Goal: Information Seeking & Learning: Learn about a topic

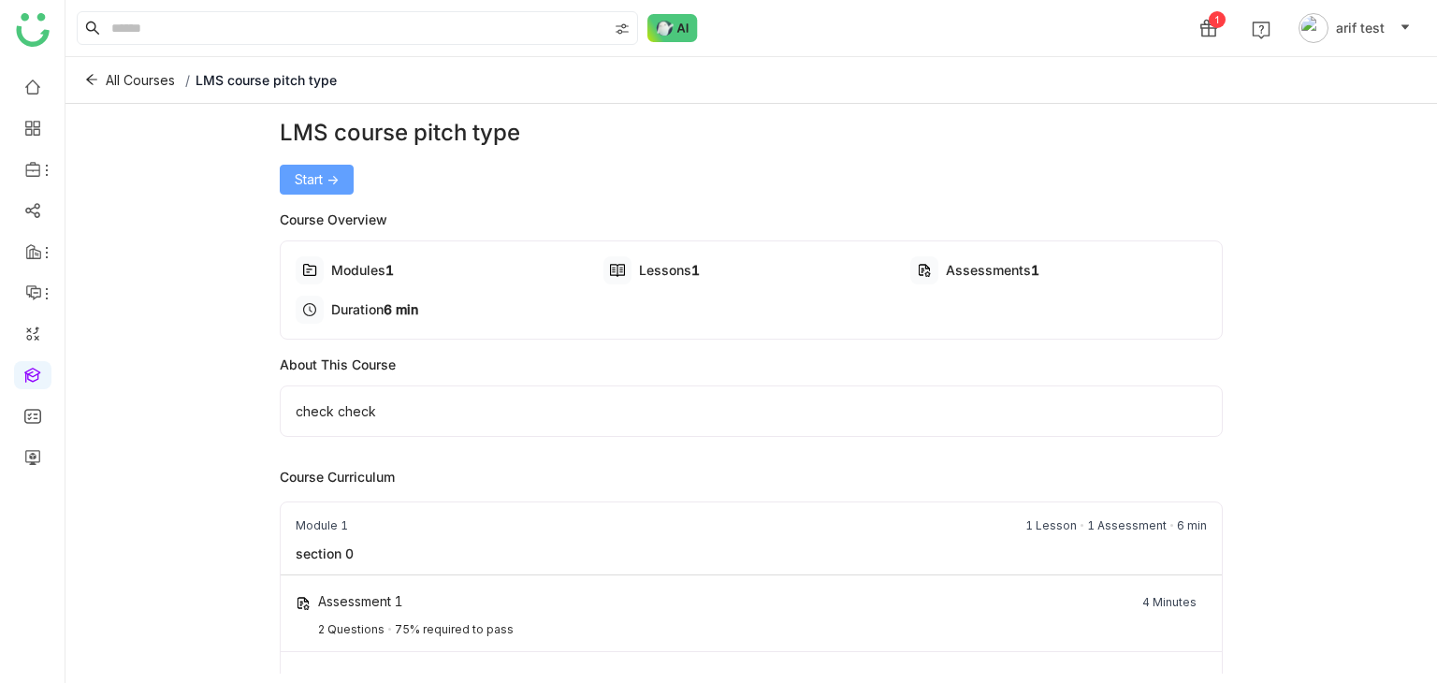
click at [323, 190] on button "Start ->" at bounding box center [317, 180] width 74 height 30
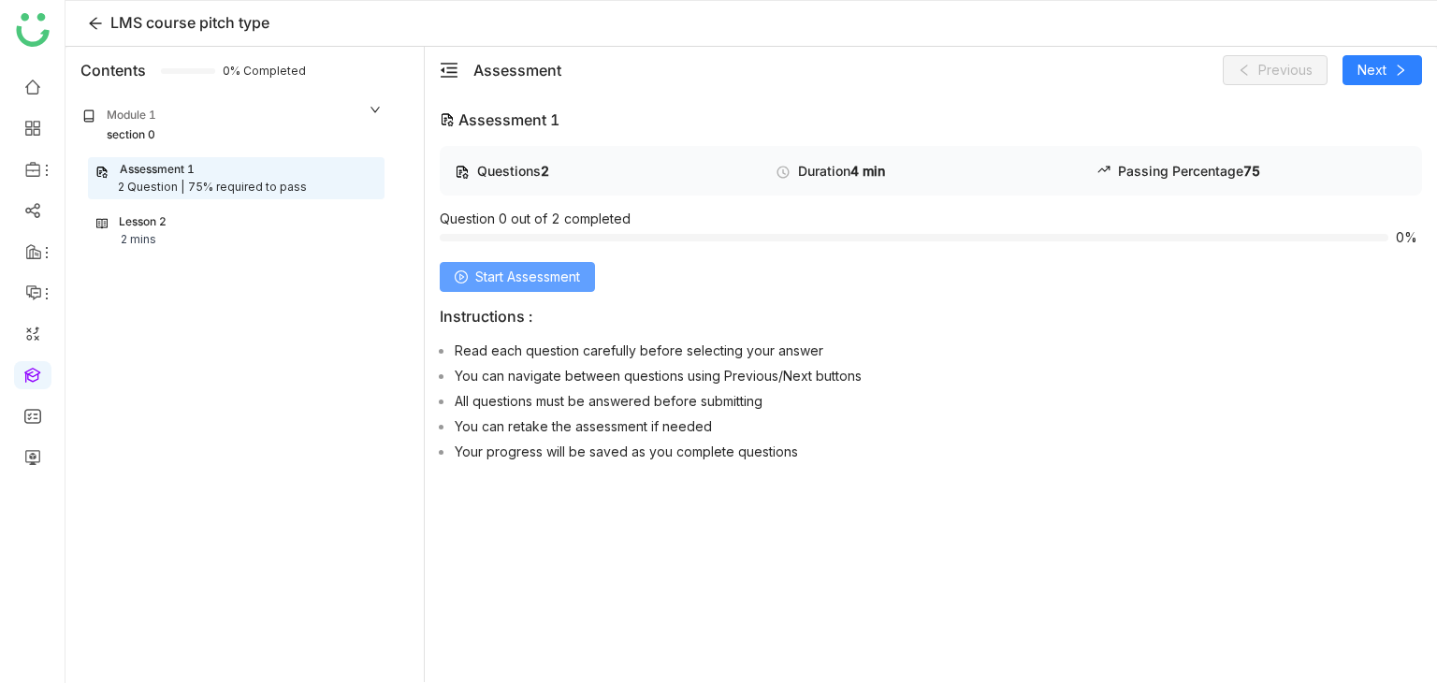
click at [536, 279] on span "Start Assessment" at bounding box center [527, 277] width 105 height 21
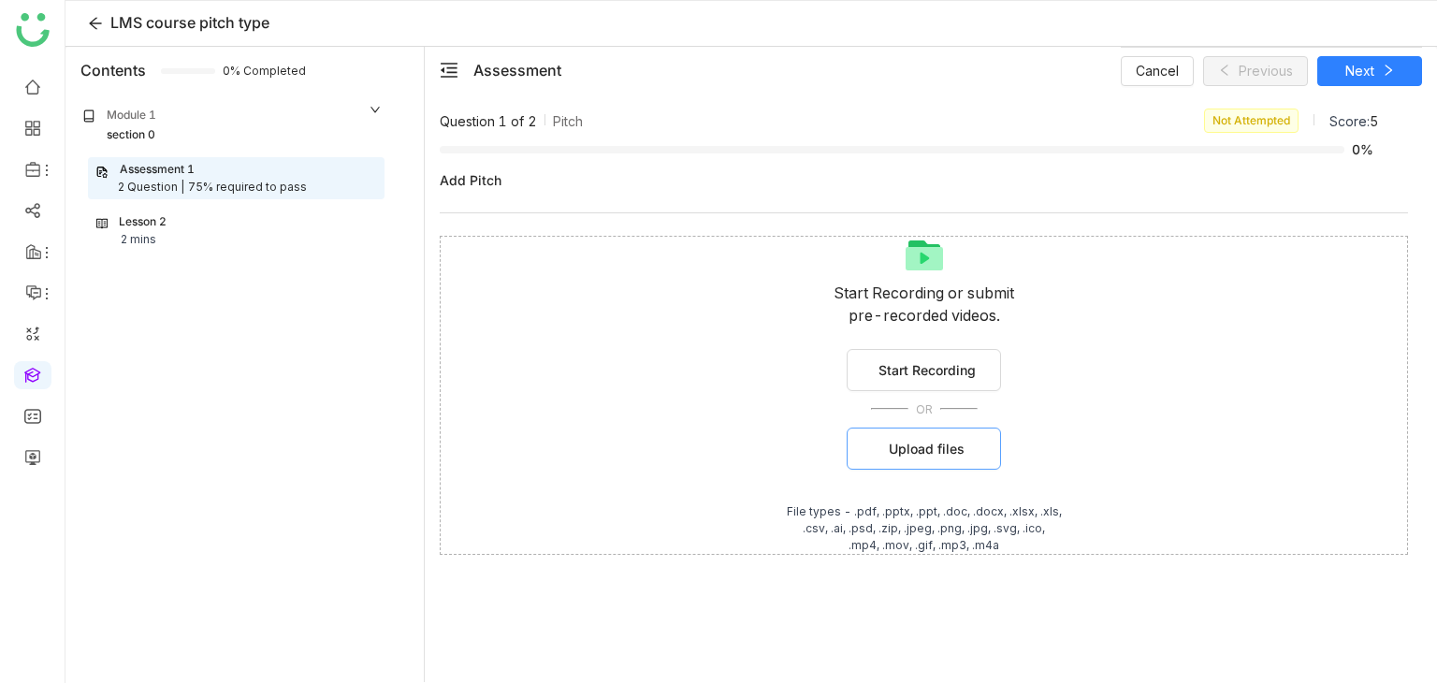
click at [905, 436] on button "Upload files" at bounding box center [924, 449] width 154 height 42
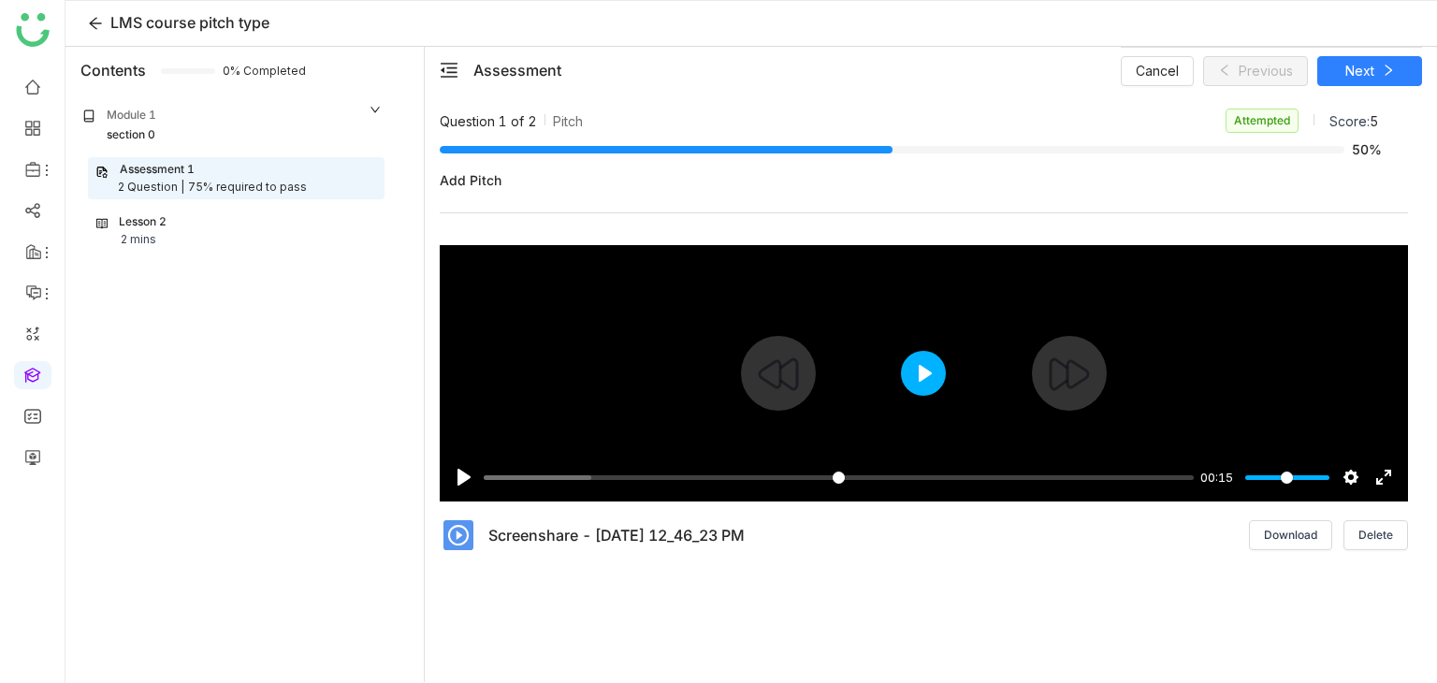
click at [928, 366] on button "Play" at bounding box center [923, 373] width 45 height 45
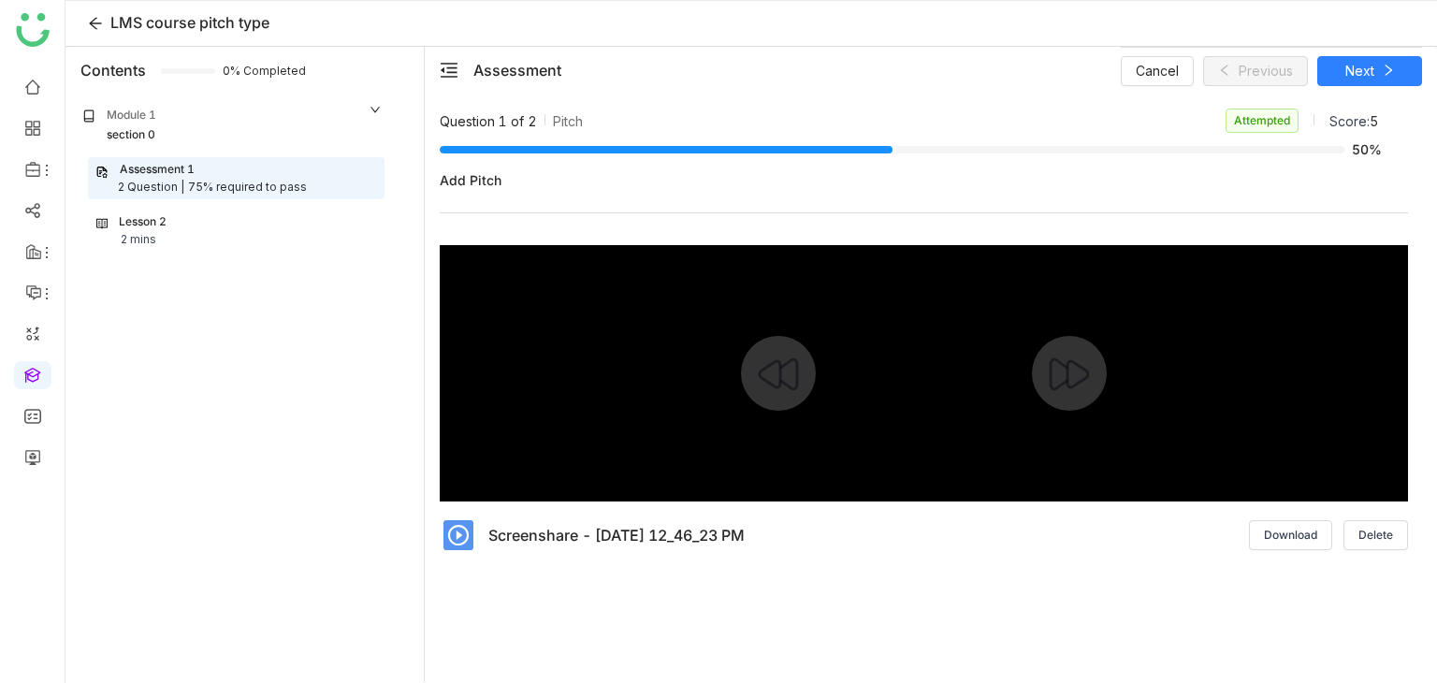
click at [928, 366] on div at bounding box center [924, 373] width 968 height 256
type input "****"
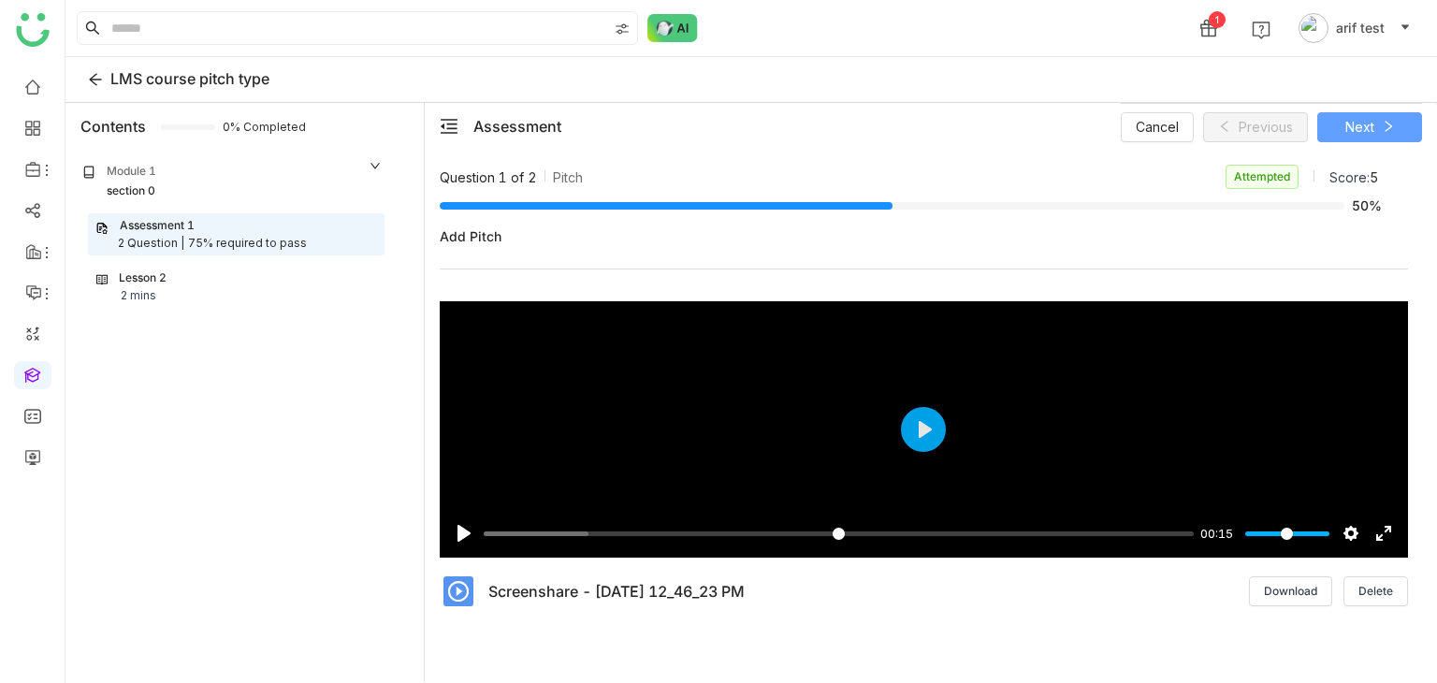
click at [1391, 112] on button "Next" at bounding box center [1369, 127] width 105 height 30
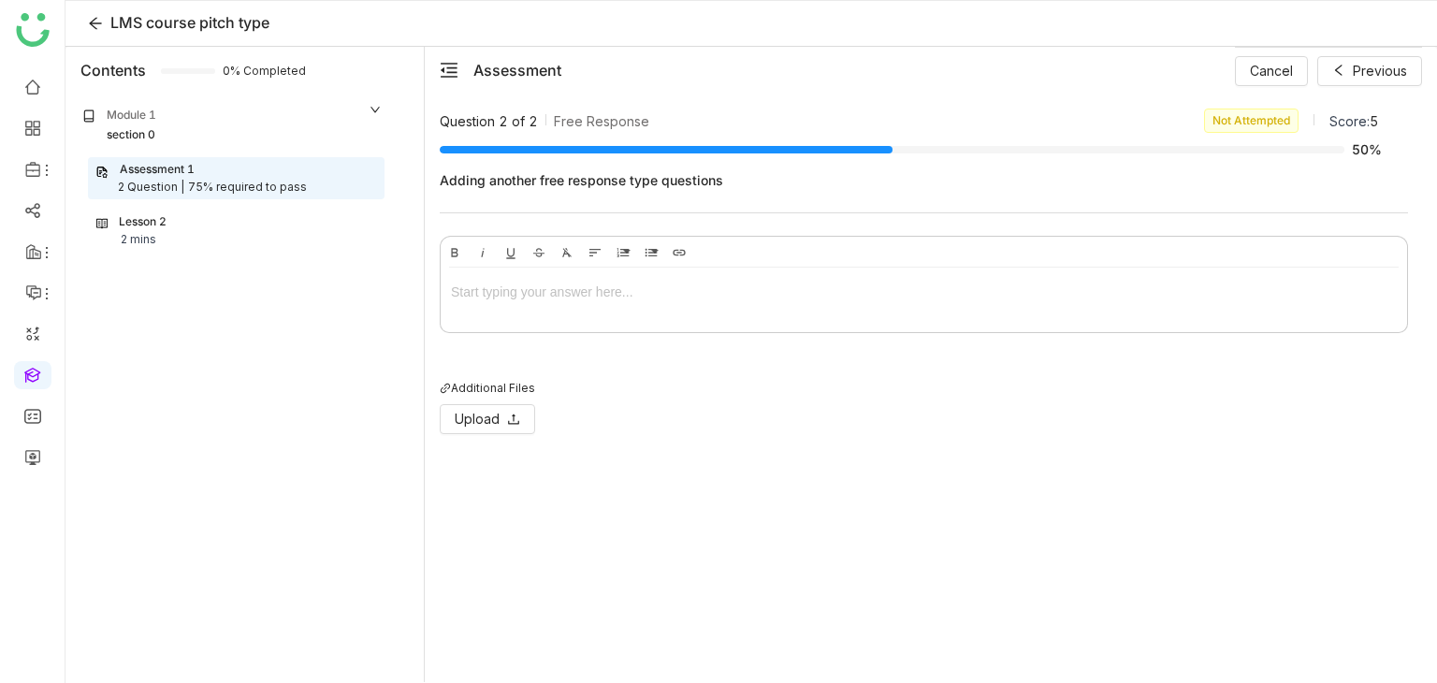
click at [613, 289] on div at bounding box center [924, 292] width 946 height 21
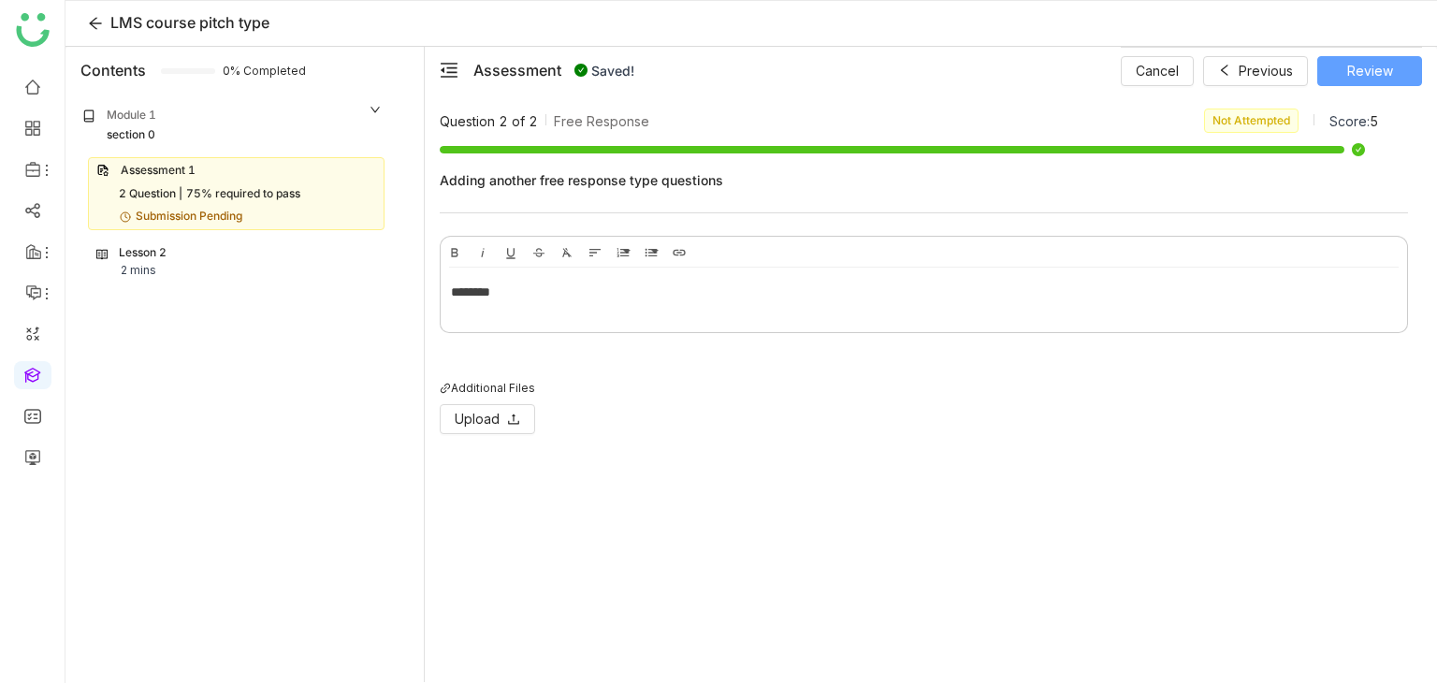
click at [1384, 65] on span "Review" at bounding box center [1370, 71] width 46 height 21
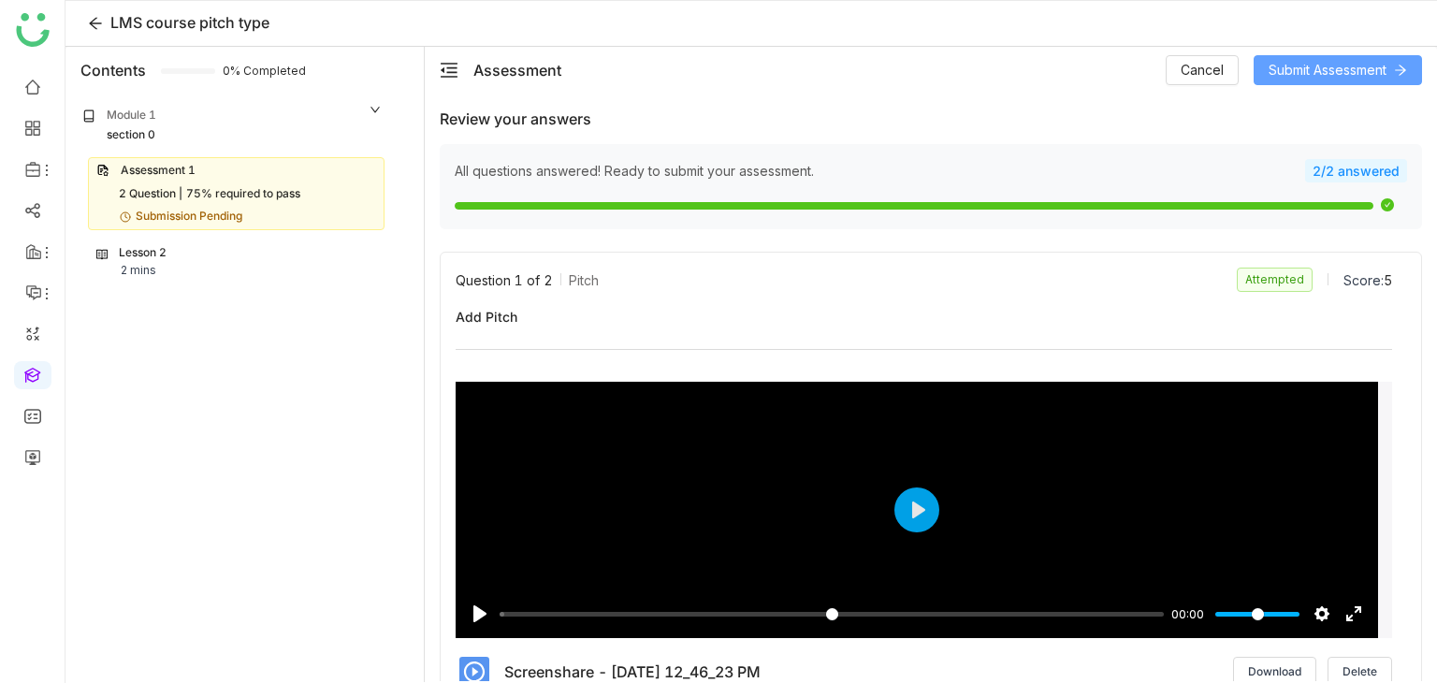
click at [1384, 65] on span "Submit Assessment" at bounding box center [1327, 70] width 118 height 21
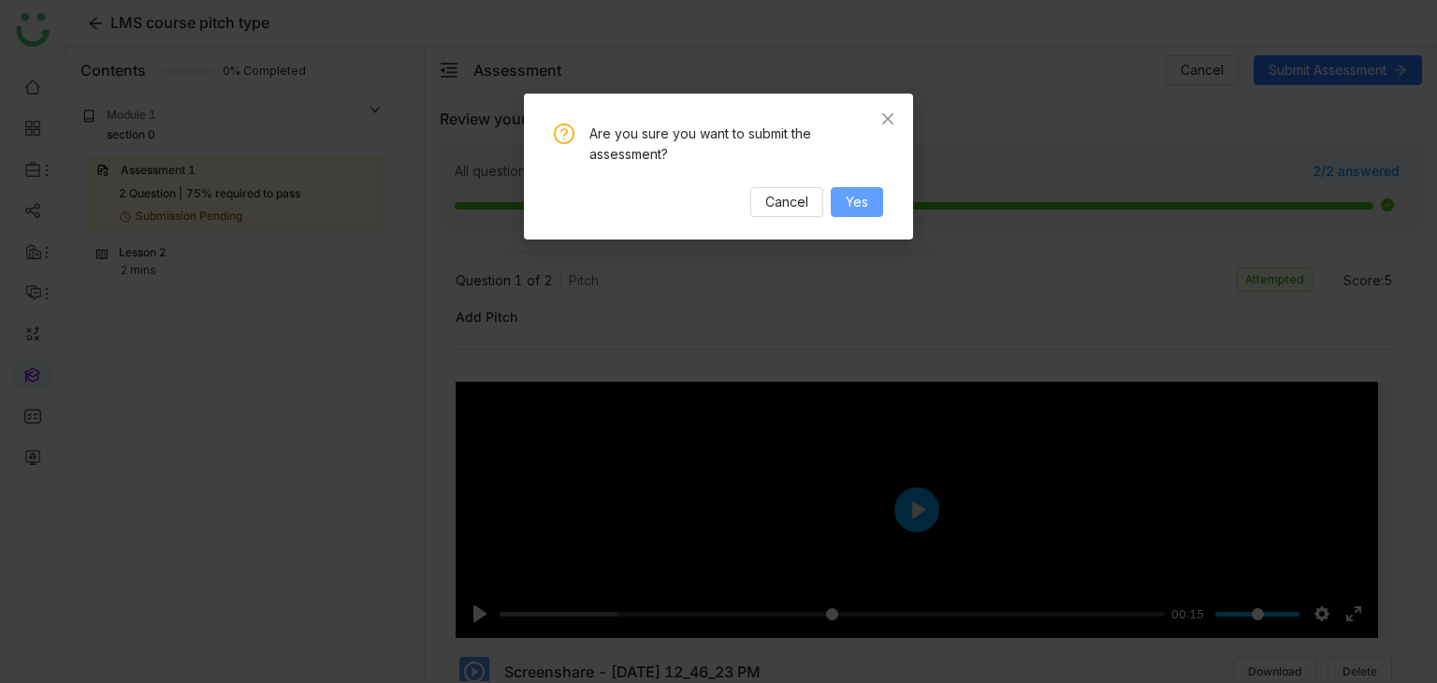
click at [859, 202] on span "Yes" at bounding box center [857, 202] width 22 height 21
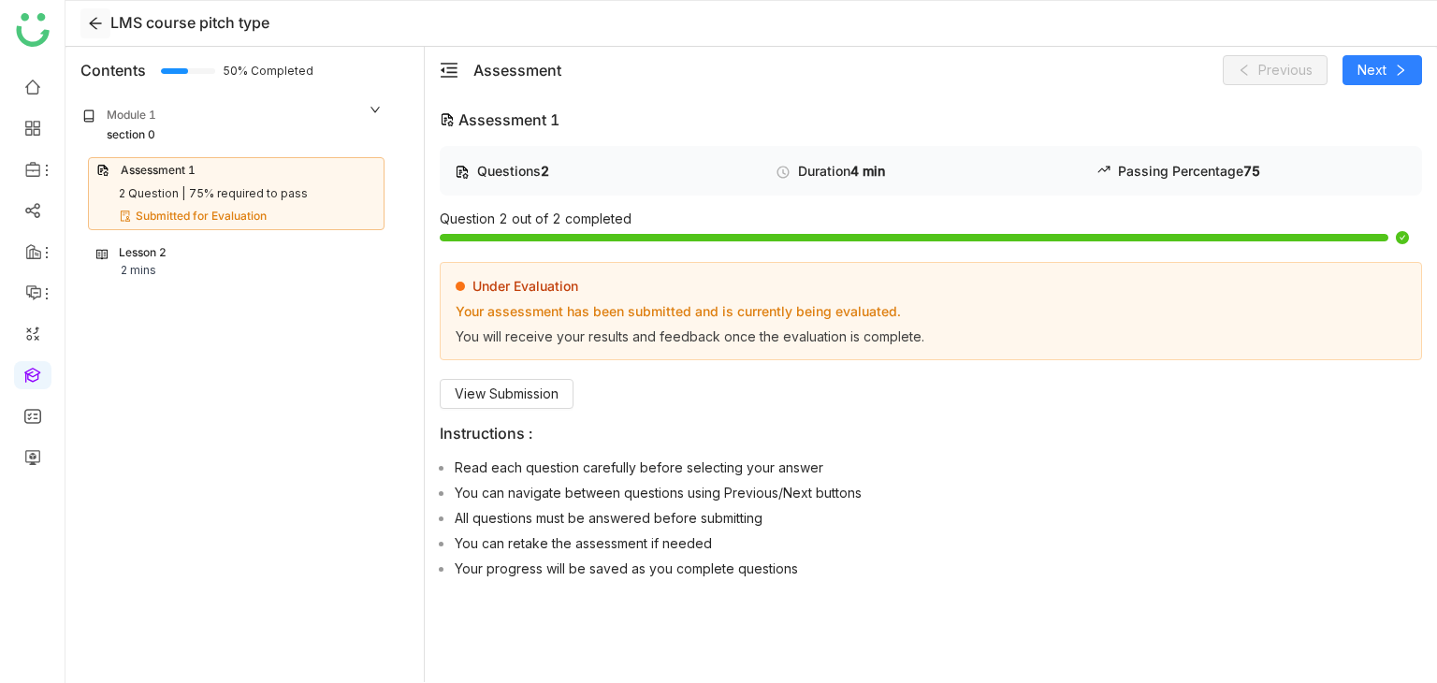
click at [95, 20] on icon at bounding box center [95, 23] width 15 height 15
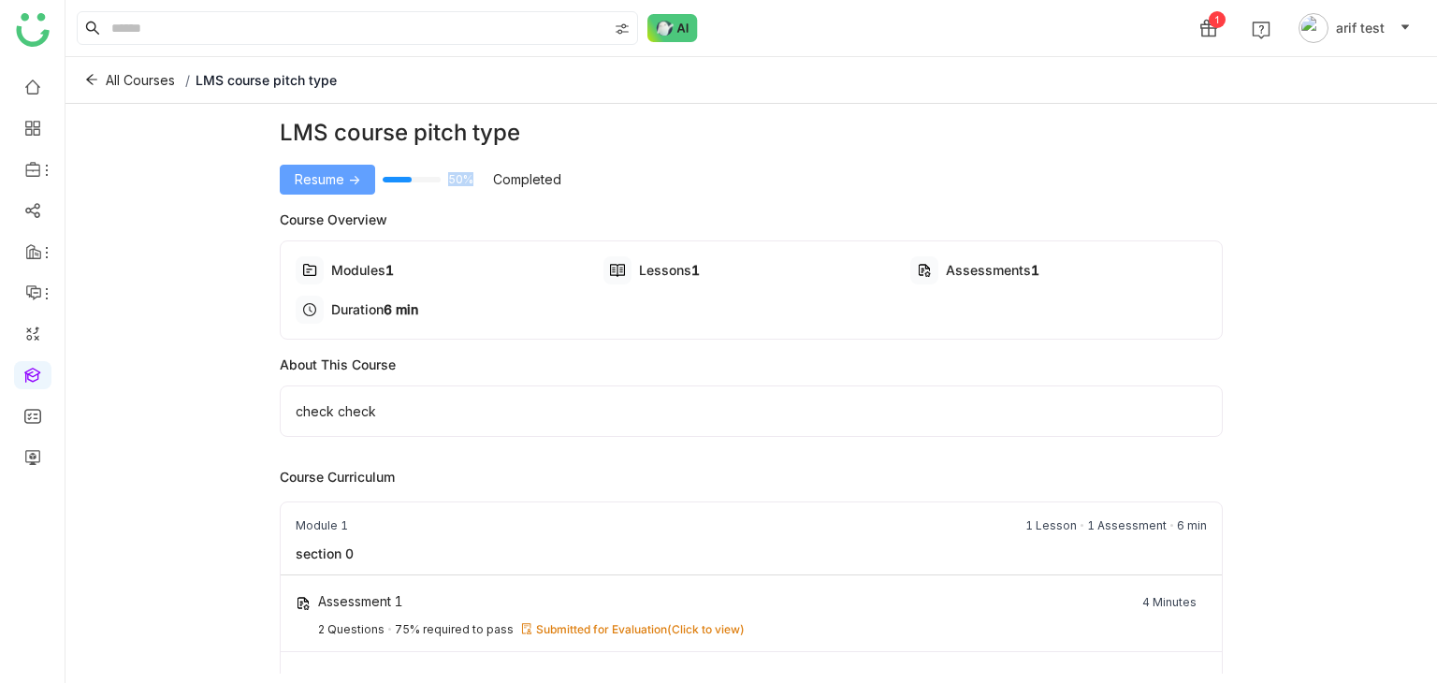
drag, startPoint x: 486, startPoint y: 174, endPoint x: 297, endPoint y: 169, distance: 189.0
click at [297, 169] on div "Resume -> 50% Completed" at bounding box center [752, 180] width 944 height 30
click at [297, 169] on span "Resume ->" at bounding box center [327, 179] width 65 height 21
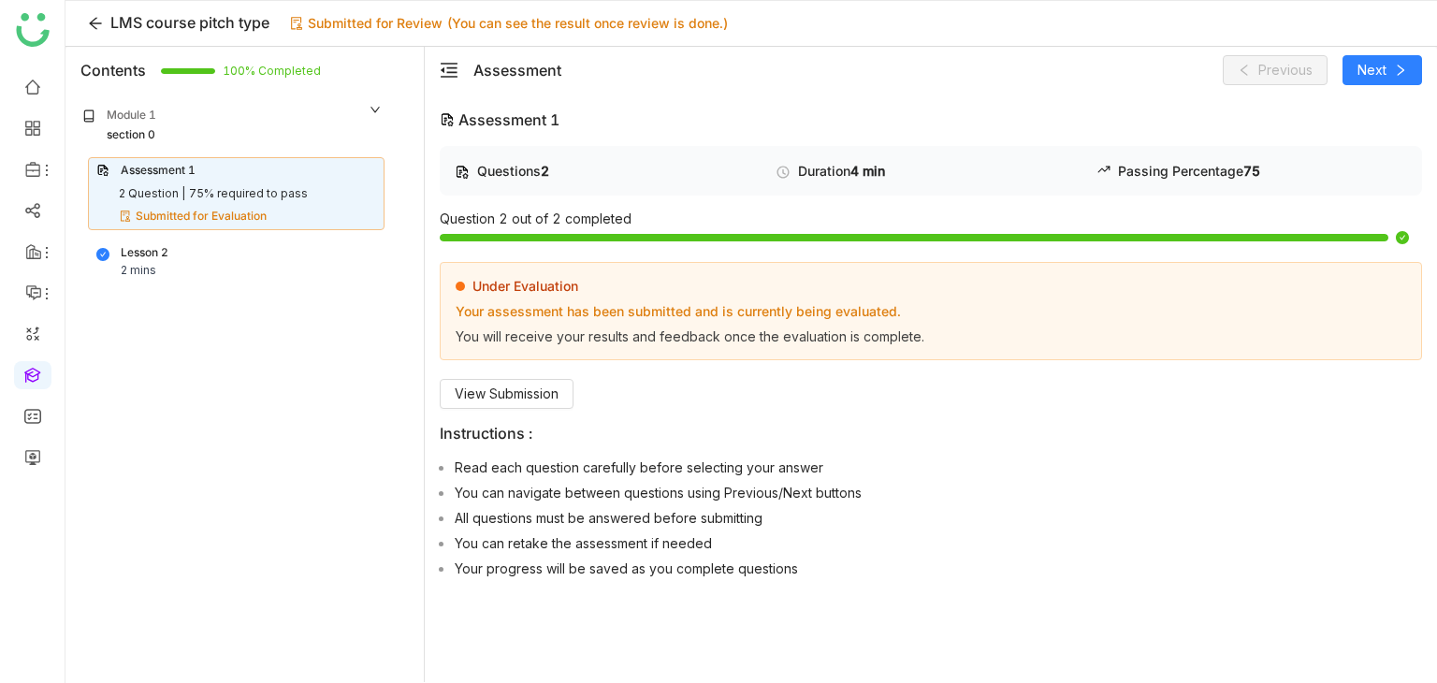
click at [248, 264] on div "Lesson 2 2 mins" at bounding box center [236, 262] width 280 height 36
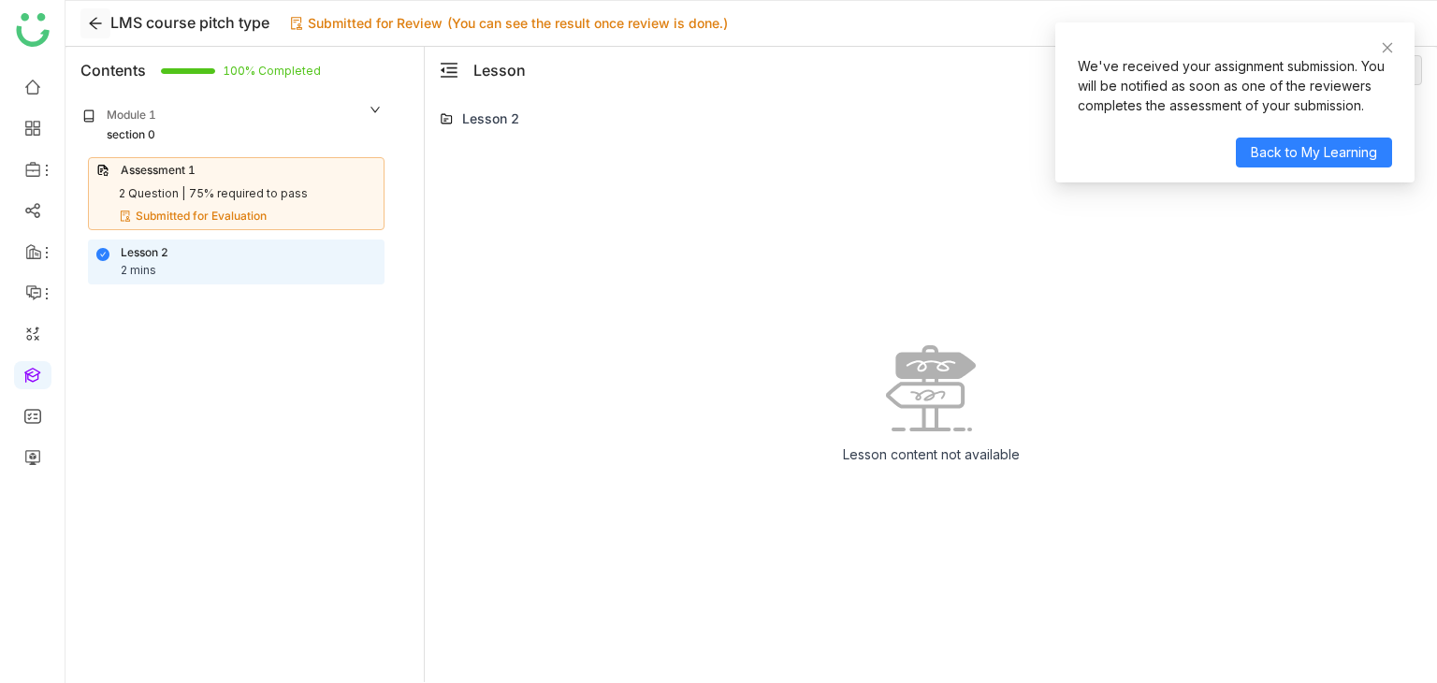
click at [95, 22] on icon at bounding box center [95, 24] width 12 height 12
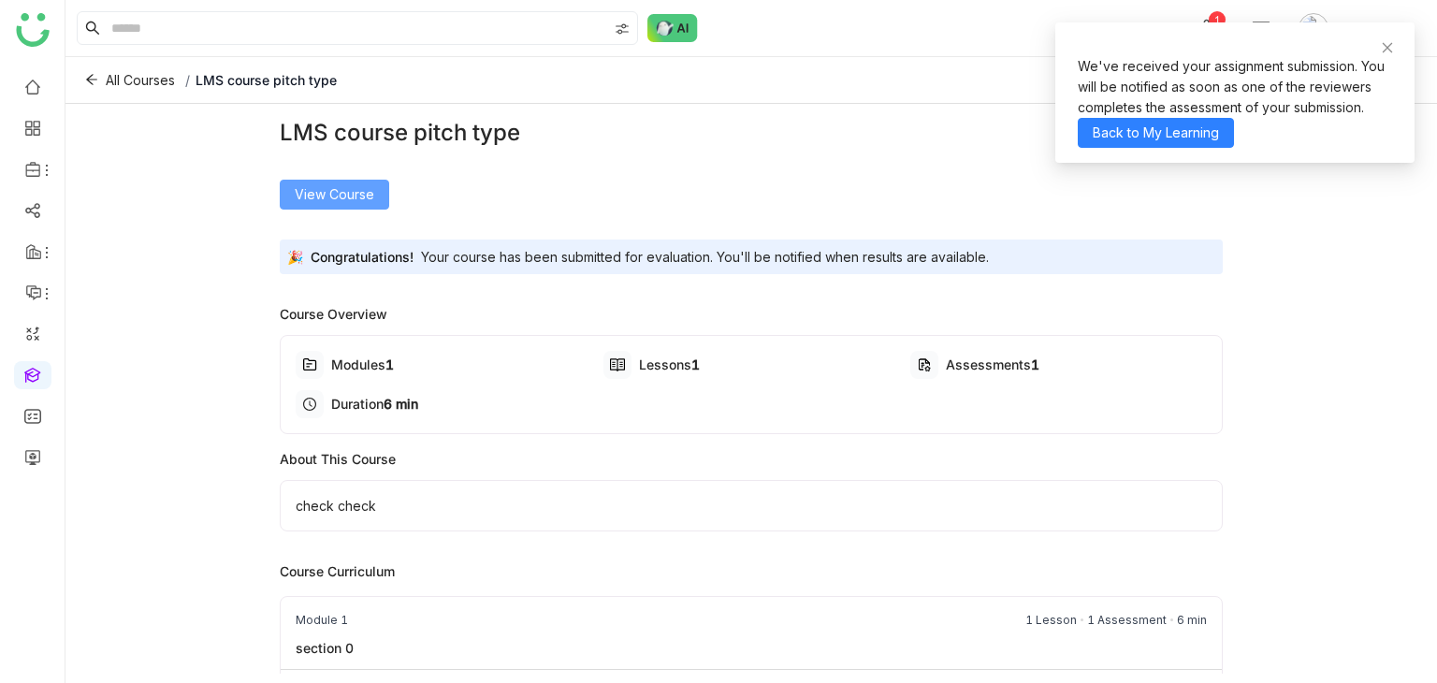
click at [316, 204] on button "View Course" at bounding box center [334, 195] width 109 height 30
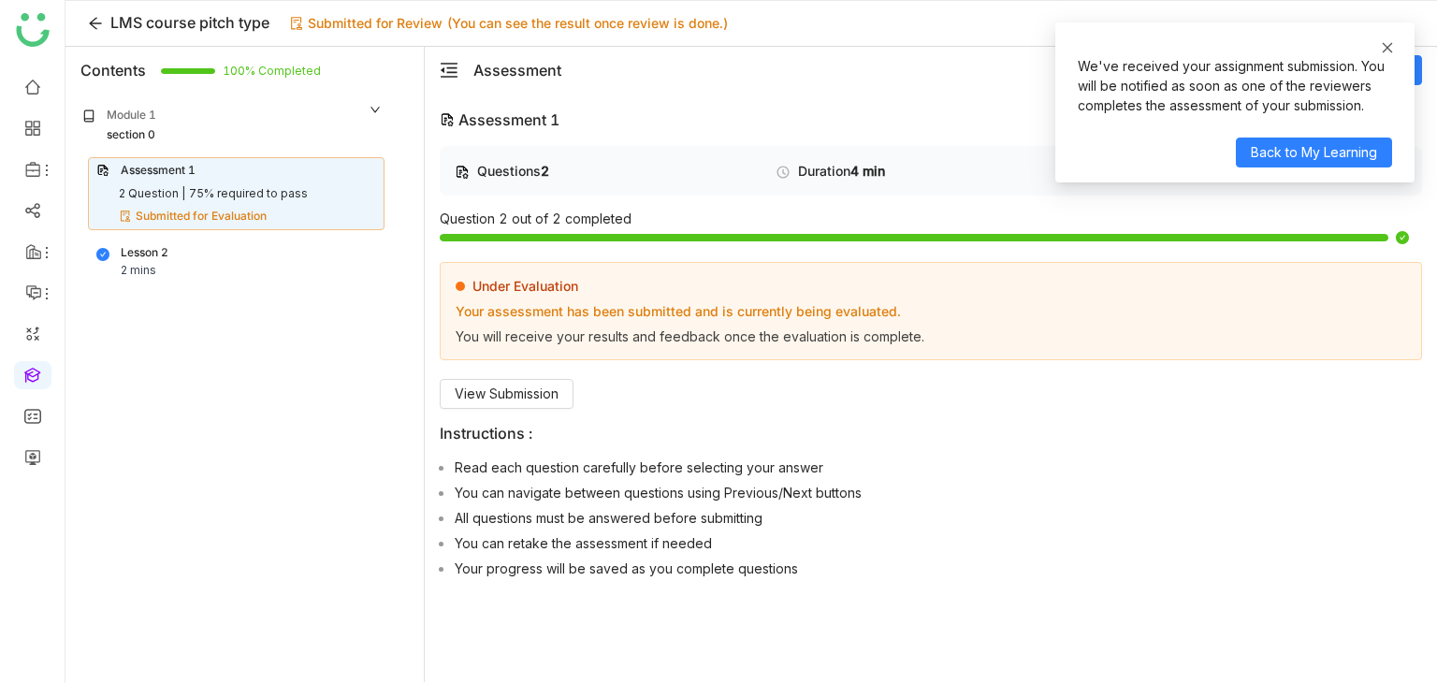
click at [1388, 45] on icon at bounding box center [1388, 47] width 10 height 10
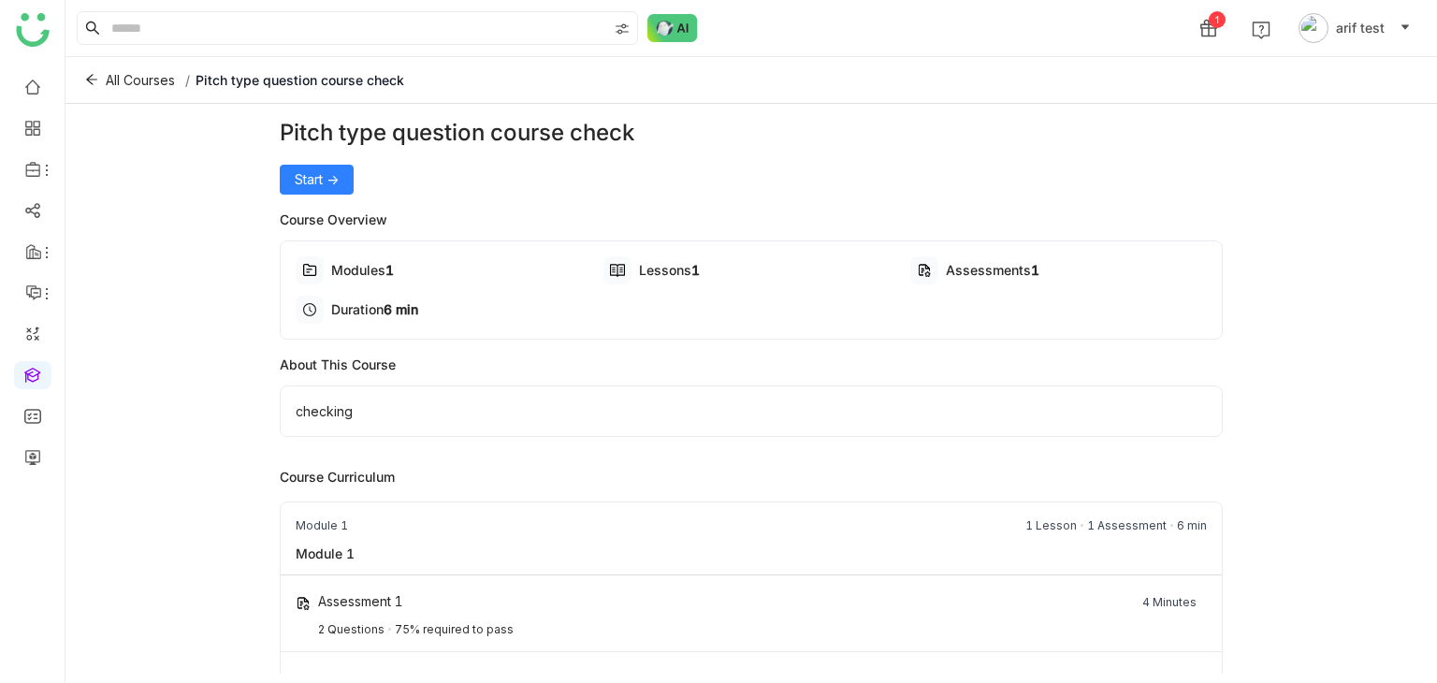
click at [318, 162] on div "Pitch type question course check Start ->" at bounding box center [752, 155] width 944 height 79
click at [318, 173] on span "Start ->" at bounding box center [317, 179] width 44 height 21
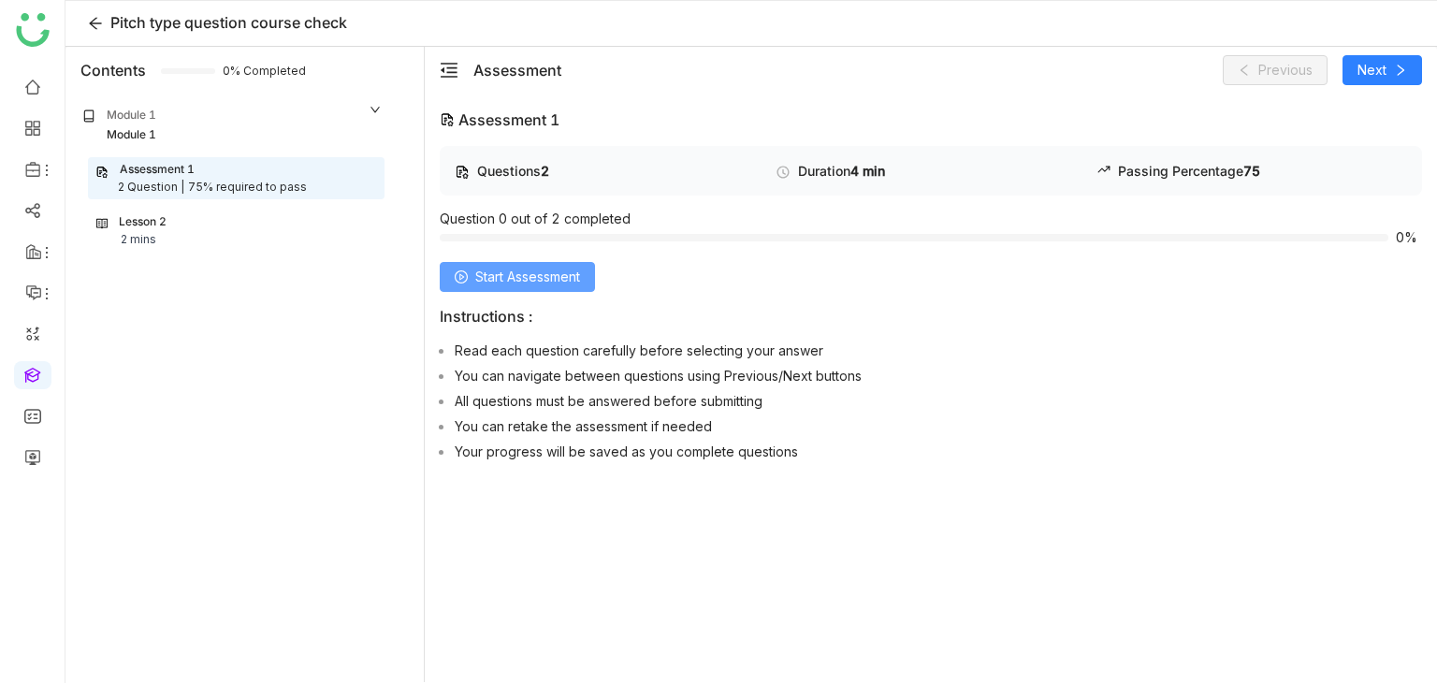
click at [572, 285] on button "Start Assessment" at bounding box center [517, 277] width 155 height 30
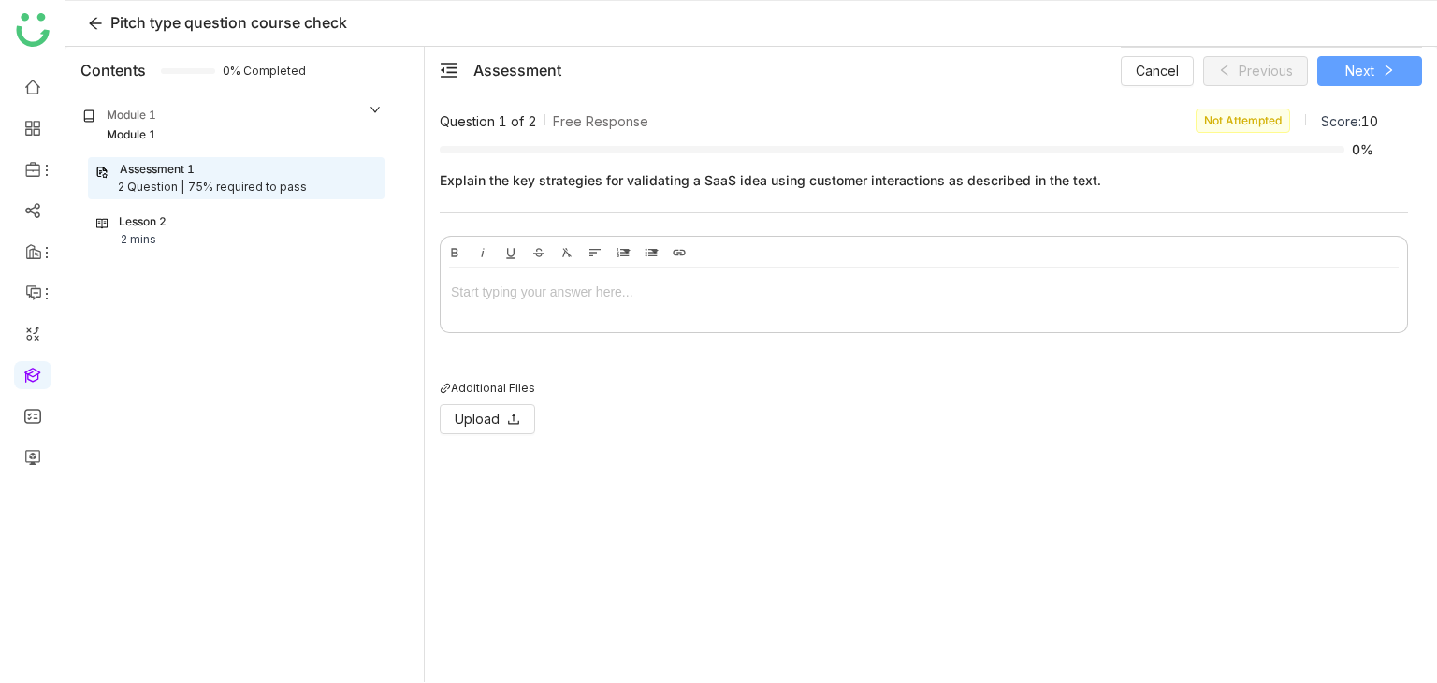
click at [1384, 65] on icon at bounding box center [1388, 70] width 13 height 13
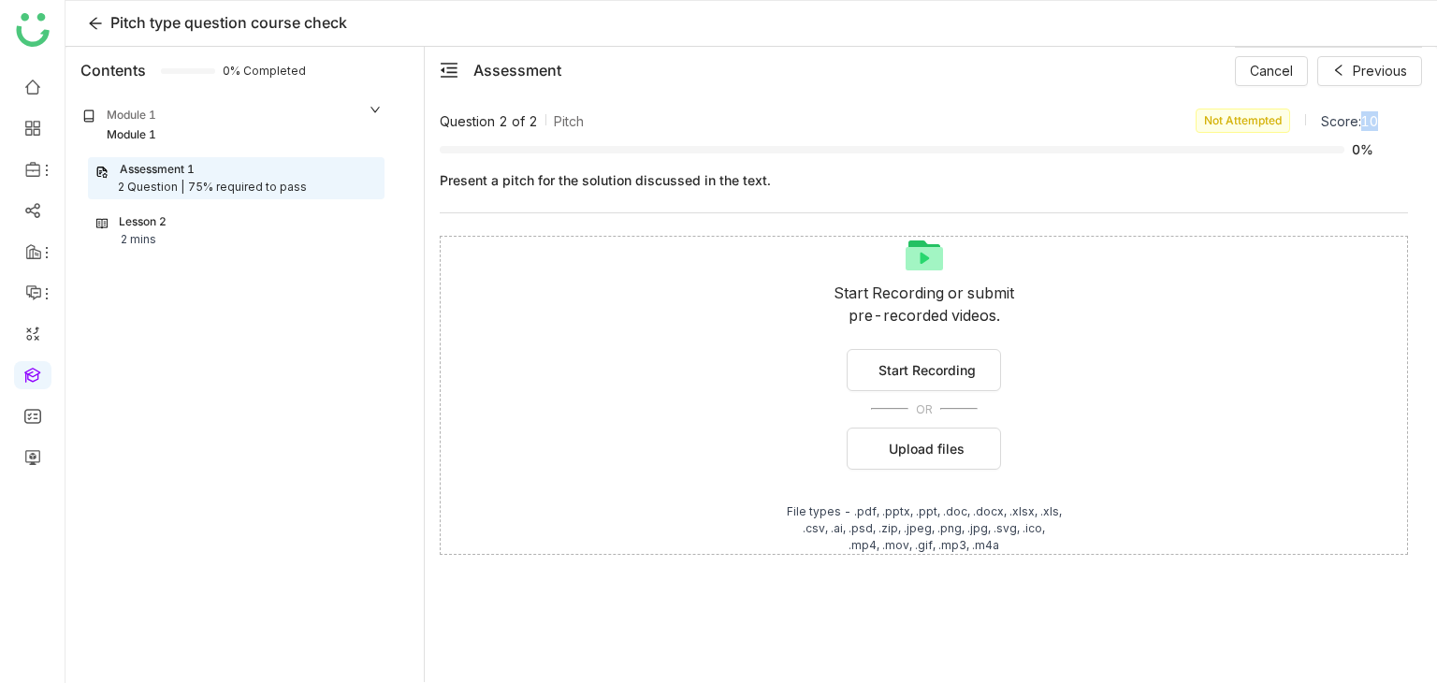
drag, startPoint x: 1361, startPoint y: 118, endPoint x: 1384, endPoint y: 118, distance: 23.4
click at [1384, 118] on div "Question 2 of 2 Pitch Not Attempted Score: 10 0% Present a pitch for the soluti…" at bounding box center [931, 395] width 982 height 572
click at [913, 83] on div "Assessment Cancel Previous" at bounding box center [947, 70] width 949 height 47
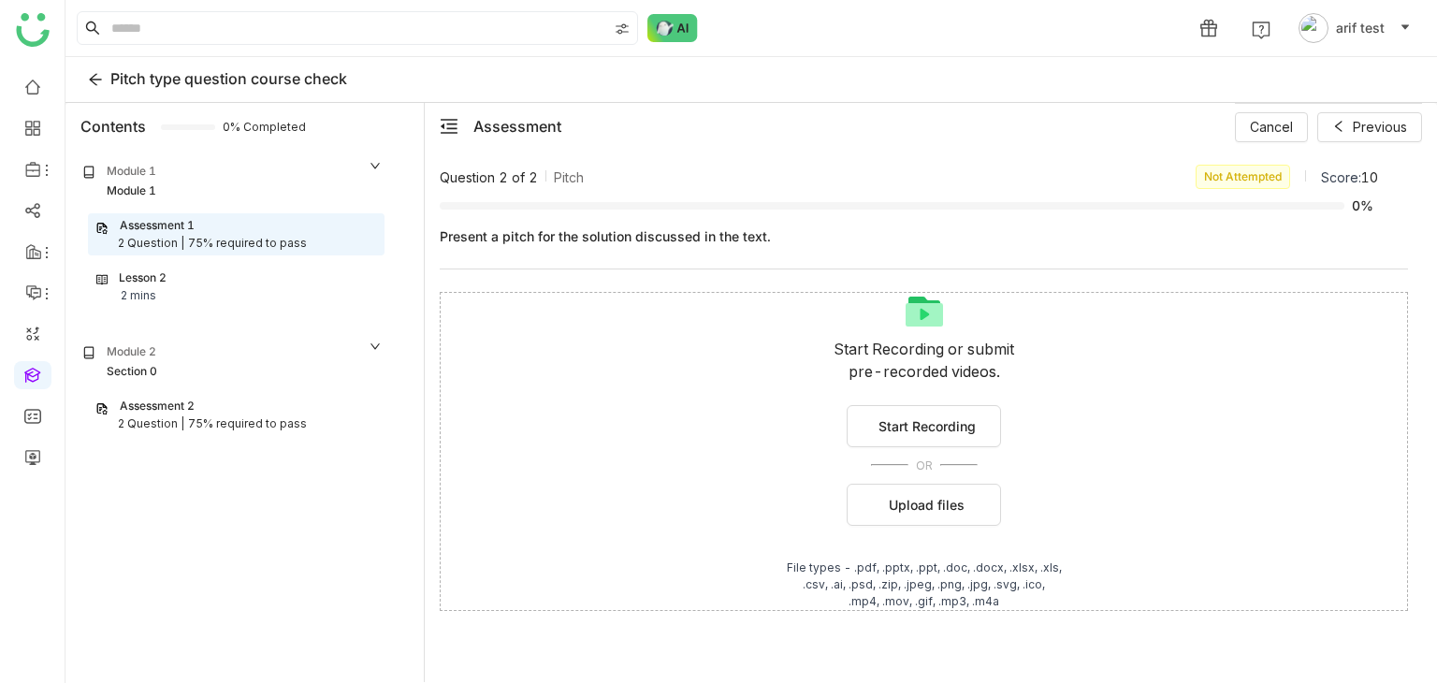
click at [212, 401] on div "Assessment 2" at bounding box center [236, 407] width 282 height 18
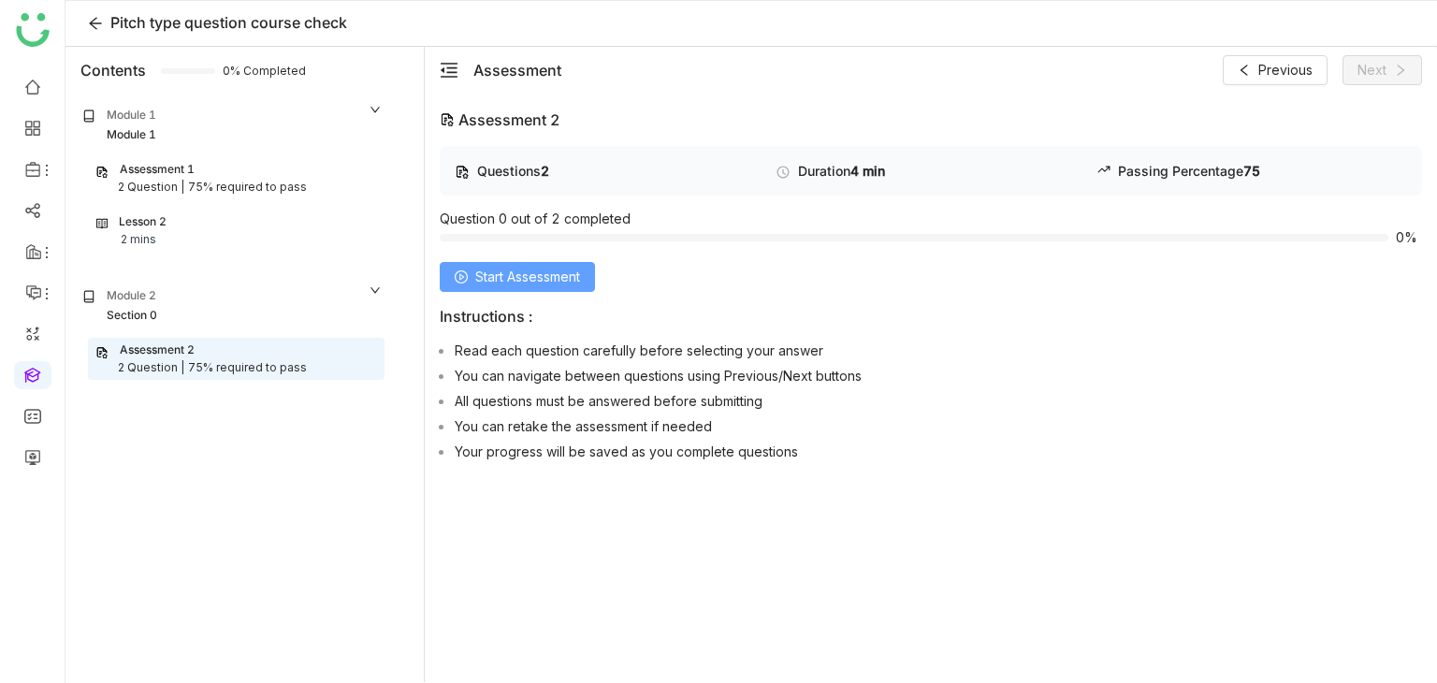
click at [548, 272] on span "Start Assessment" at bounding box center [527, 277] width 105 height 21
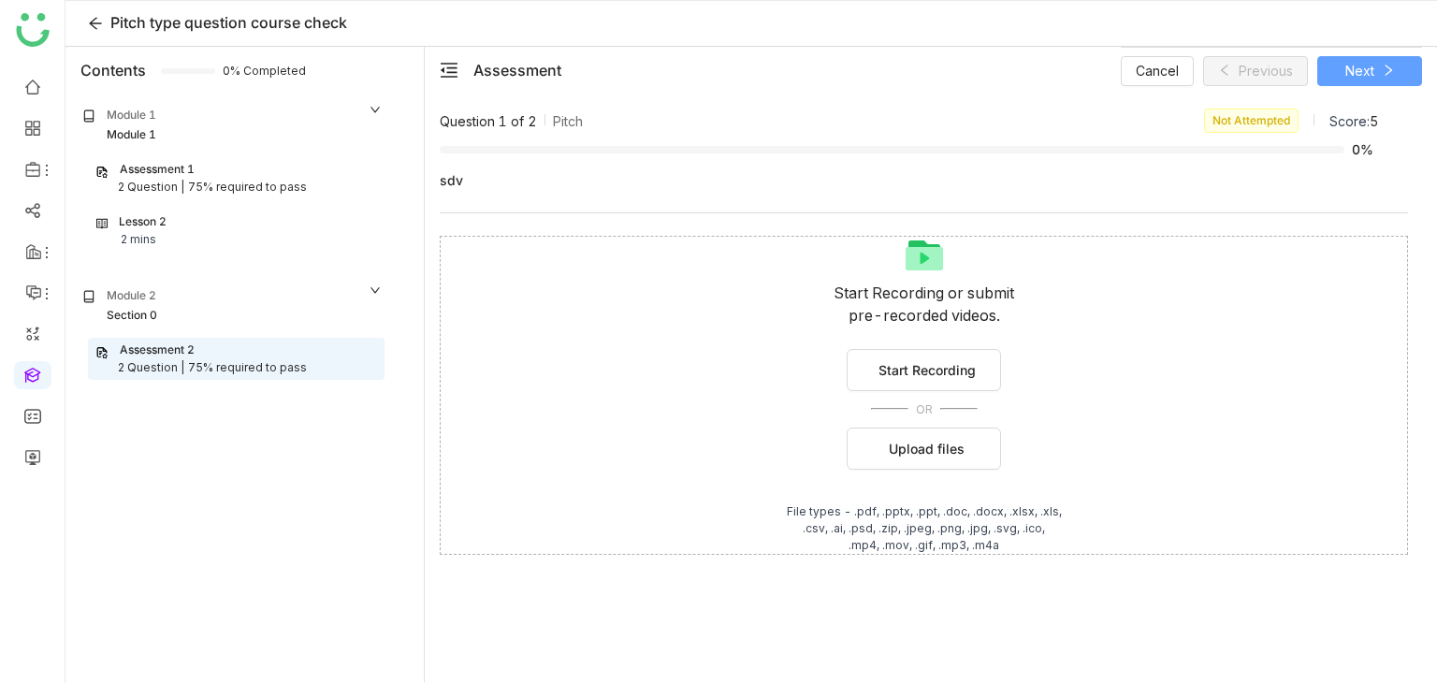
click at [1392, 70] on icon at bounding box center [1388, 70] width 13 height 13
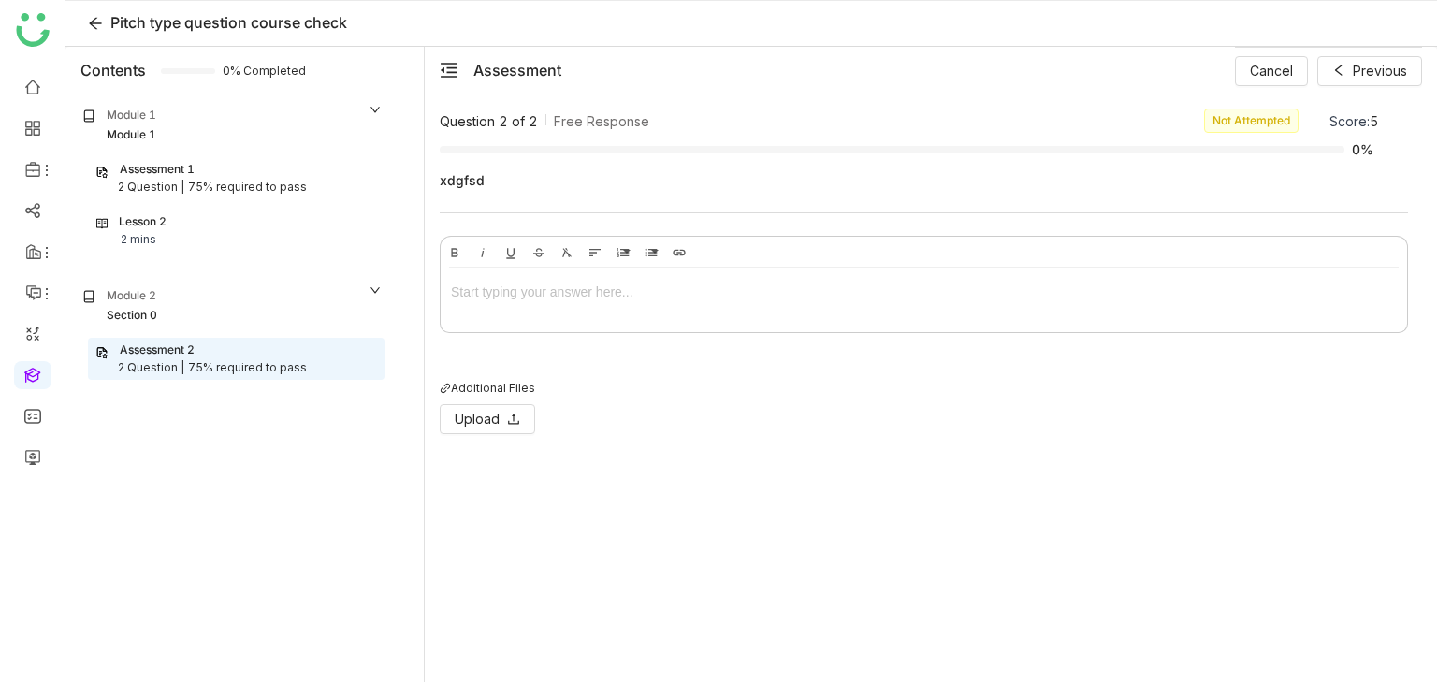
click at [572, 282] on div at bounding box center [924, 292] width 946 height 21
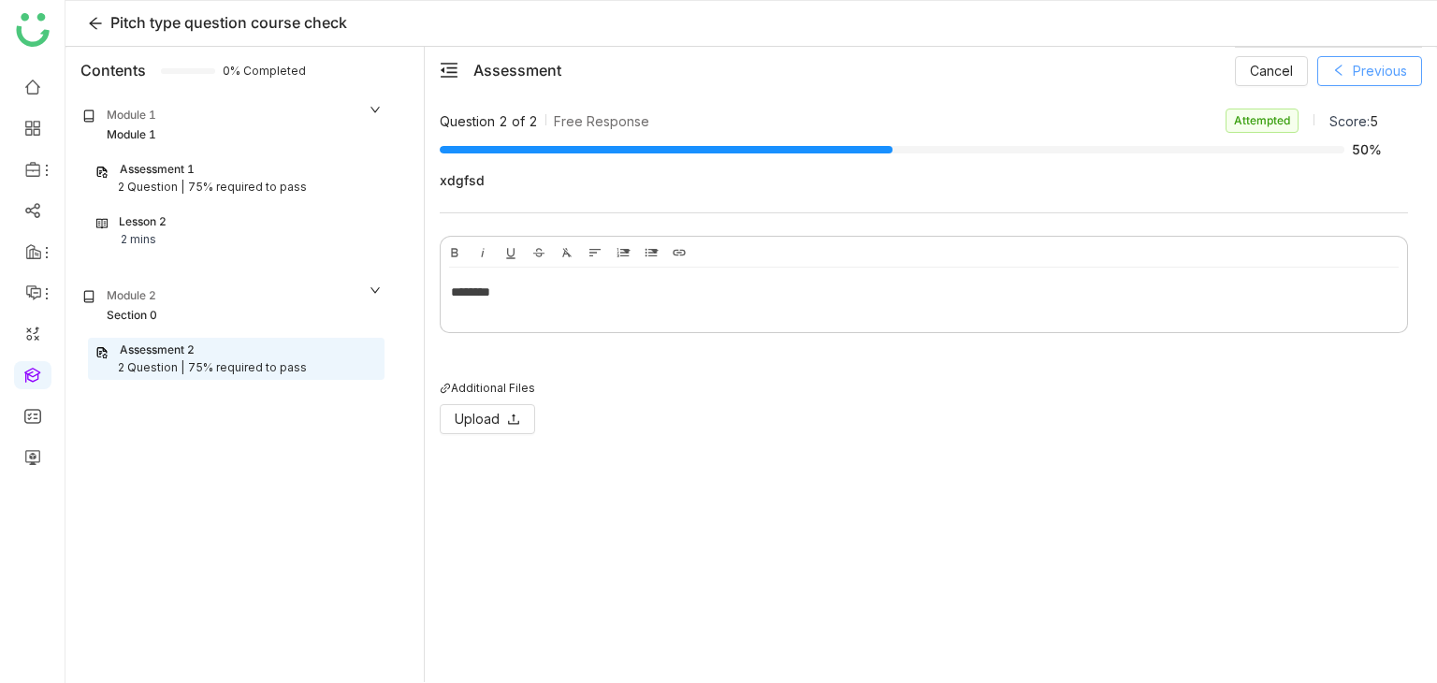
click at [1372, 65] on span "Previous" at bounding box center [1380, 71] width 54 height 21
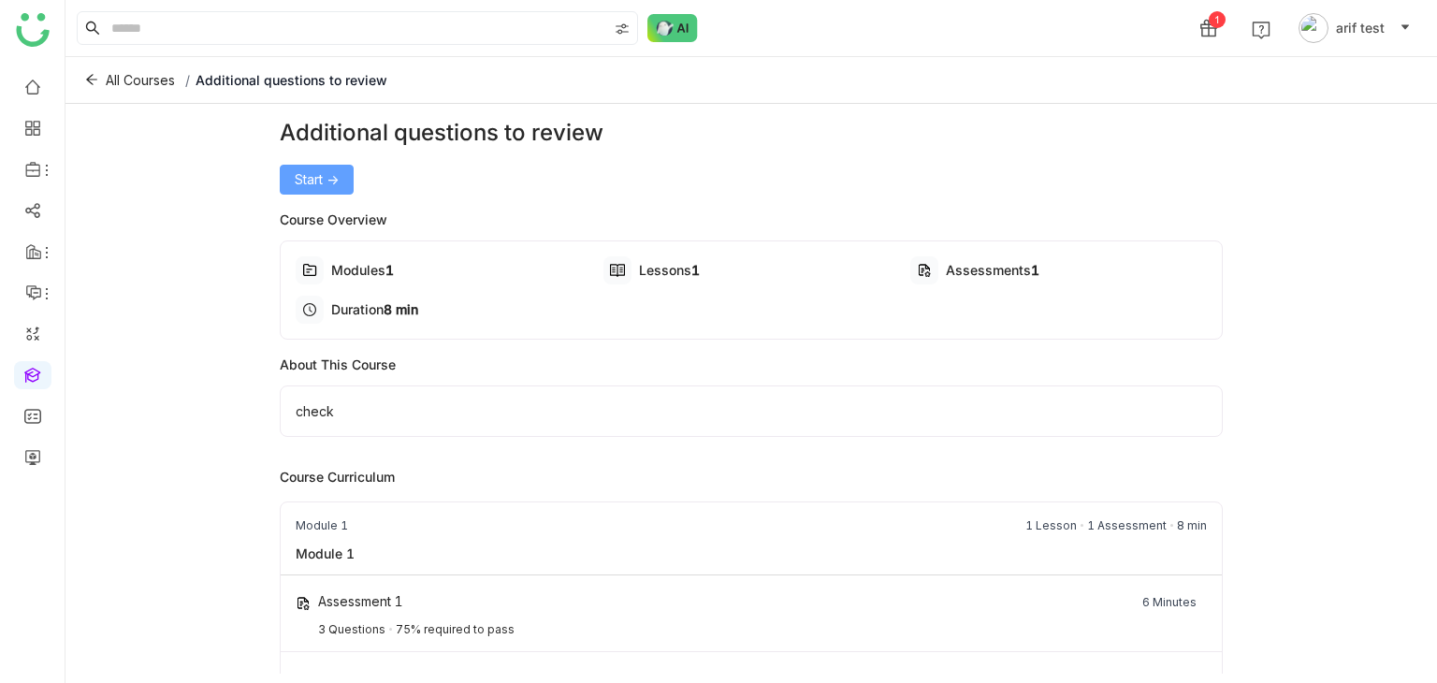
click at [322, 176] on span "Start ->" at bounding box center [317, 179] width 44 height 21
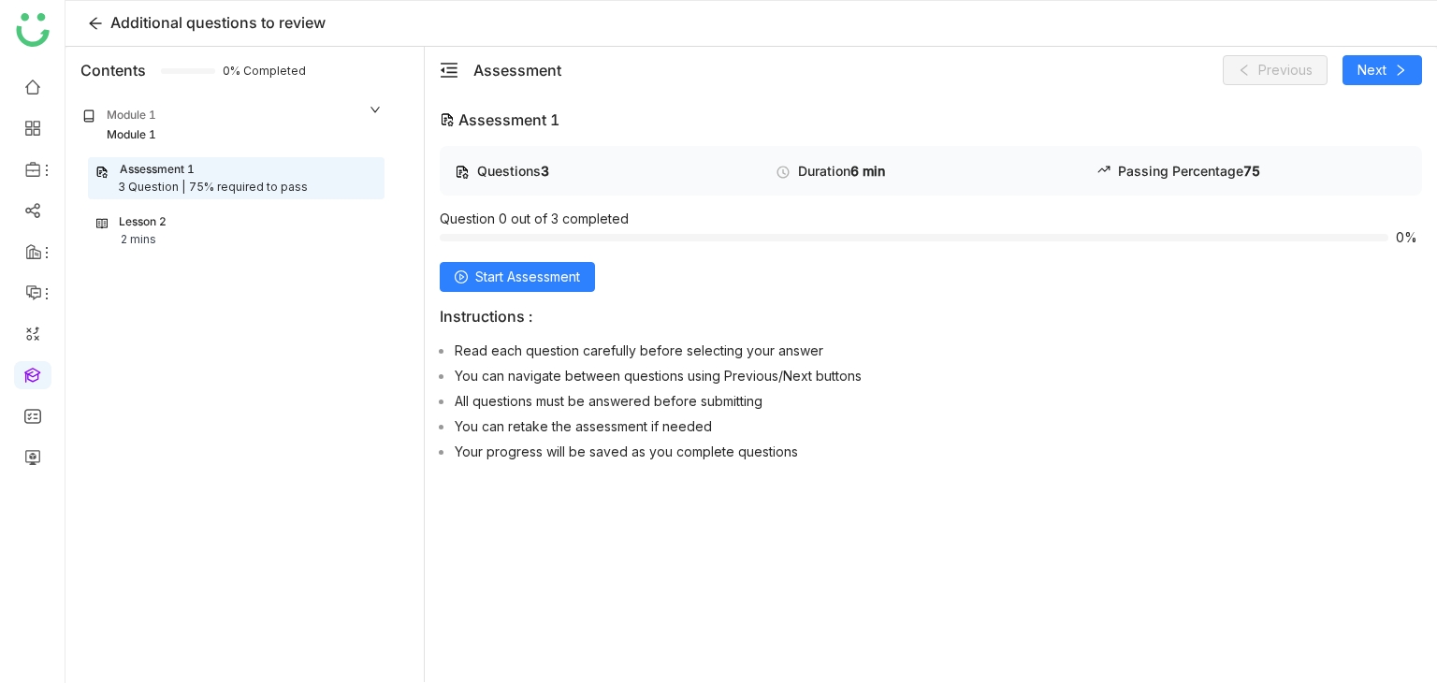
click at [563, 296] on div "Questions 3 Duration 6 min Passing Percentage 75 Question 0 out of 3 completed …" at bounding box center [931, 307] width 982 height 323
click at [565, 289] on button "Start Assessment" at bounding box center [517, 277] width 155 height 30
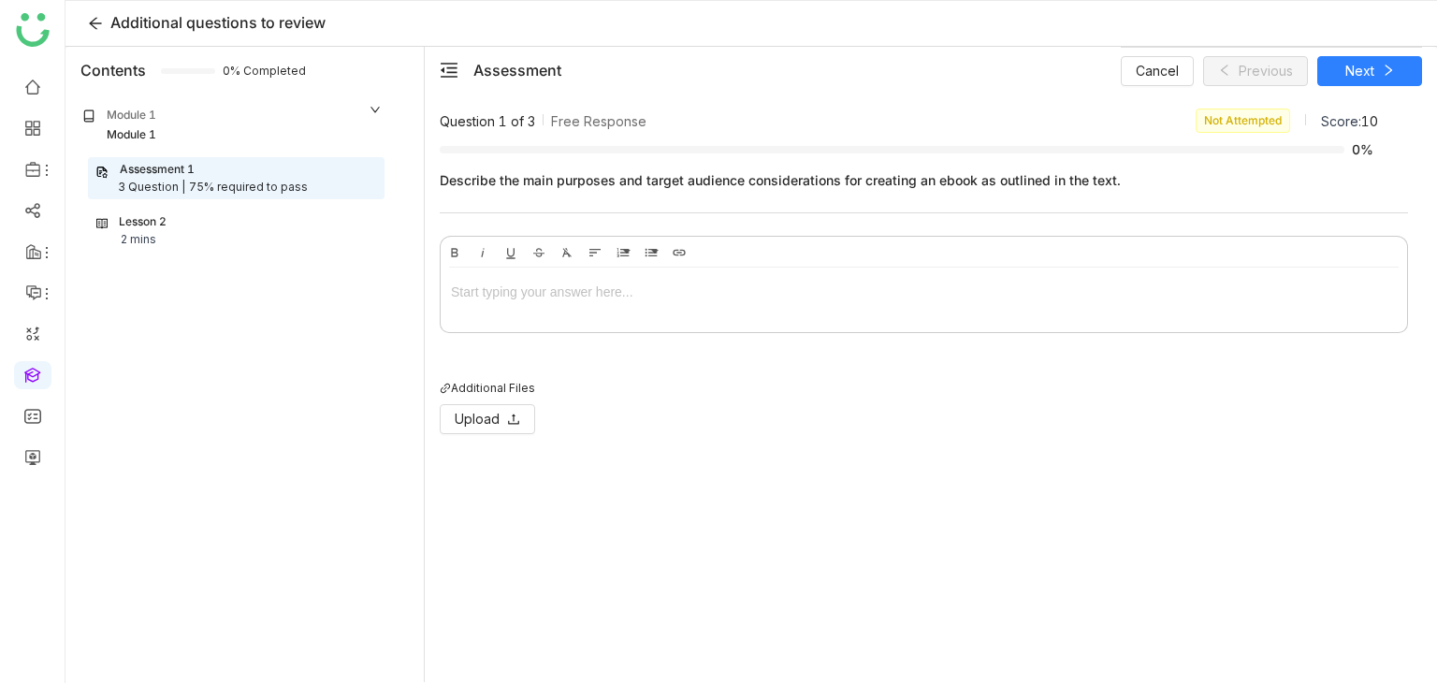
click at [565, 289] on div at bounding box center [924, 292] width 946 height 21
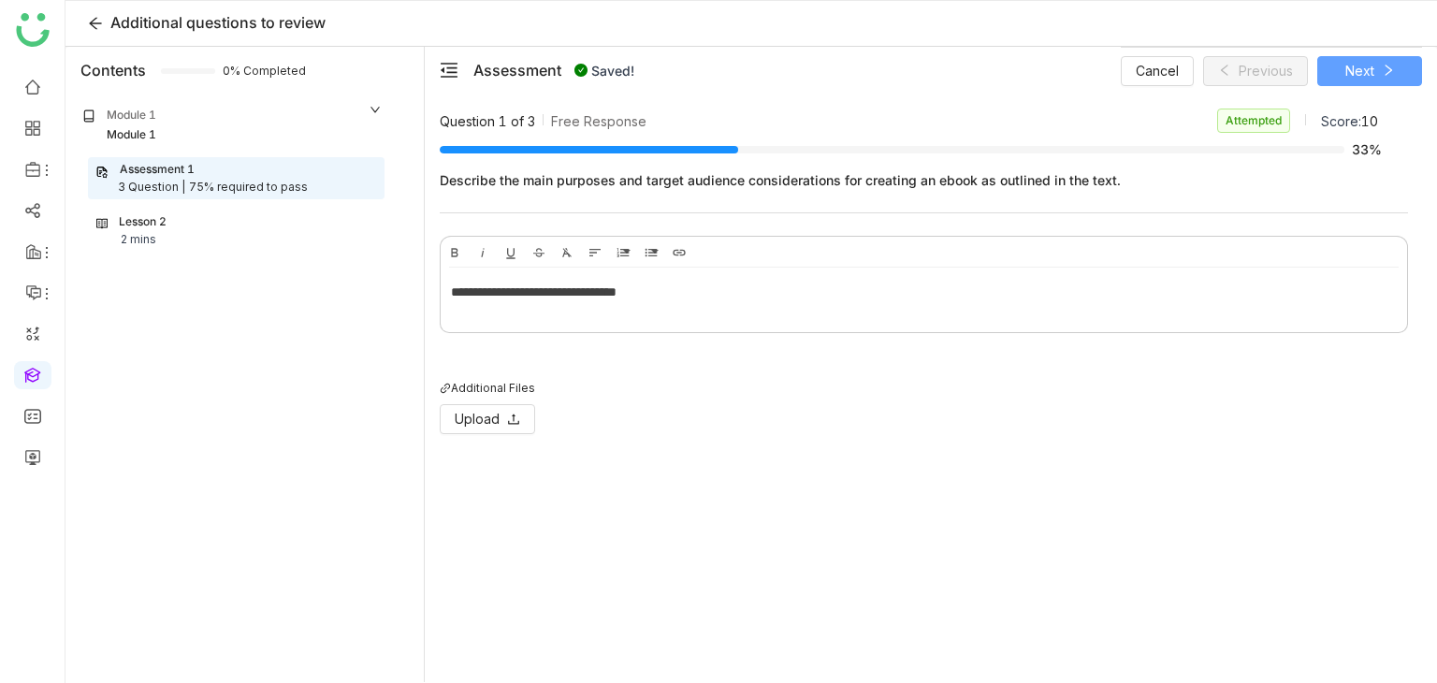
click at [1368, 68] on span "Next" at bounding box center [1359, 71] width 29 height 21
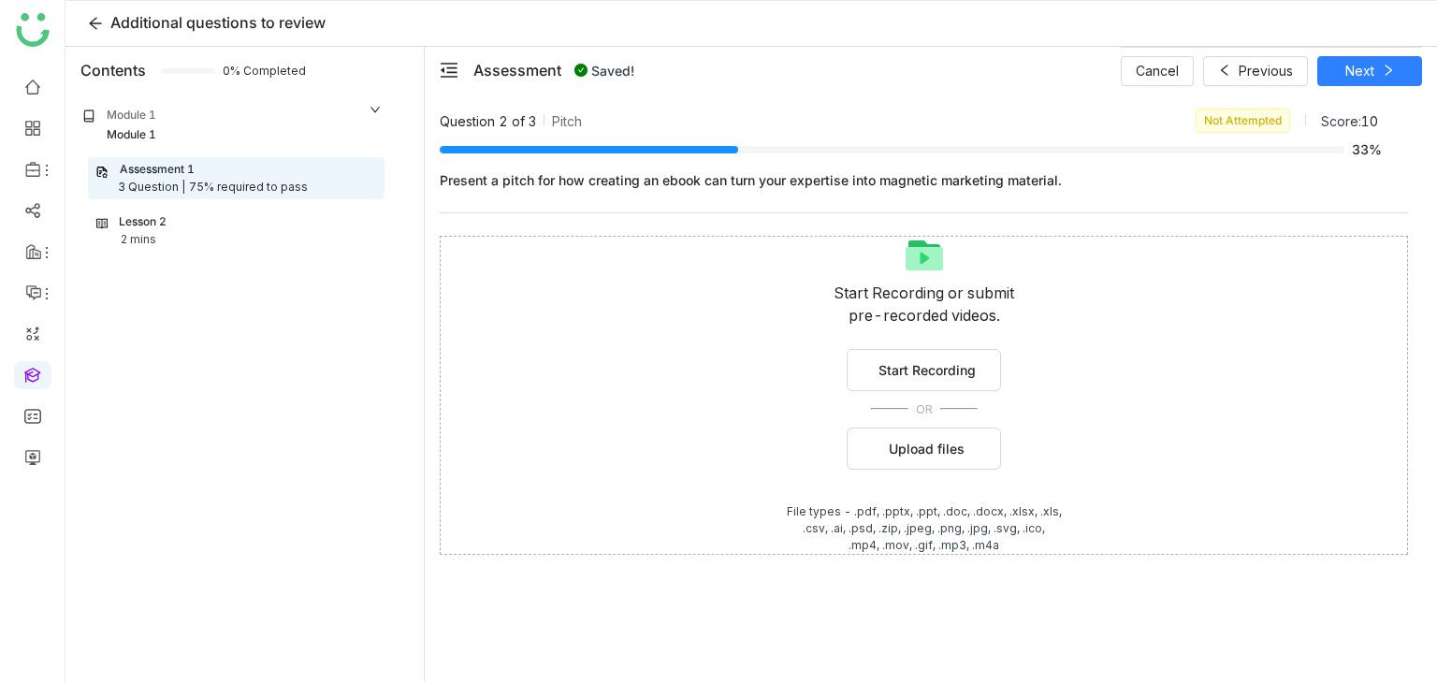
click at [970, 470] on div "Start Recording or submit pre-recorded videos. Start Recording OR Upload files …" at bounding box center [924, 395] width 968 height 319
click at [972, 452] on button "Upload files" at bounding box center [924, 449] width 154 height 42
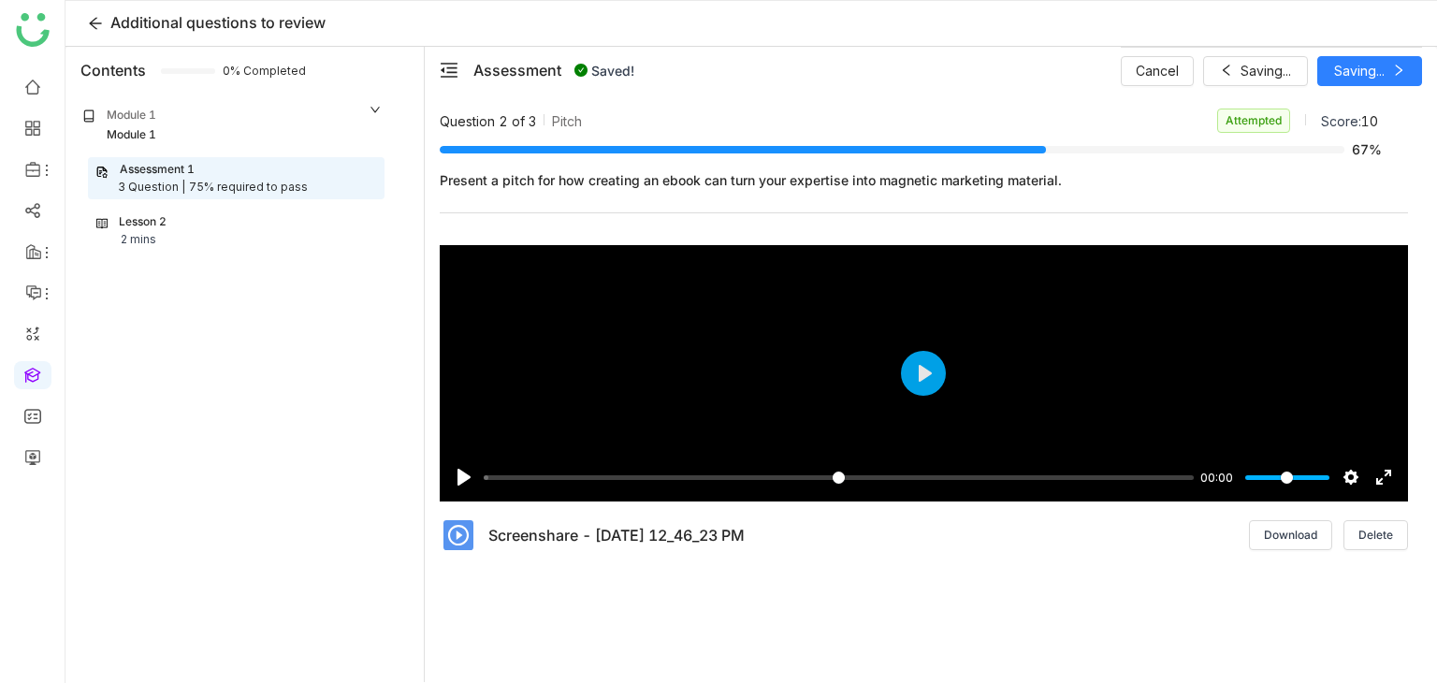
click at [1369, 65] on div "Cancel Saving... Saving..." at bounding box center [1271, 70] width 301 height 47
click at [1369, 65] on span "Next" at bounding box center [1359, 71] width 29 height 21
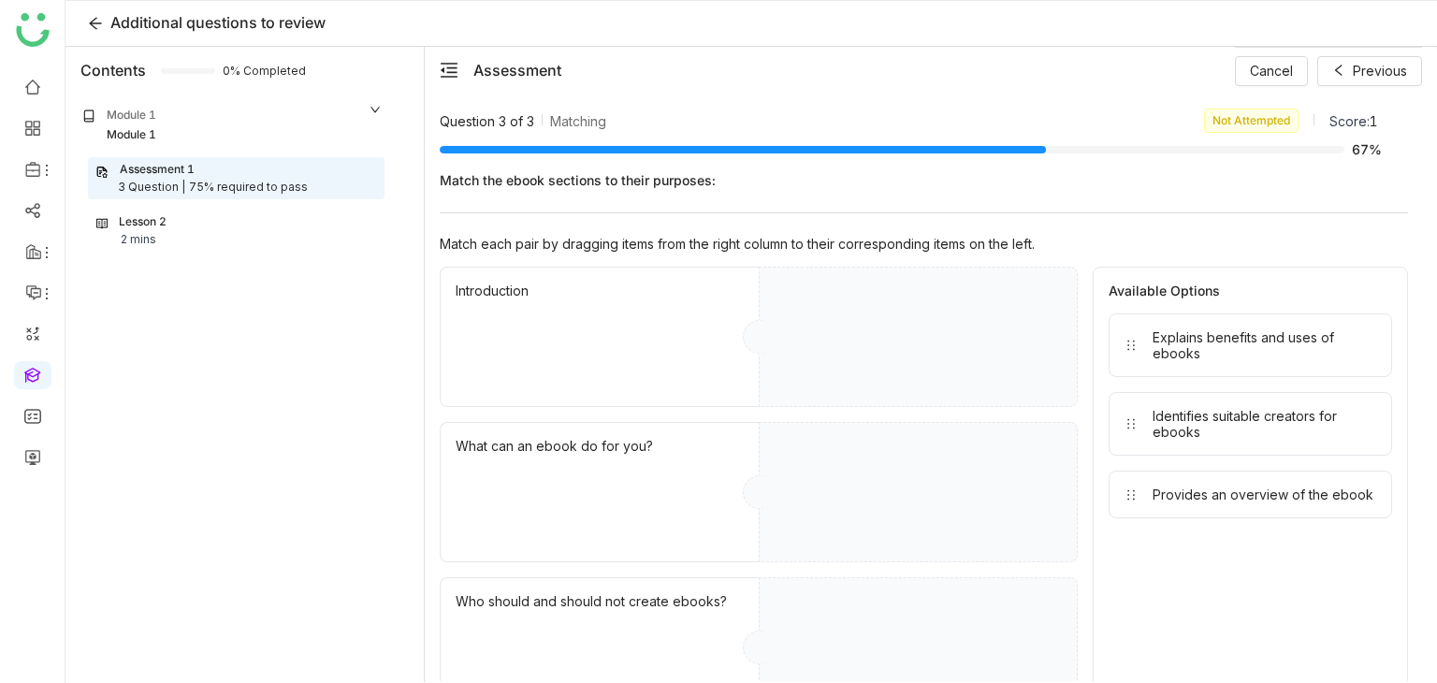
drag, startPoint x: 1207, startPoint y: 372, endPoint x: 1142, endPoint y: 379, distance: 64.9
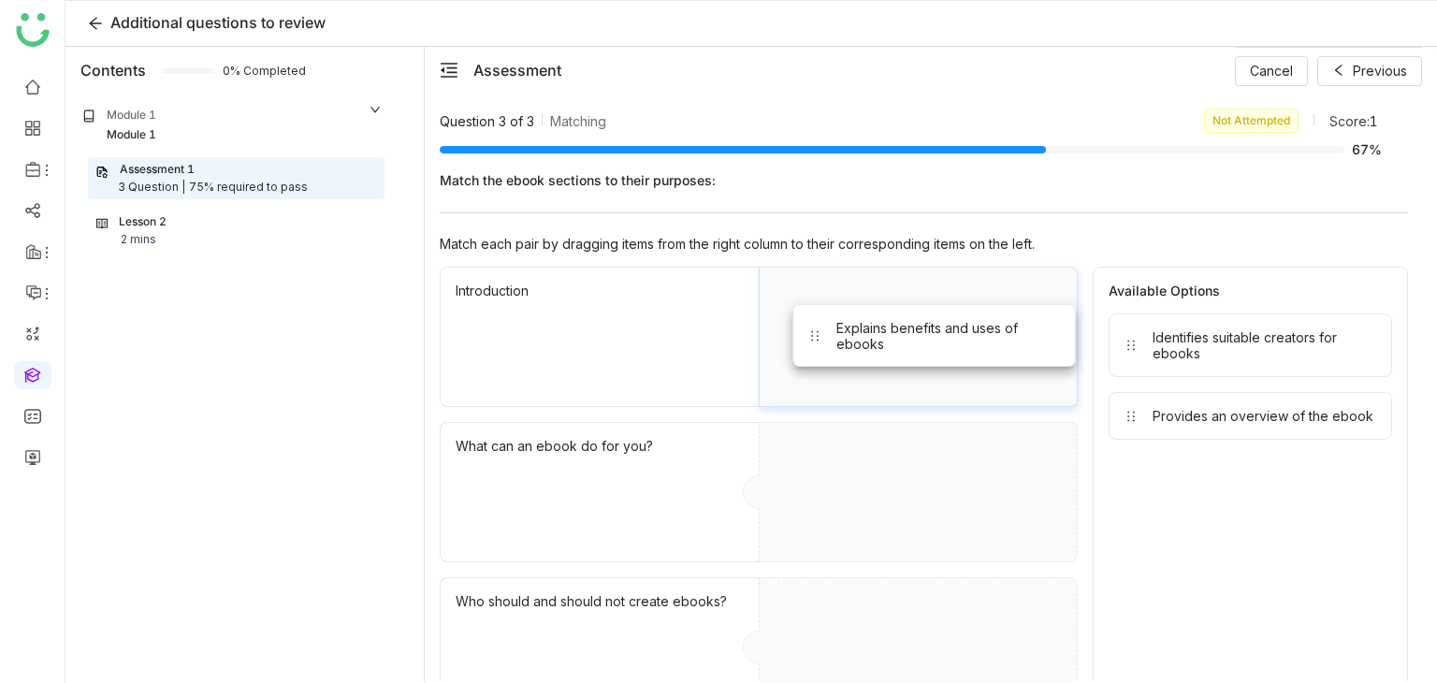
drag, startPoint x: 1181, startPoint y: 368, endPoint x: 896, endPoint y: 358, distance: 284.5
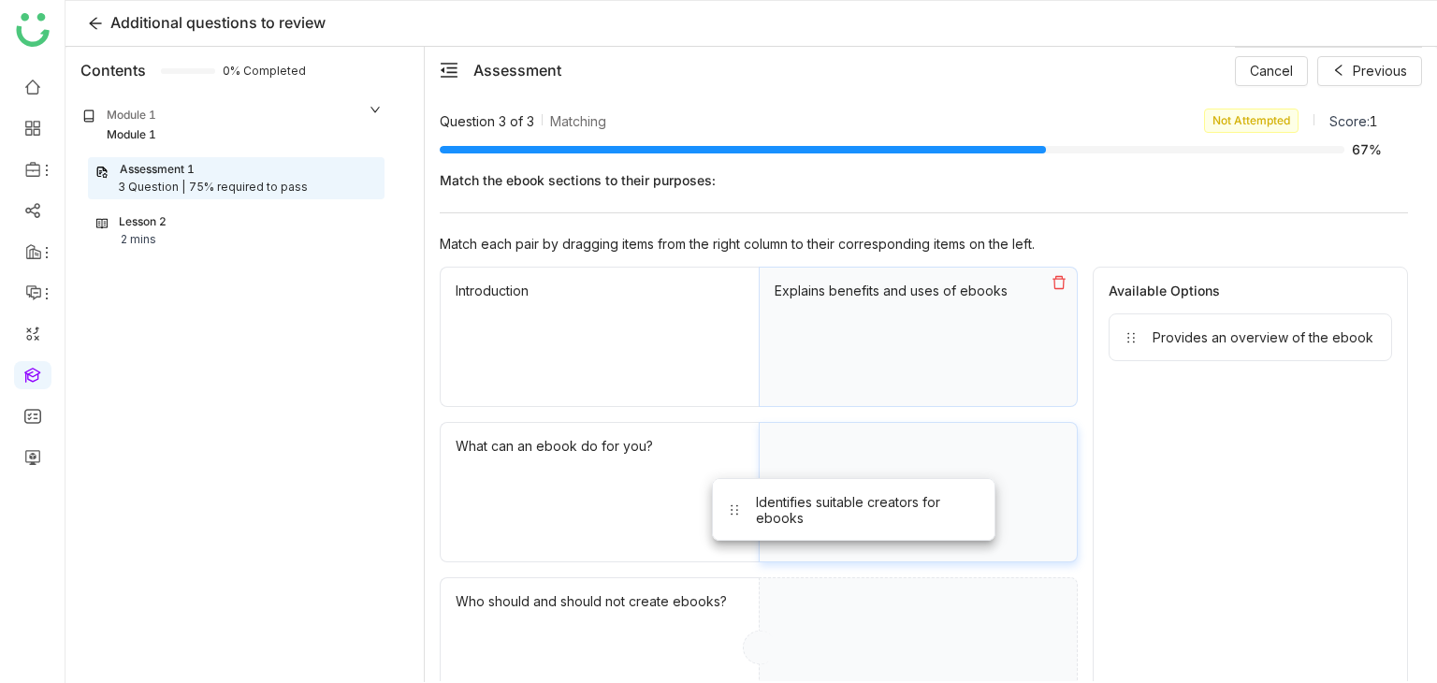
drag, startPoint x: 909, startPoint y: 470, endPoint x: 766, endPoint y: 514, distance: 149.7
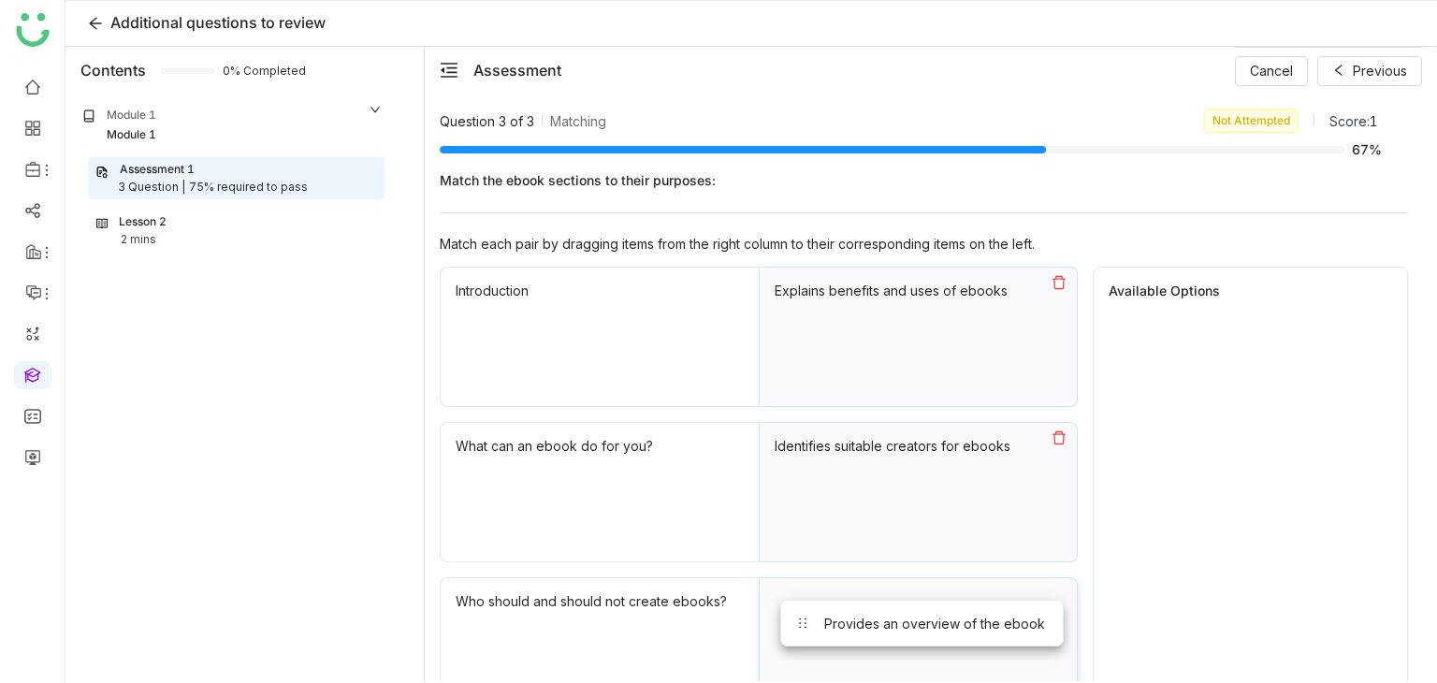
drag, startPoint x: 1190, startPoint y: 334, endPoint x: 858, endPoint y: 625, distance: 441.5
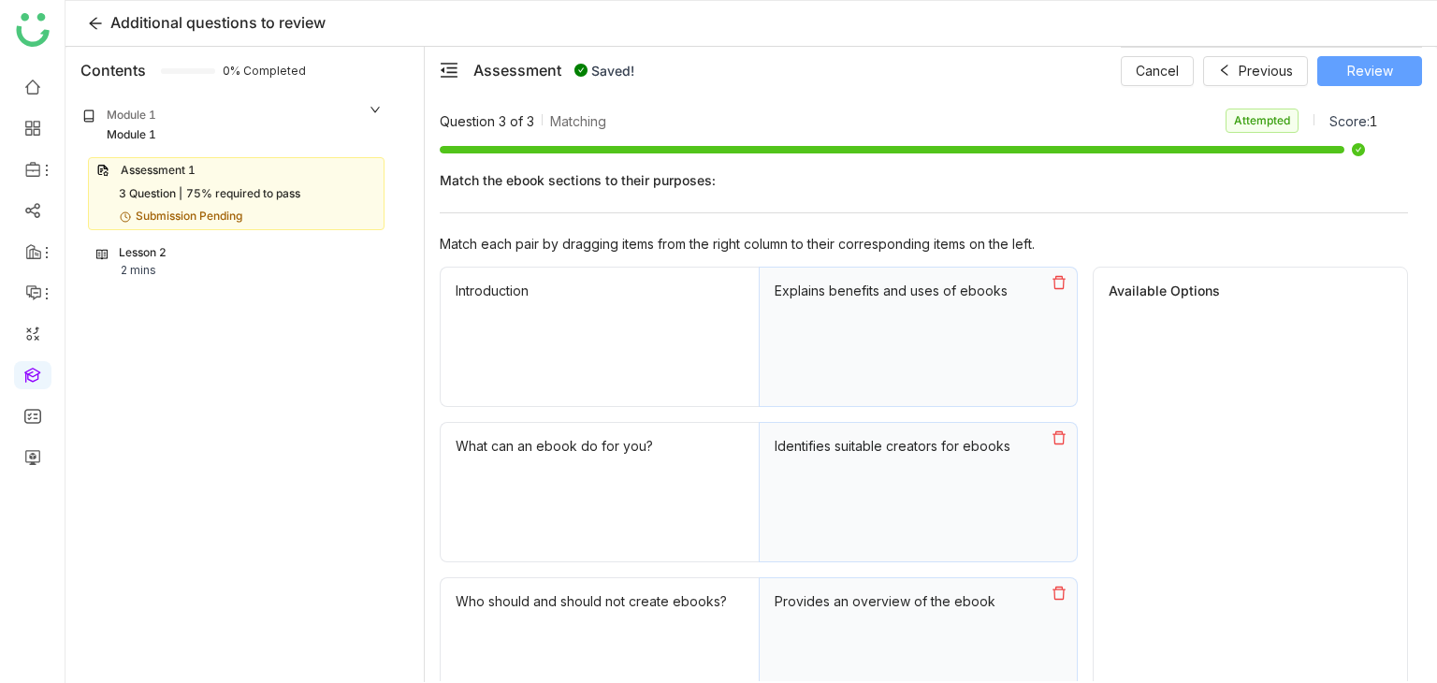
click at [1376, 74] on span "Review" at bounding box center [1370, 71] width 46 height 21
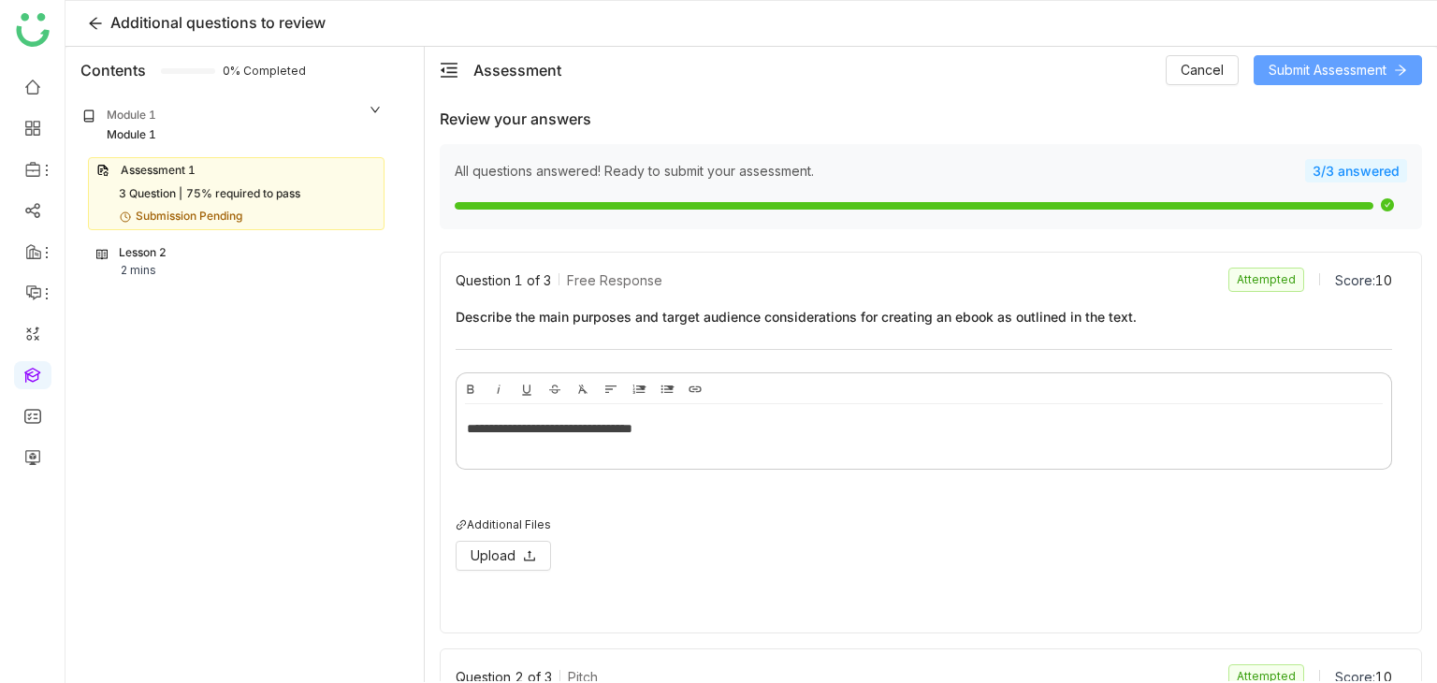
click at [1353, 71] on span "Submit Assessment" at bounding box center [1327, 70] width 118 height 21
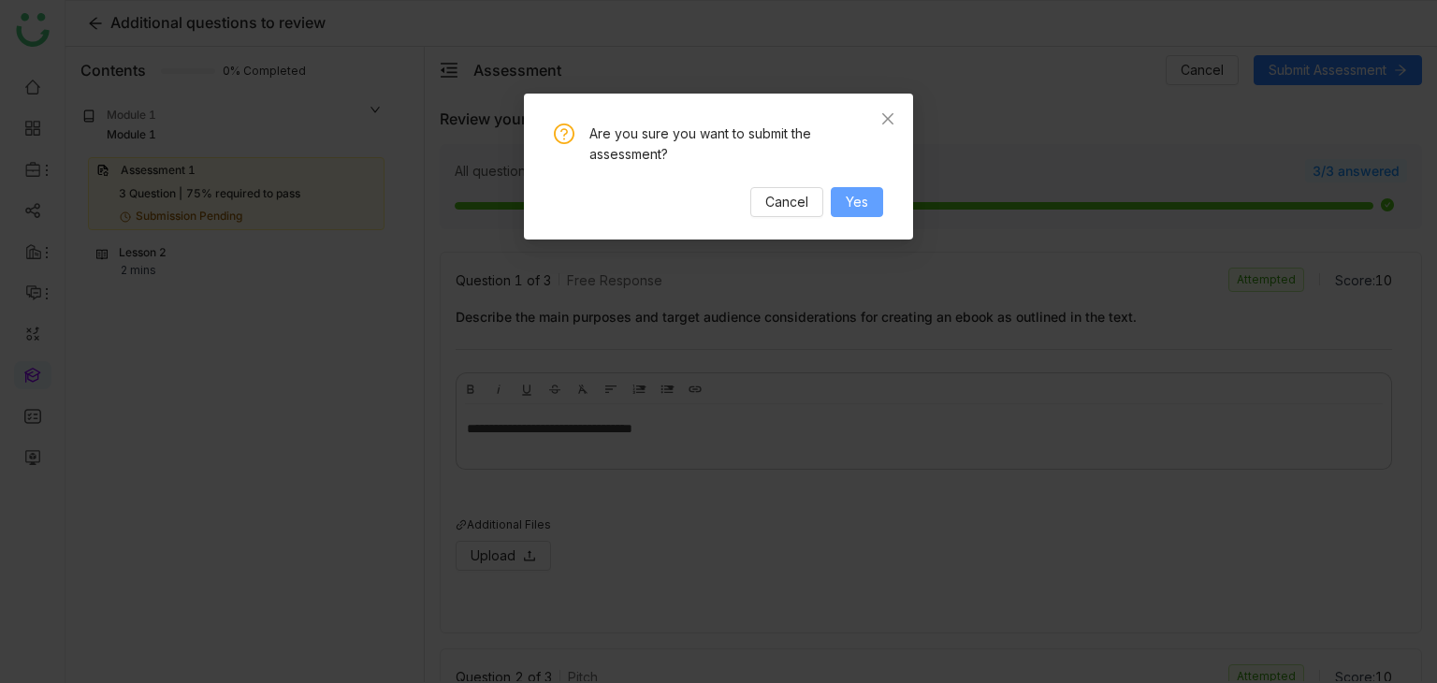
click at [862, 207] on span "Yes" at bounding box center [857, 202] width 22 height 21
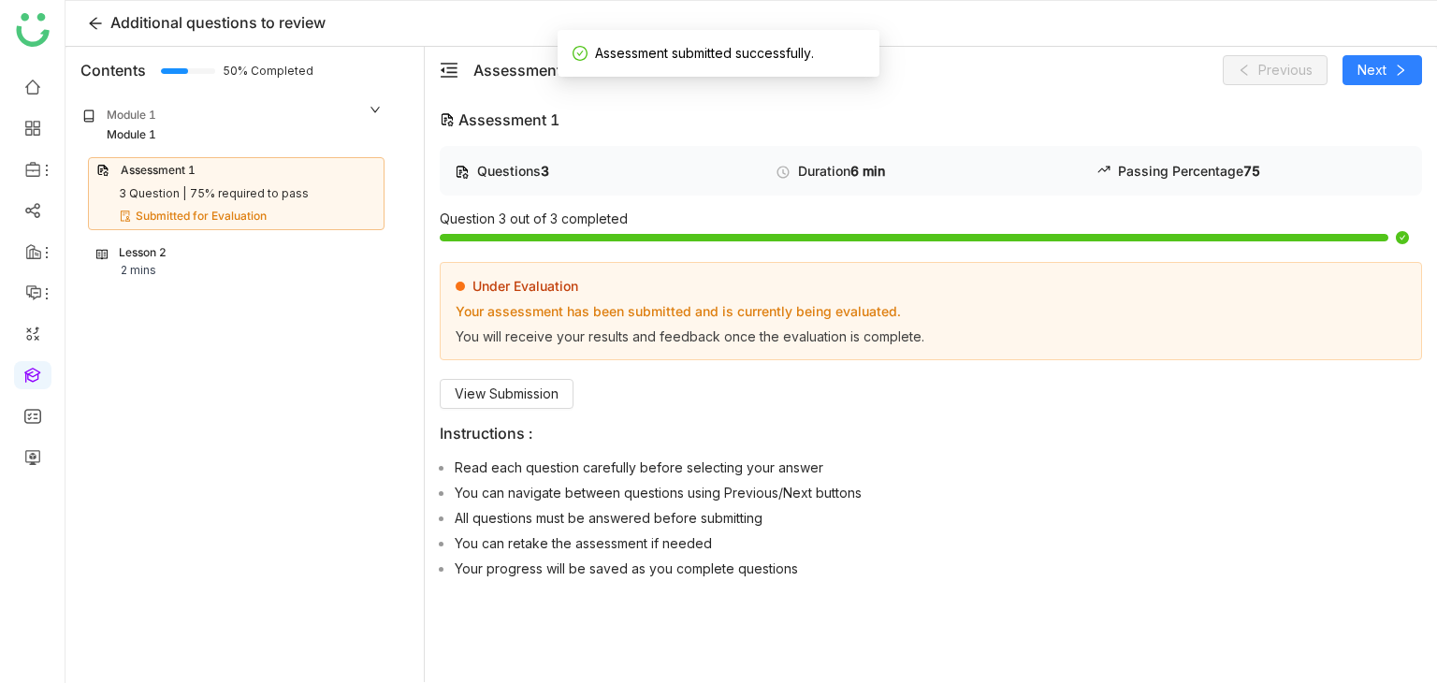
click at [196, 270] on div "Lesson 2 2 mins" at bounding box center [236, 262] width 280 height 36
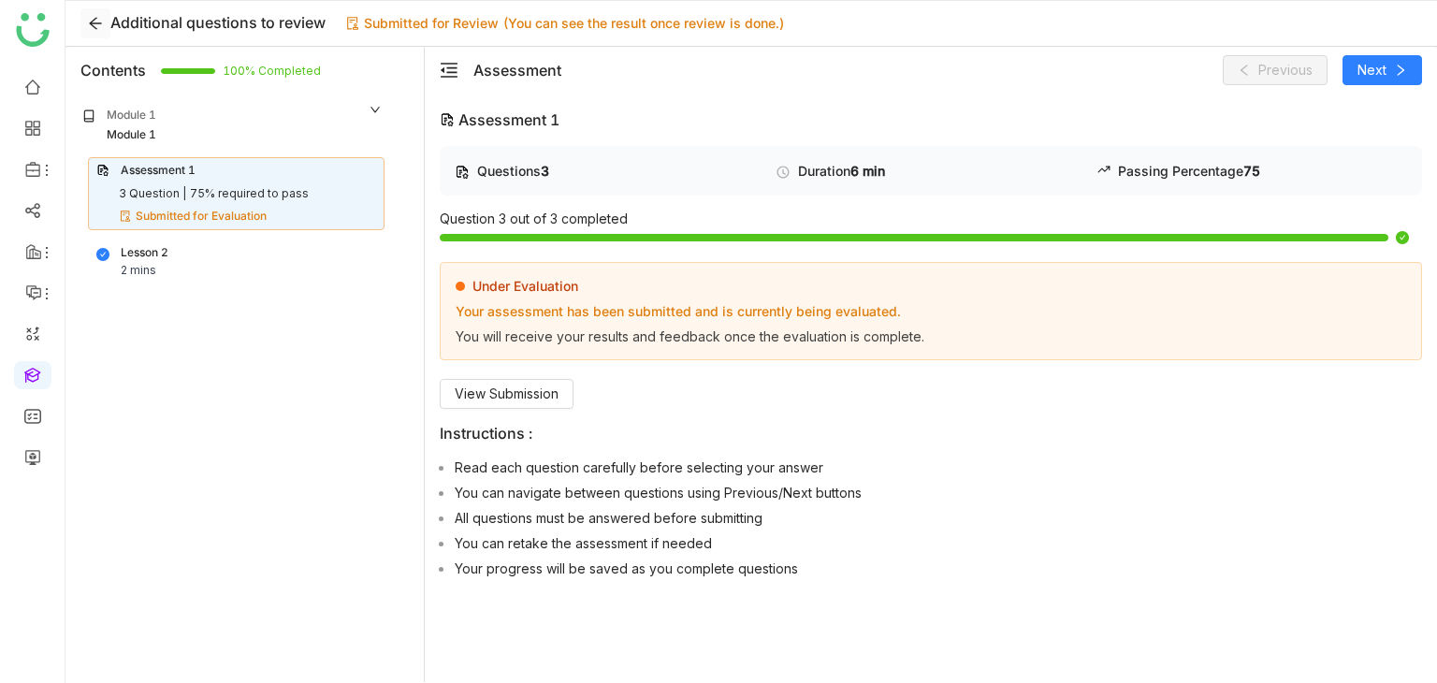
click at [98, 31] on button at bounding box center [95, 23] width 30 height 30
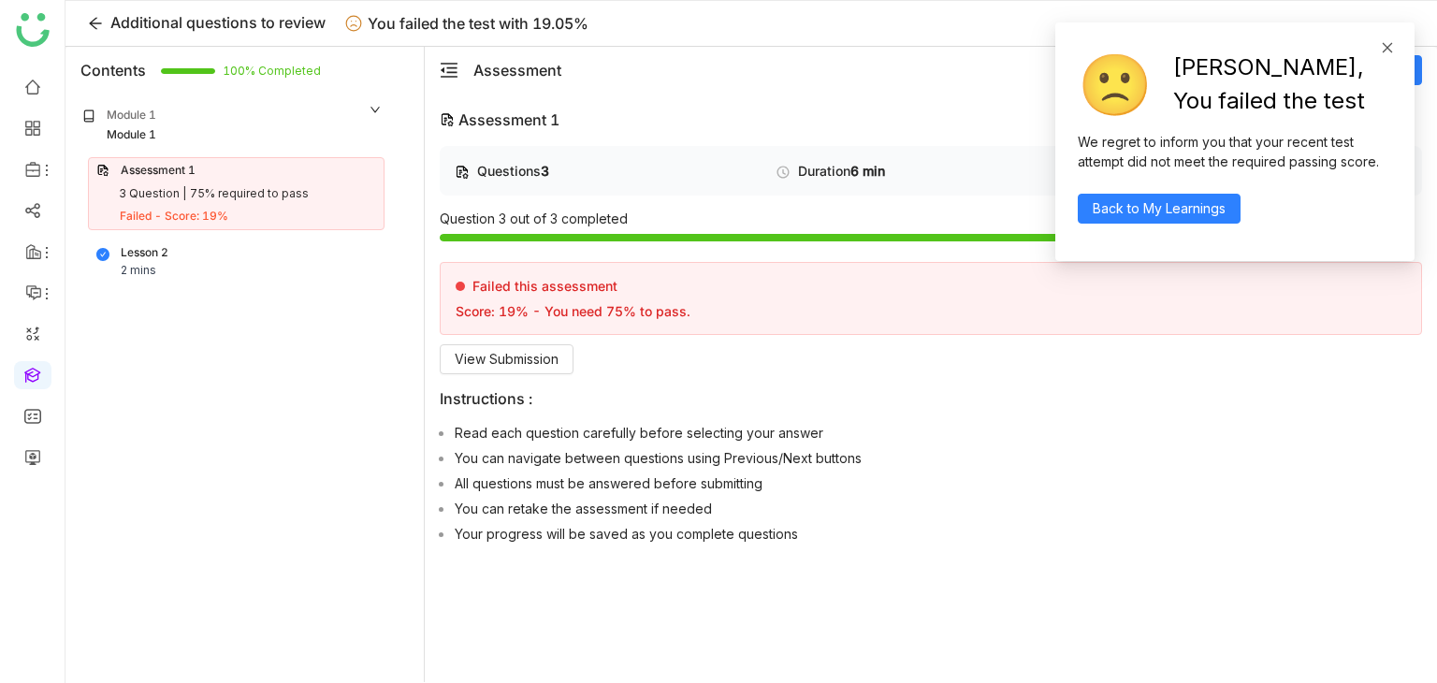
click at [1382, 49] on icon at bounding box center [1387, 47] width 13 height 13
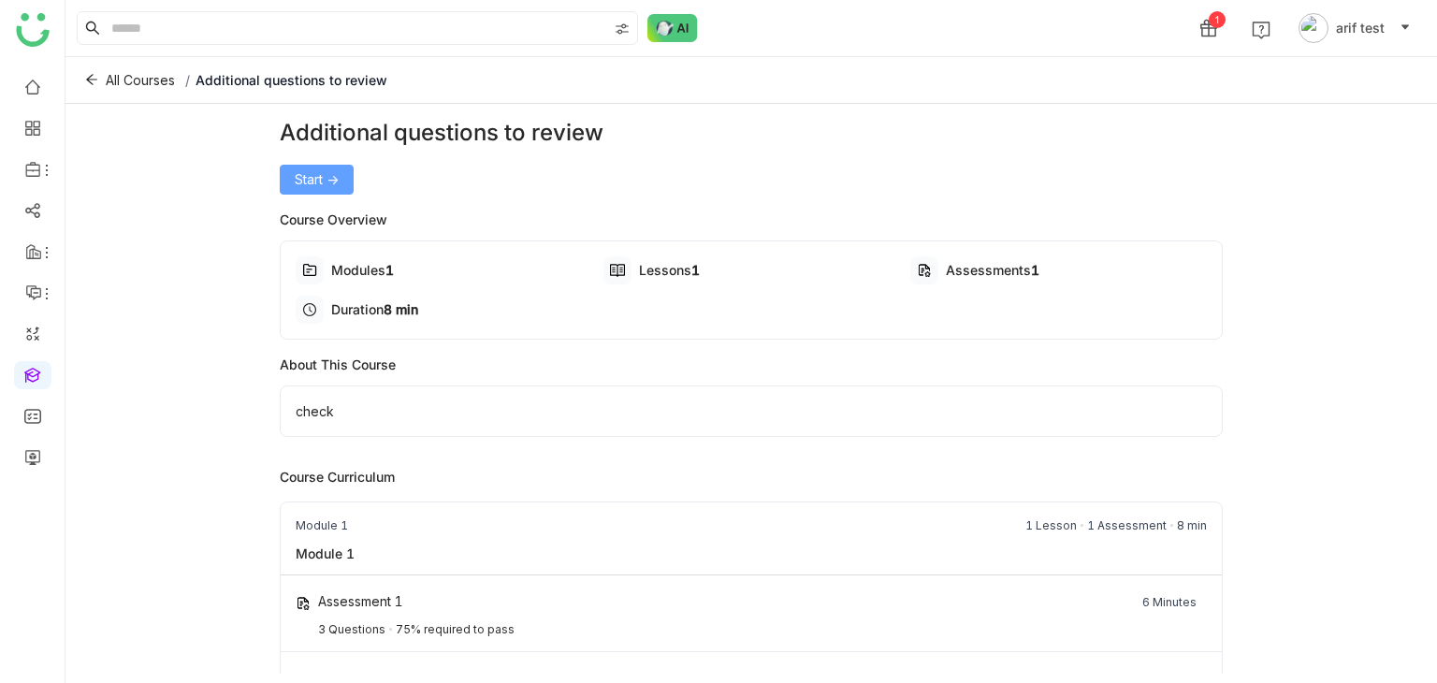
click at [343, 180] on button "Start ->" at bounding box center [317, 180] width 74 height 30
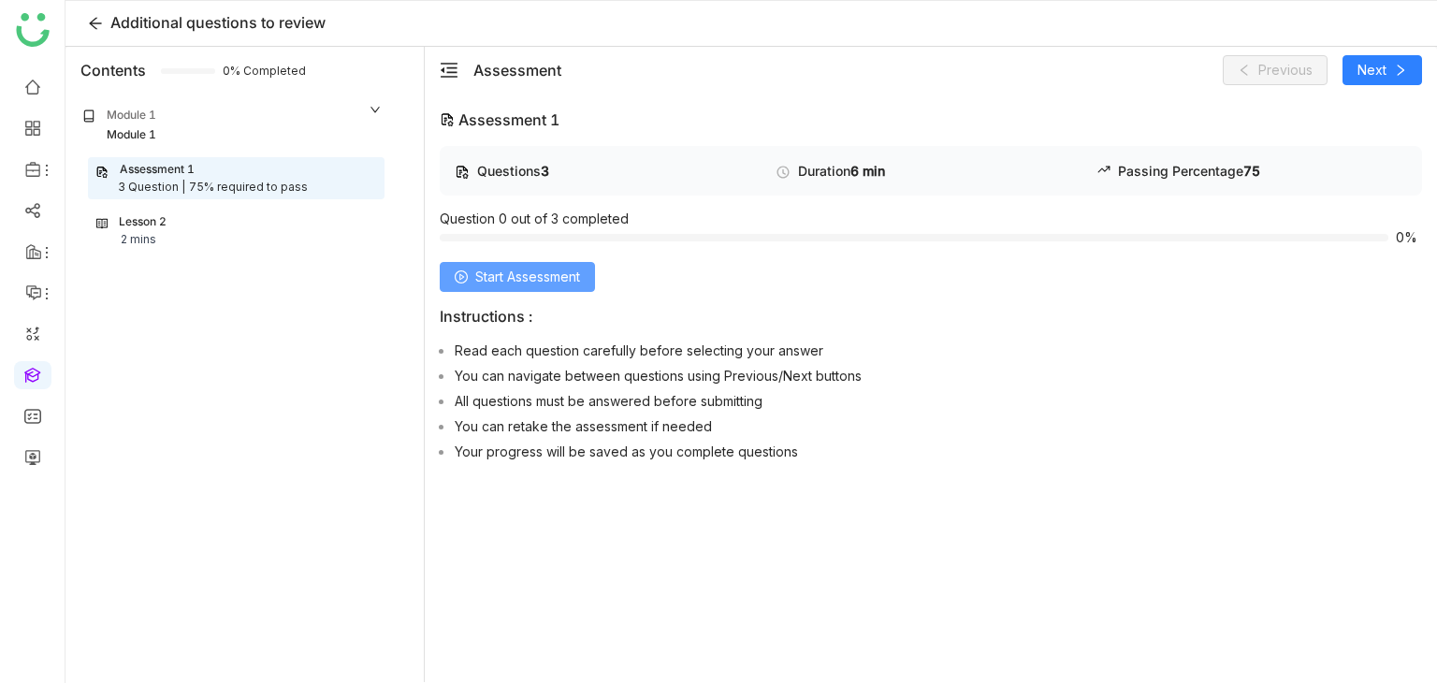
click at [569, 288] on button "Start Assessment" at bounding box center [517, 277] width 155 height 30
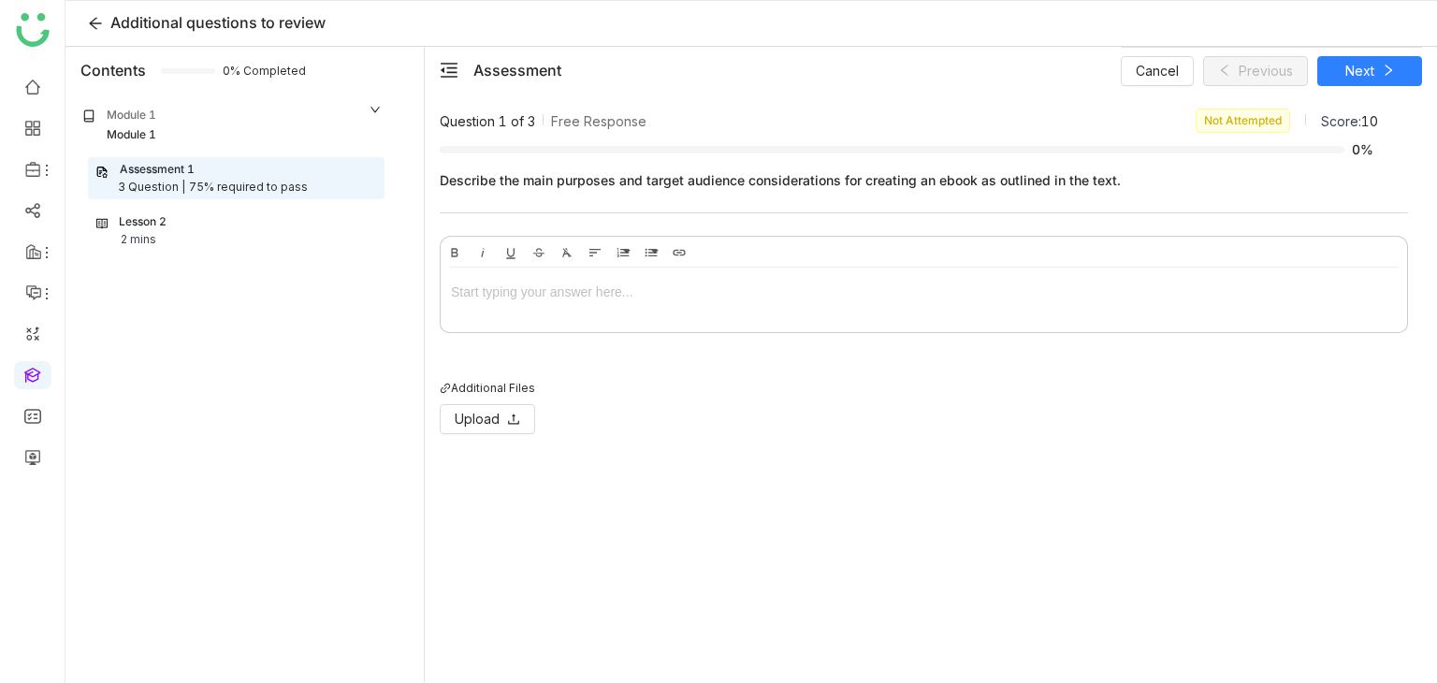
click at [557, 318] on div at bounding box center [924, 296] width 966 height 56
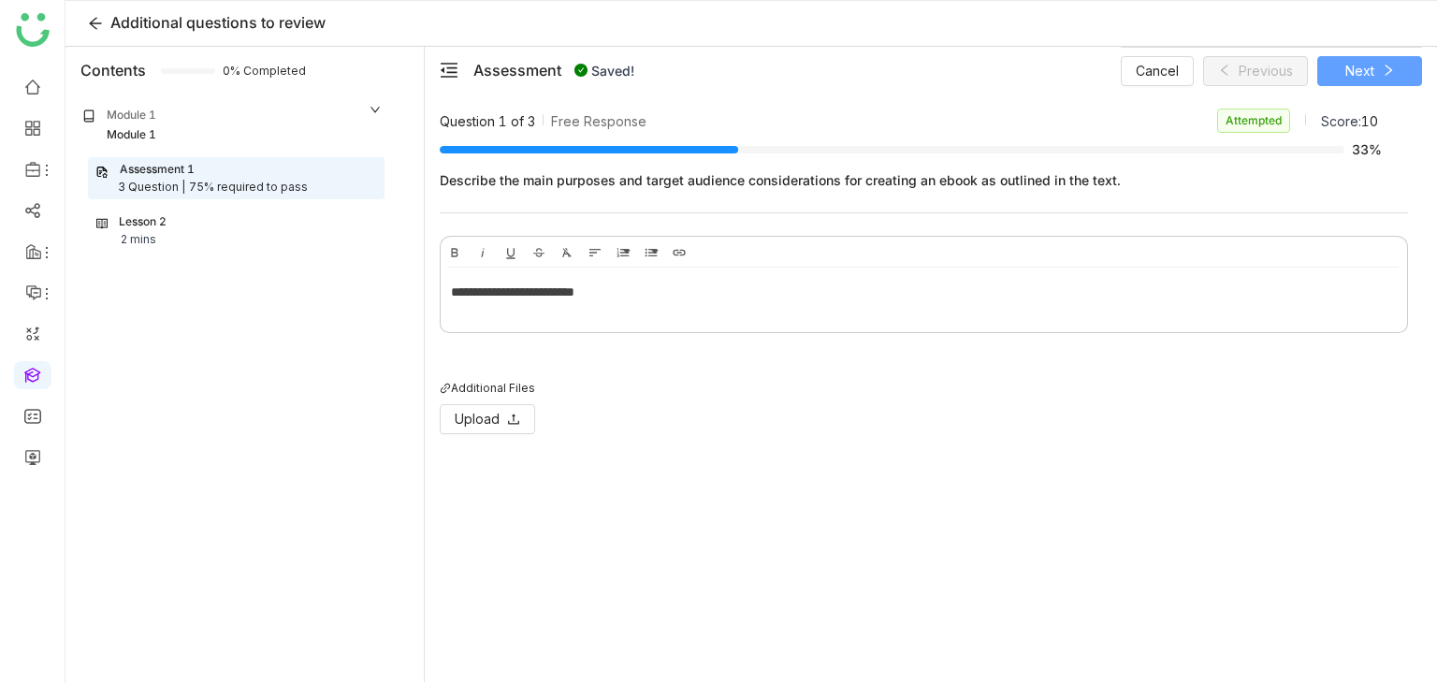
click at [1403, 64] on button "Next" at bounding box center [1369, 71] width 105 height 30
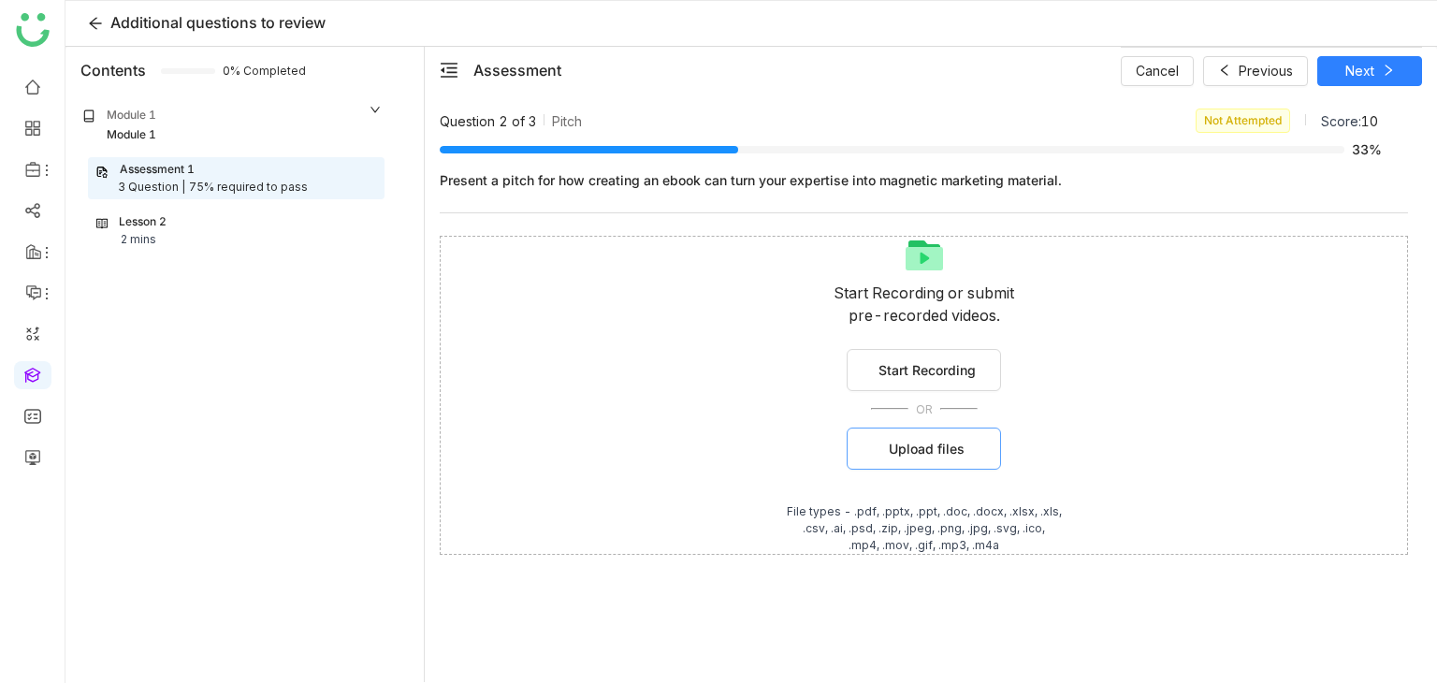
click at [977, 465] on button "Upload files" at bounding box center [924, 449] width 154 height 42
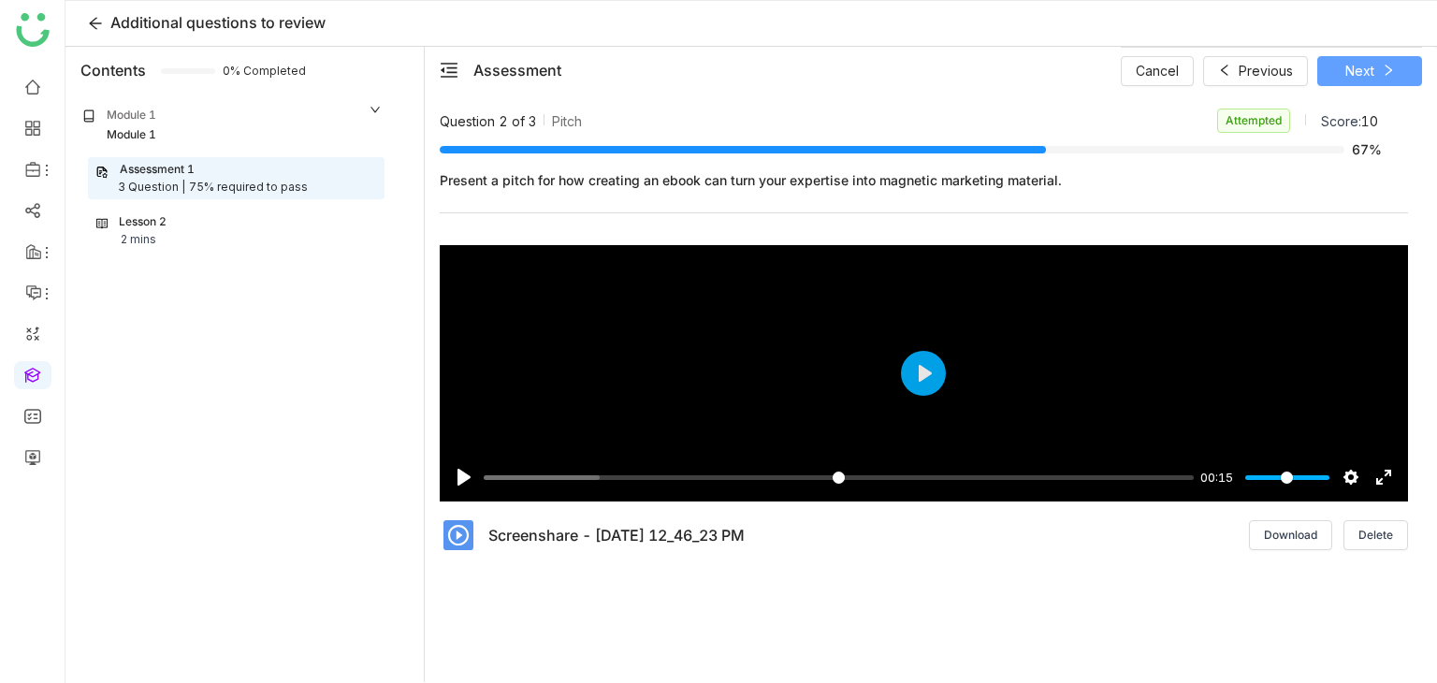
click at [1372, 76] on span "Next" at bounding box center [1359, 71] width 29 height 21
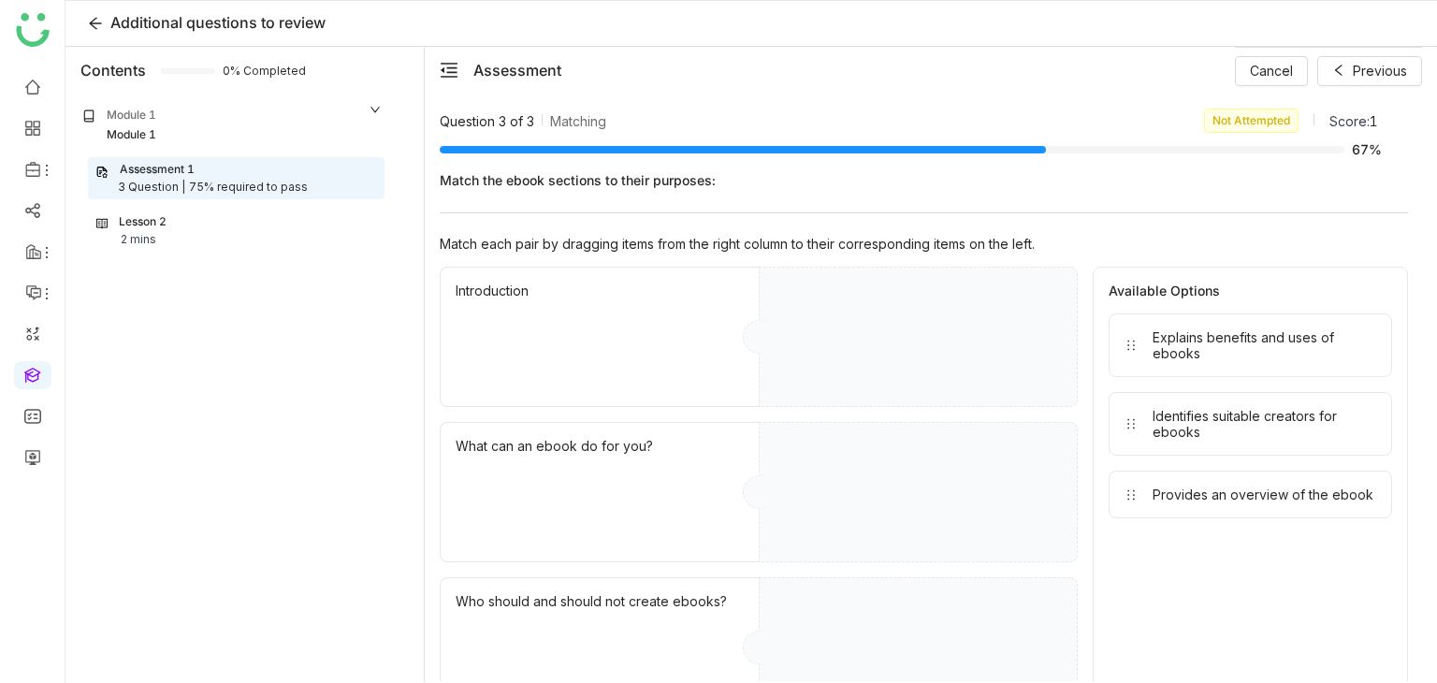
drag, startPoint x: 1206, startPoint y: 355, endPoint x: 786, endPoint y: 343, distance: 420.2
drag, startPoint x: 1104, startPoint y: 334, endPoint x: 1009, endPoint y: 368, distance: 100.3
click at [1009, 368] on div "Introduction Explains benefits and uses of ebooks What can an ebook do for you?…" at bounding box center [924, 492] width 968 height 451
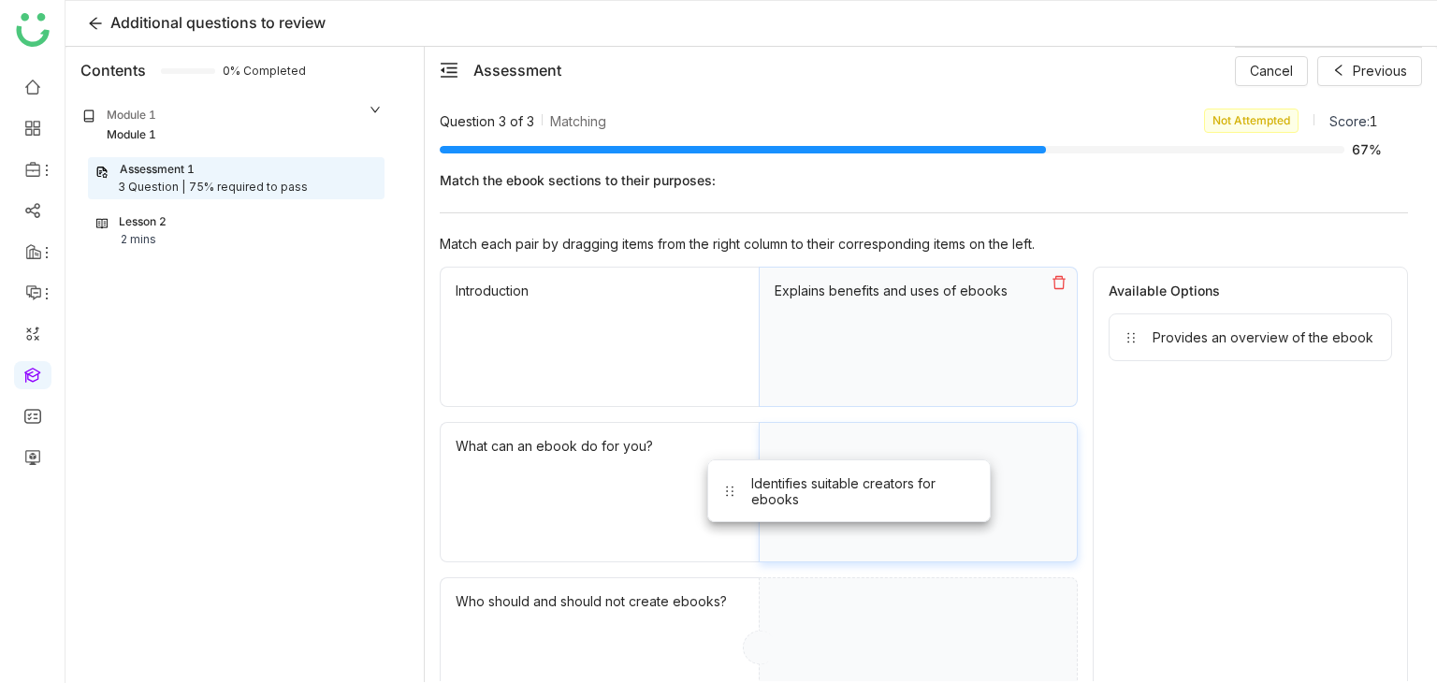
drag, startPoint x: 1218, startPoint y: 341, endPoint x: 817, endPoint y: 488, distance: 427.7
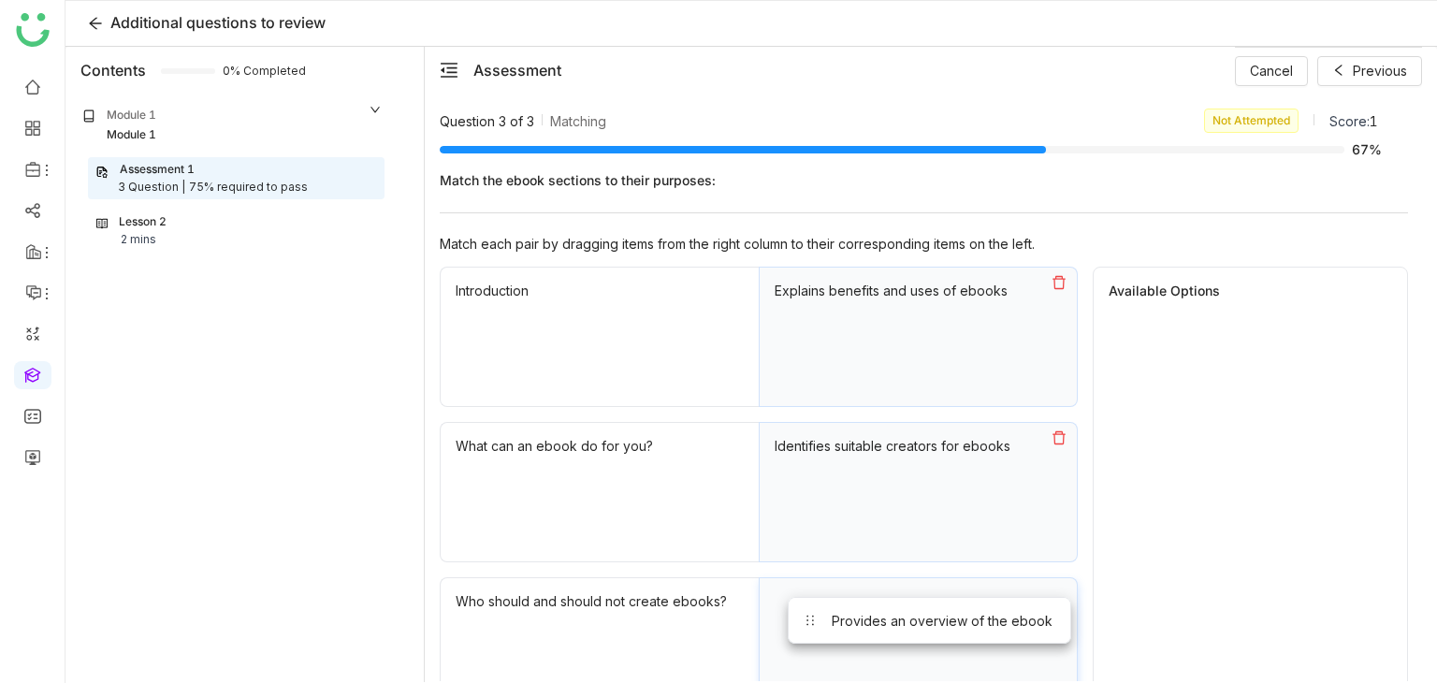
drag, startPoint x: 1217, startPoint y: 328, endPoint x: 896, endPoint y: 612, distance: 428.1
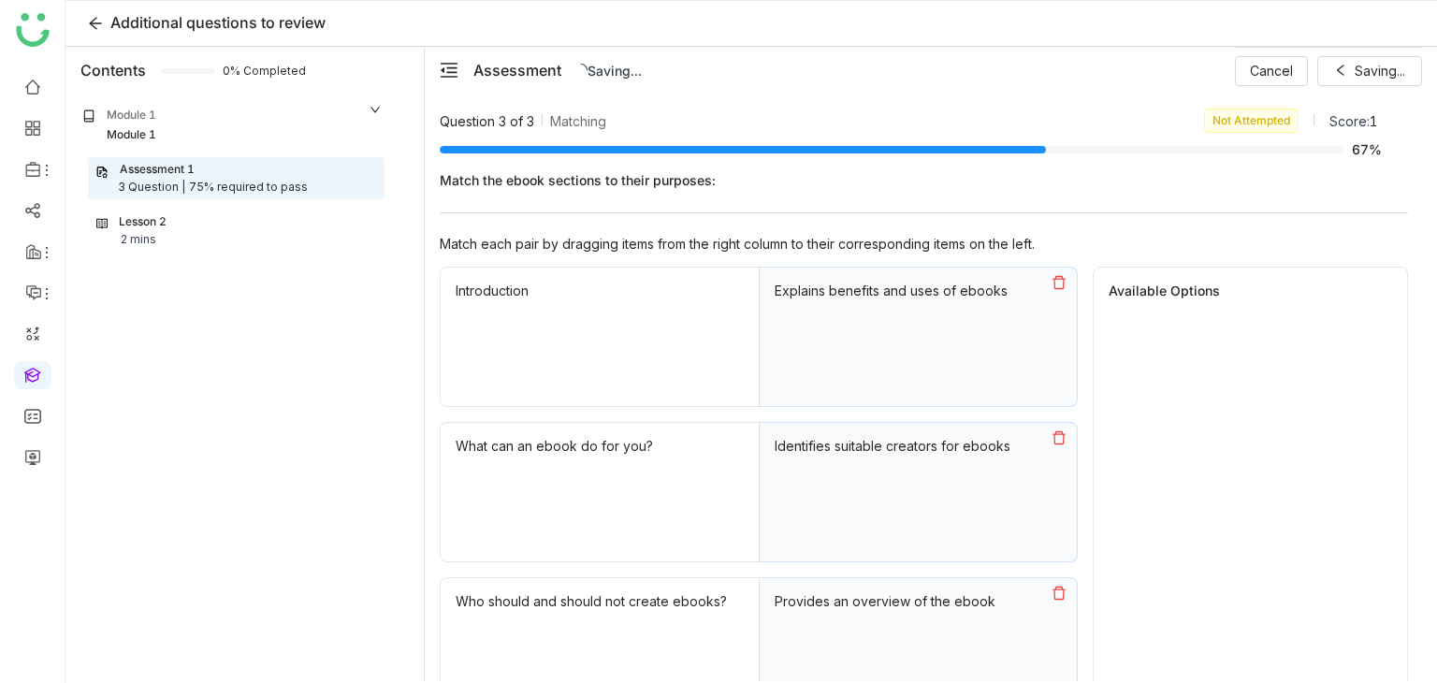
drag, startPoint x: 1144, startPoint y: 107, endPoint x: 1298, endPoint y: 91, distance: 155.2
click at [1144, 106] on div "Question 3 of 3 Matching Not Attempted Score: 1 67% Match the ebook sections to…" at bounding box center [931, 387] width 1012 height 587
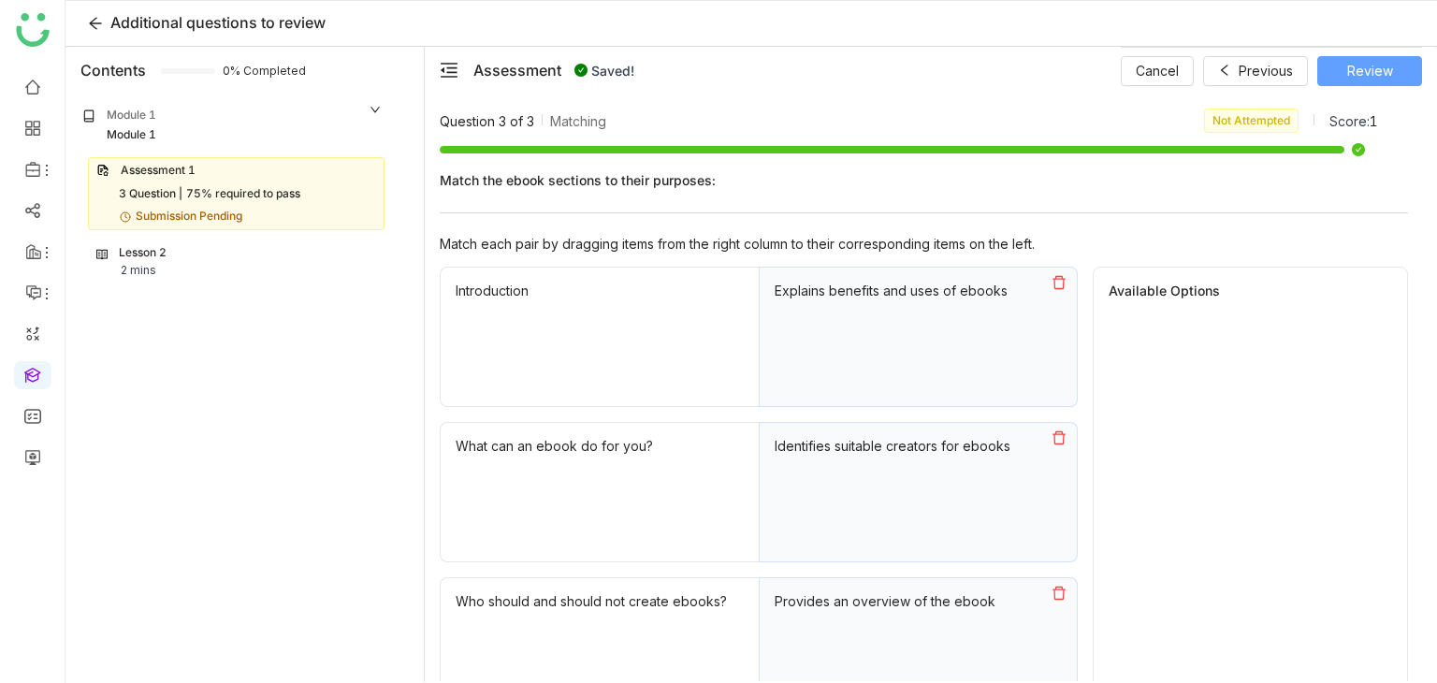
click at [1383, 61] on span "Review" at bounding box center [1370, 71] width 46 height 21
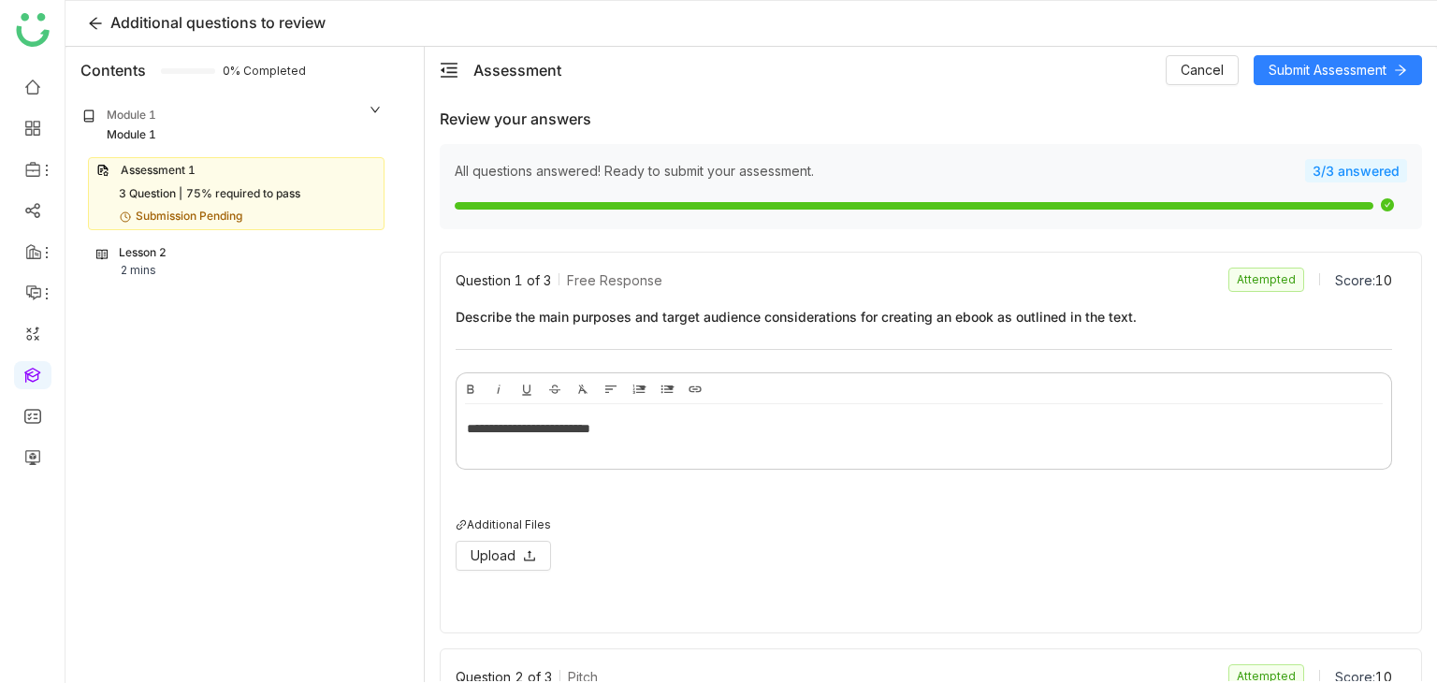
click at [1303, 84] on div "Assessment Cancel Submit Assessment" at bounding box center [931, 70] width 1012 height 47
click at [1306, 81] on button "Submit Assessment" at bounding box center [1338, 70] width 168 height 30
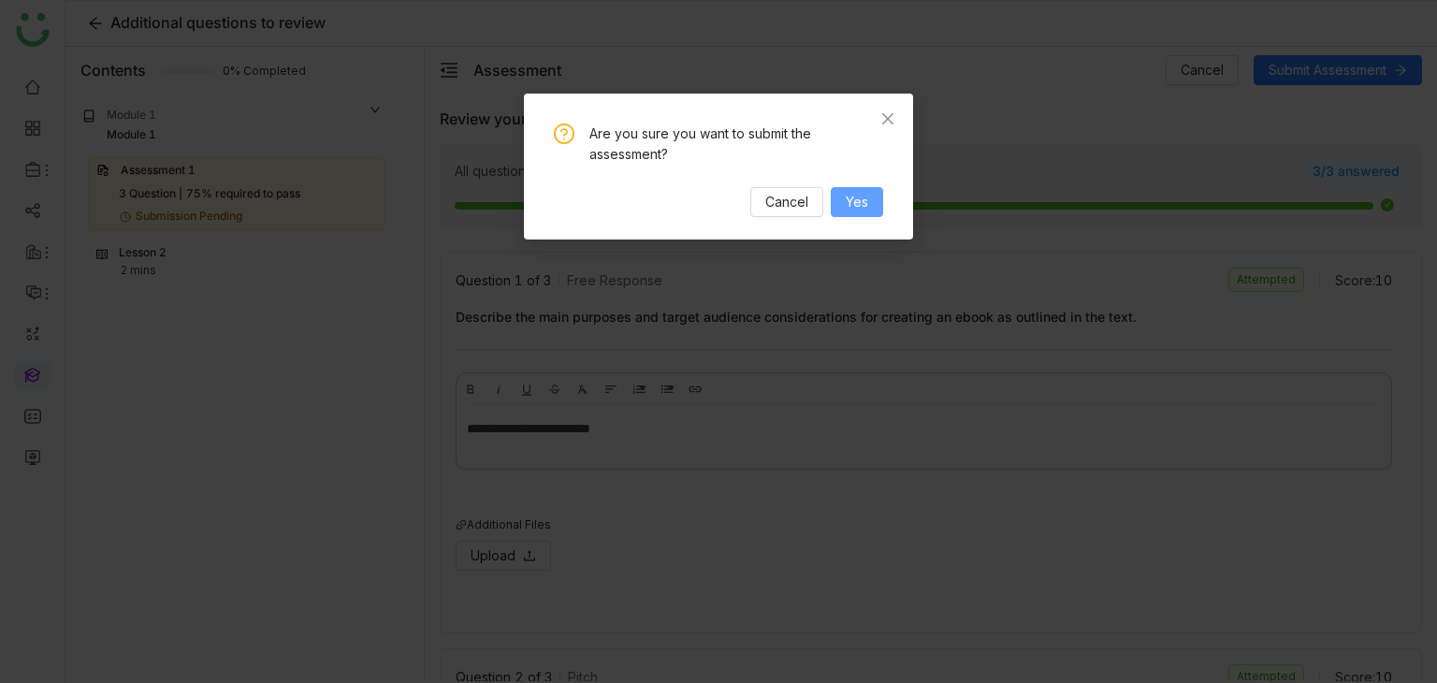
click at [844, 192] on button "Yes" at bounding box center [857, 202] width 52 height 30
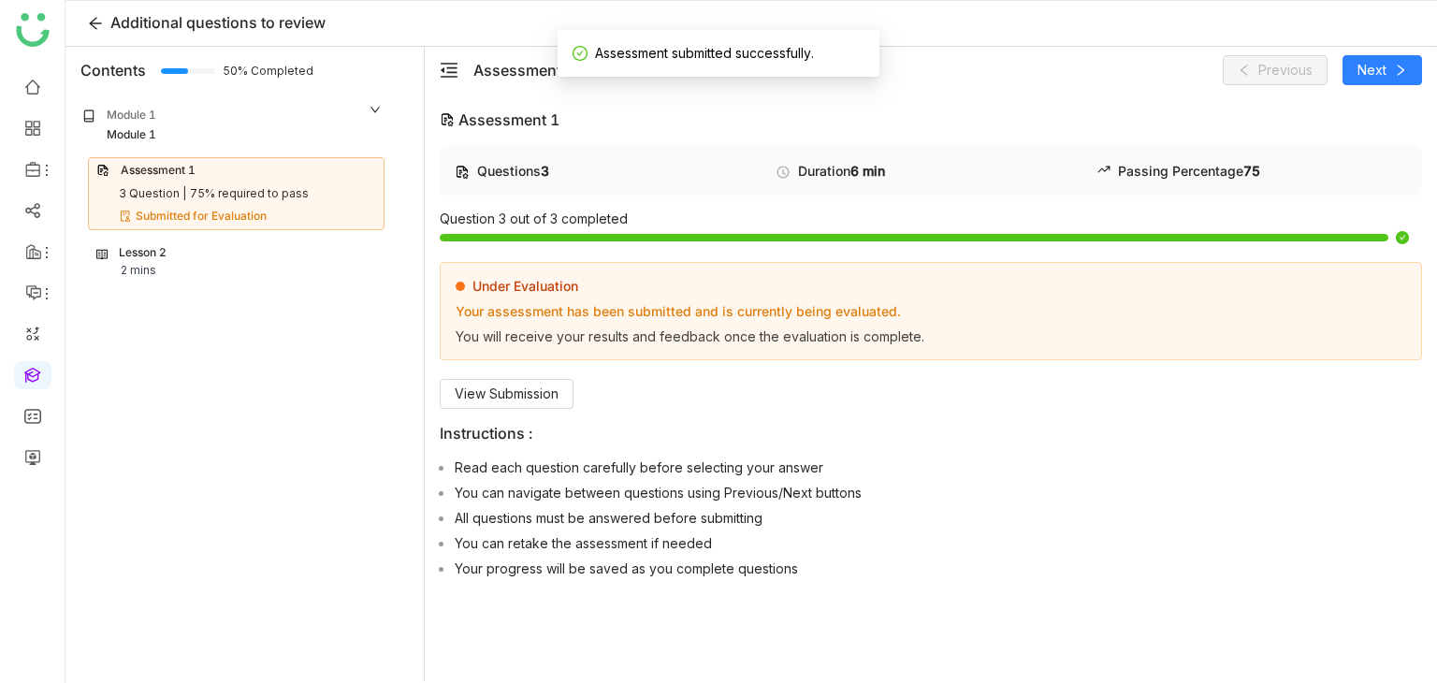
click at [258, 283] on nz-collapse-panel "Module 1 Module 1 Assessment 1 3 Question | 75% required to pass Submitted for …" at bounding box center [232, 199] width 326 height 211
click at [258, 274] on div "Lesson 2 2 mins" at bounding box center [236, 262] width 280 height 36
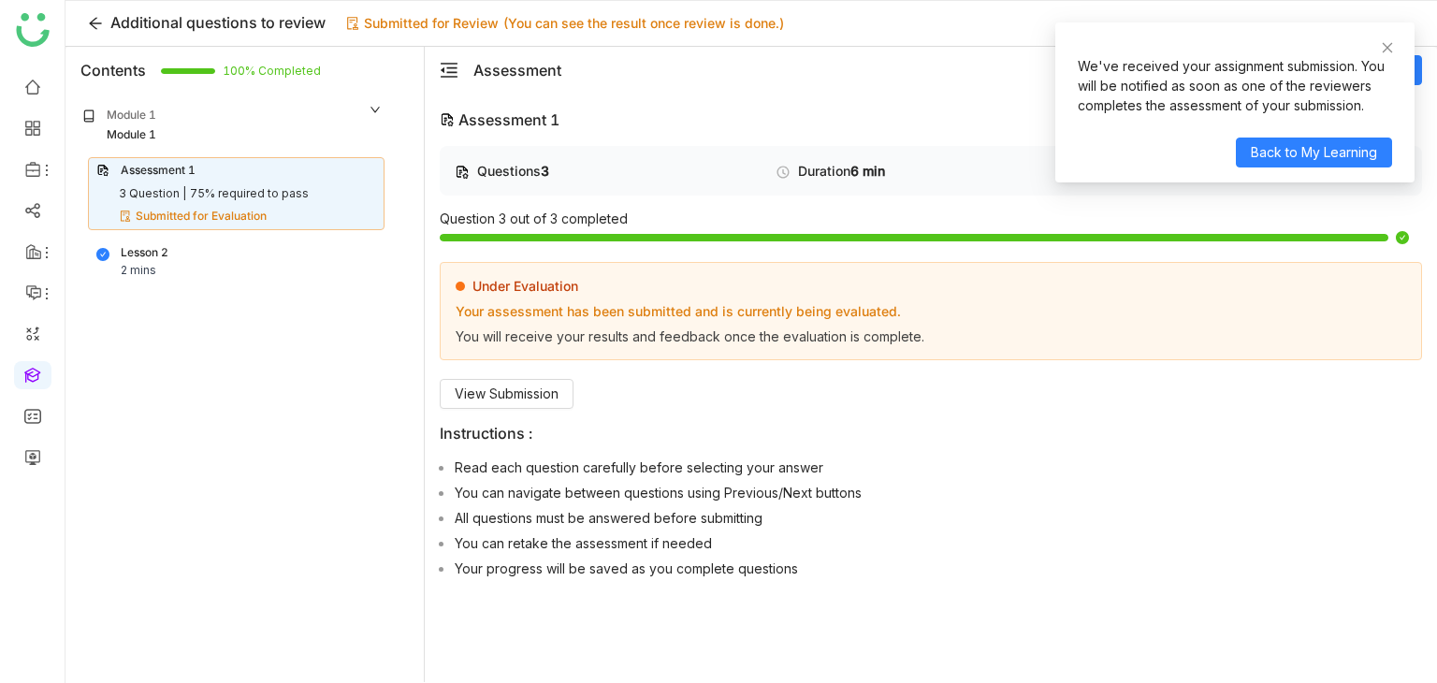
click at [1394, 42] on div "We've received your assignment submission. You will be notified as soon as one …" at bounding box center [1234, 102] width 359 height 160
click at [1394, 44] on div "We've received your assignment submission. You will be notified as soon as one …" at bounding box center [1234, 102] width 359 height 160
click at [1387, 45] on icon at bounding box center [1387, 47] width 13 height 13
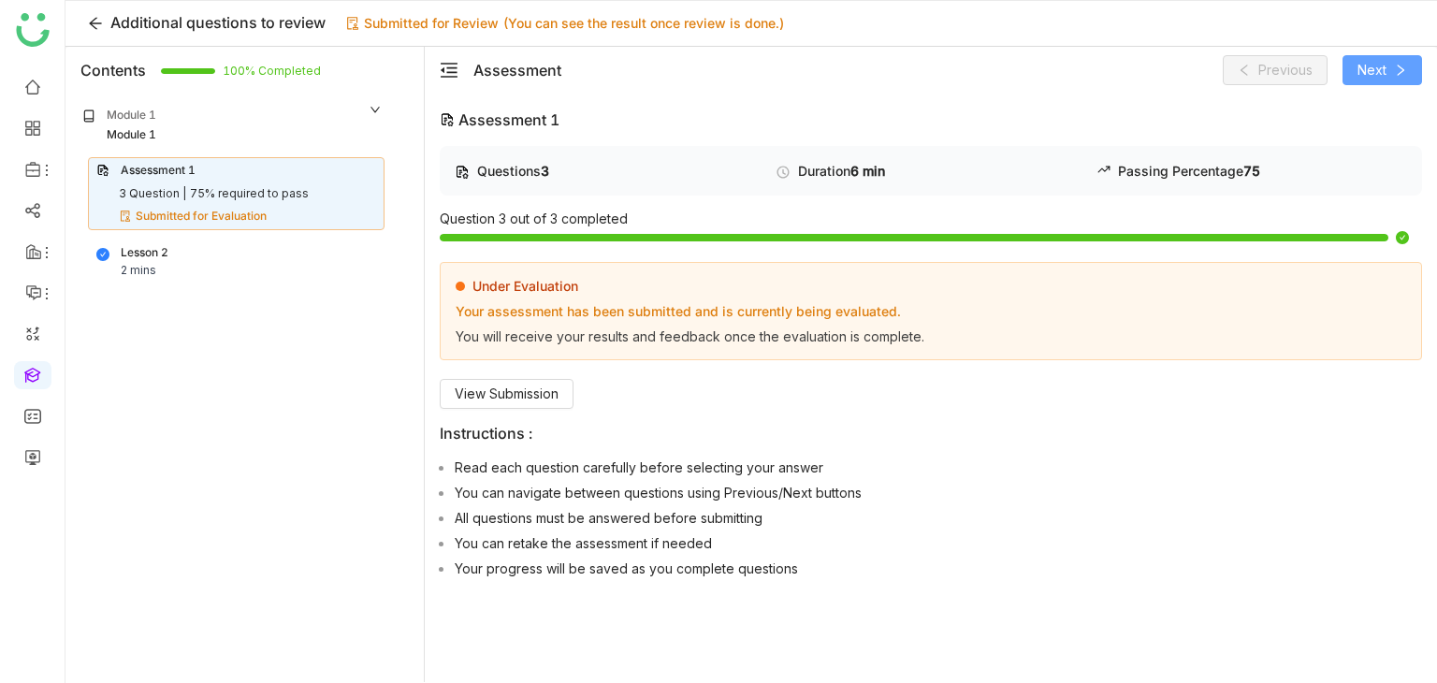
click at [1392, 63] on button "Next" at bounding box center [1382, 70] width 80 height 30
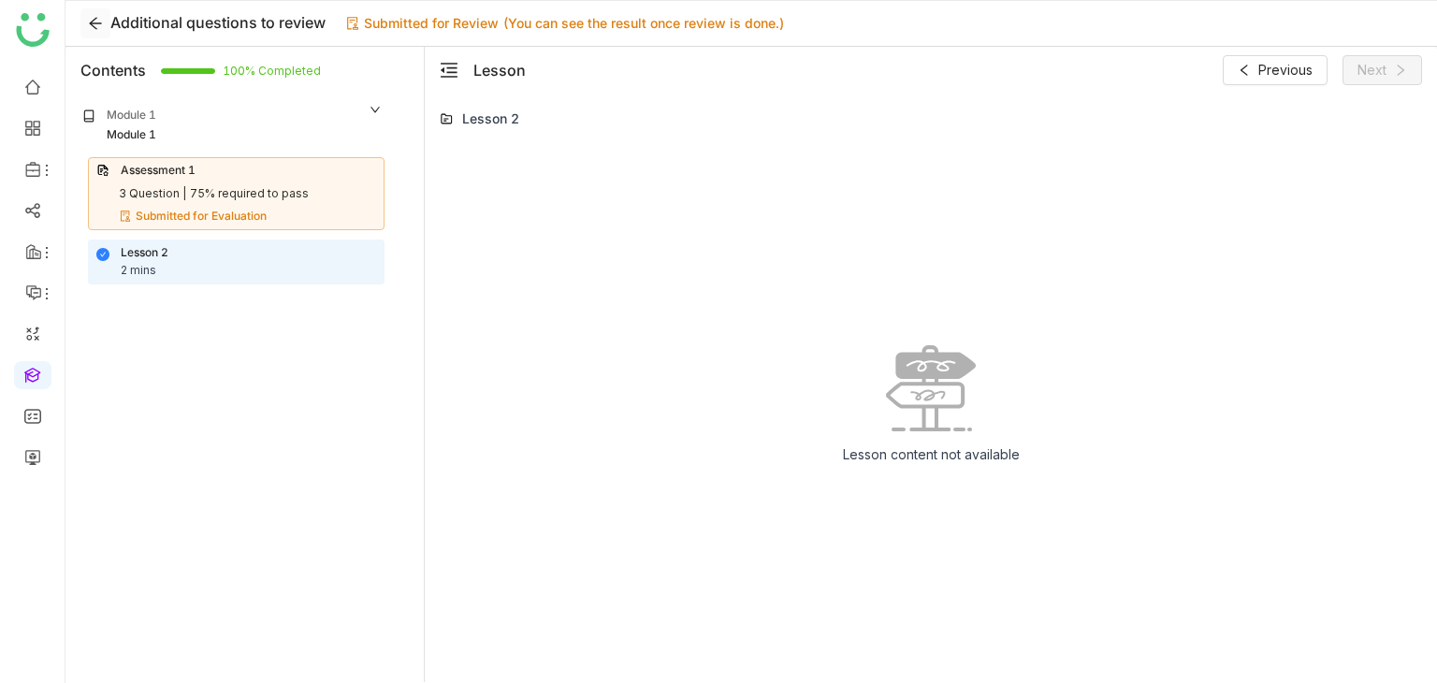
click at [95, 23] on icon at bounding box center [95, 24] width 12 height 12
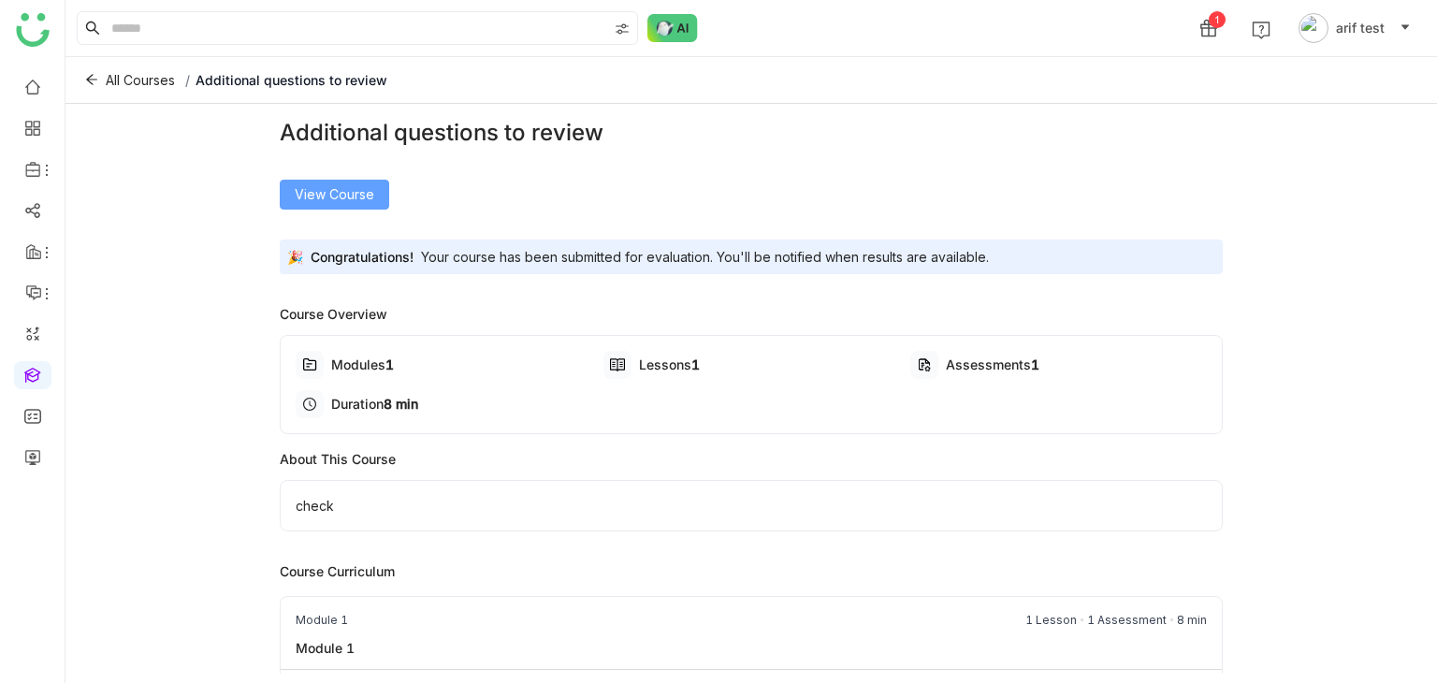
click at [359, 191] on span "View Course" at bounding box center [335, 194] width 80 height 21
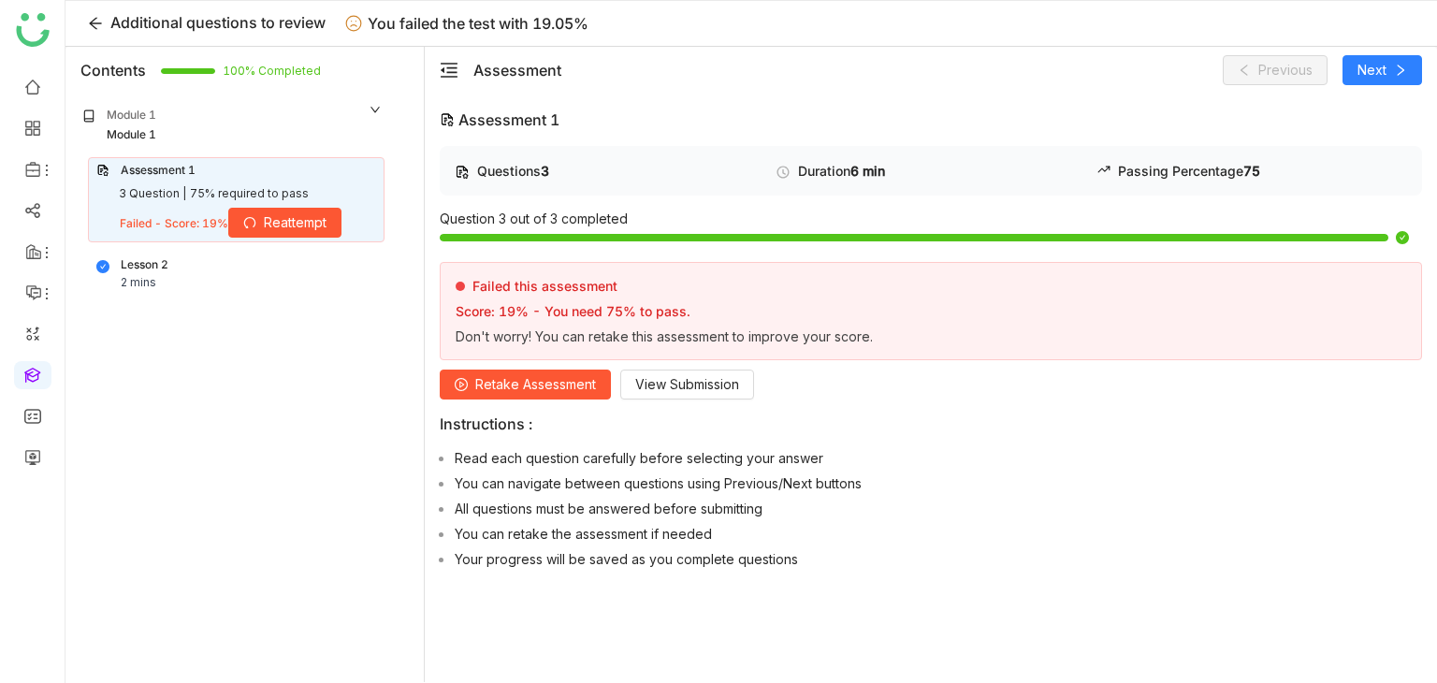
click at [476, 374] on span "Retake Assessment" at bounding box center [535, 384] width 121 height 21
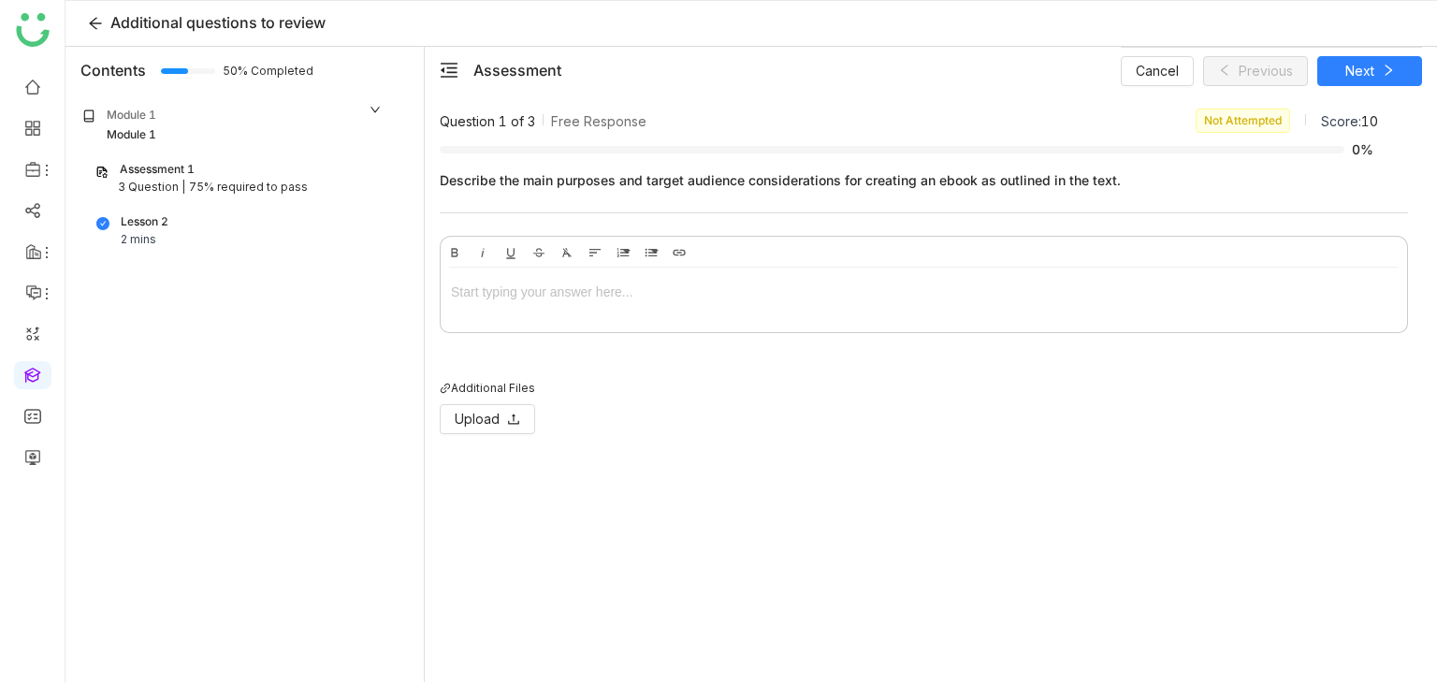
click at [518, 293] on div at bounding box center [924, 292] width 946 height 21
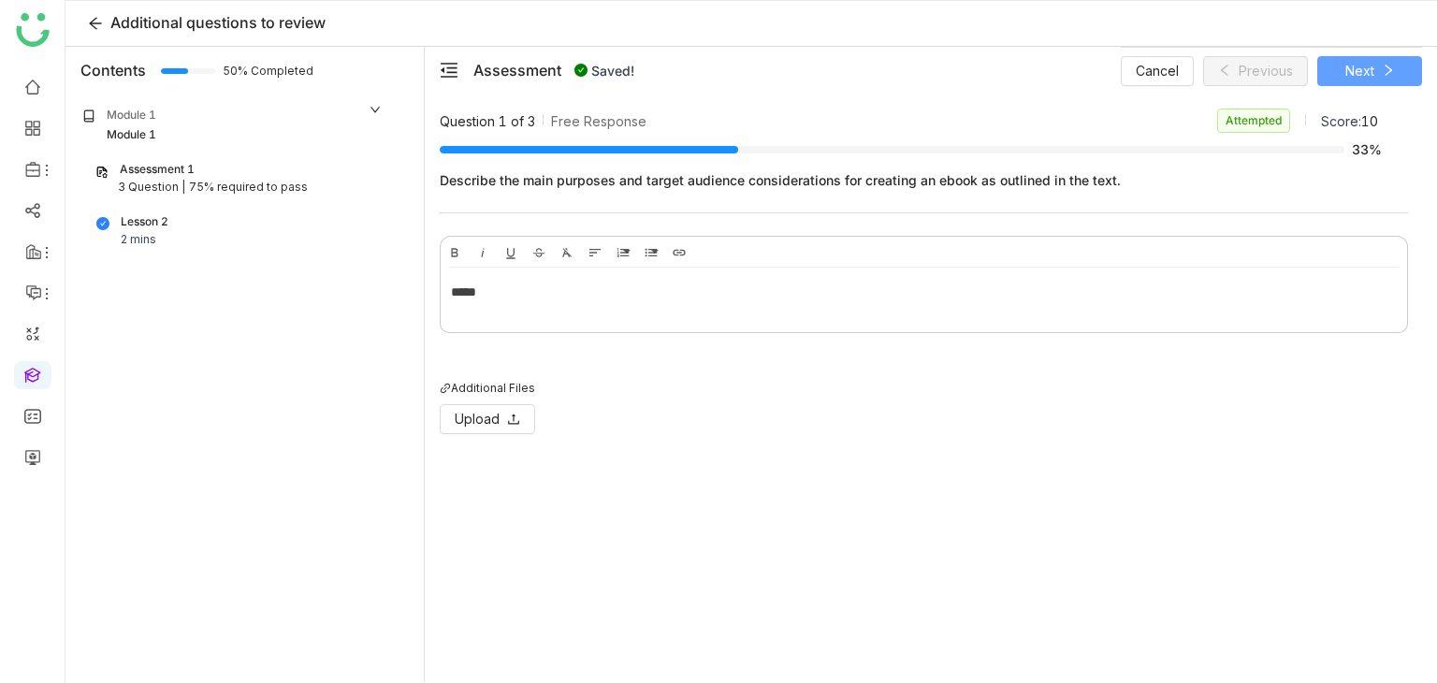
click at [1404, 66] on button "Next" at bounding box center [1369, 71] width 105 height 30
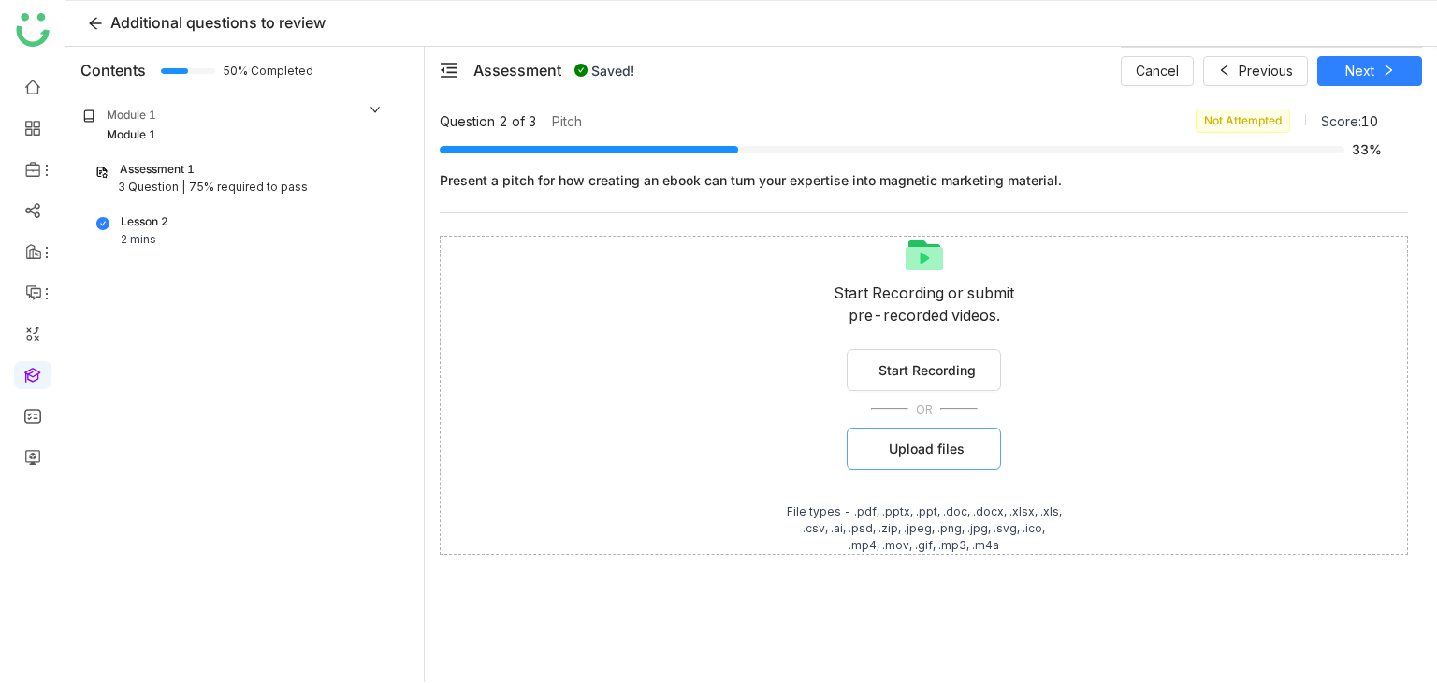
click at [960, 451] on span "Upload files" at bounding box center [927, 449] width 76 height 20
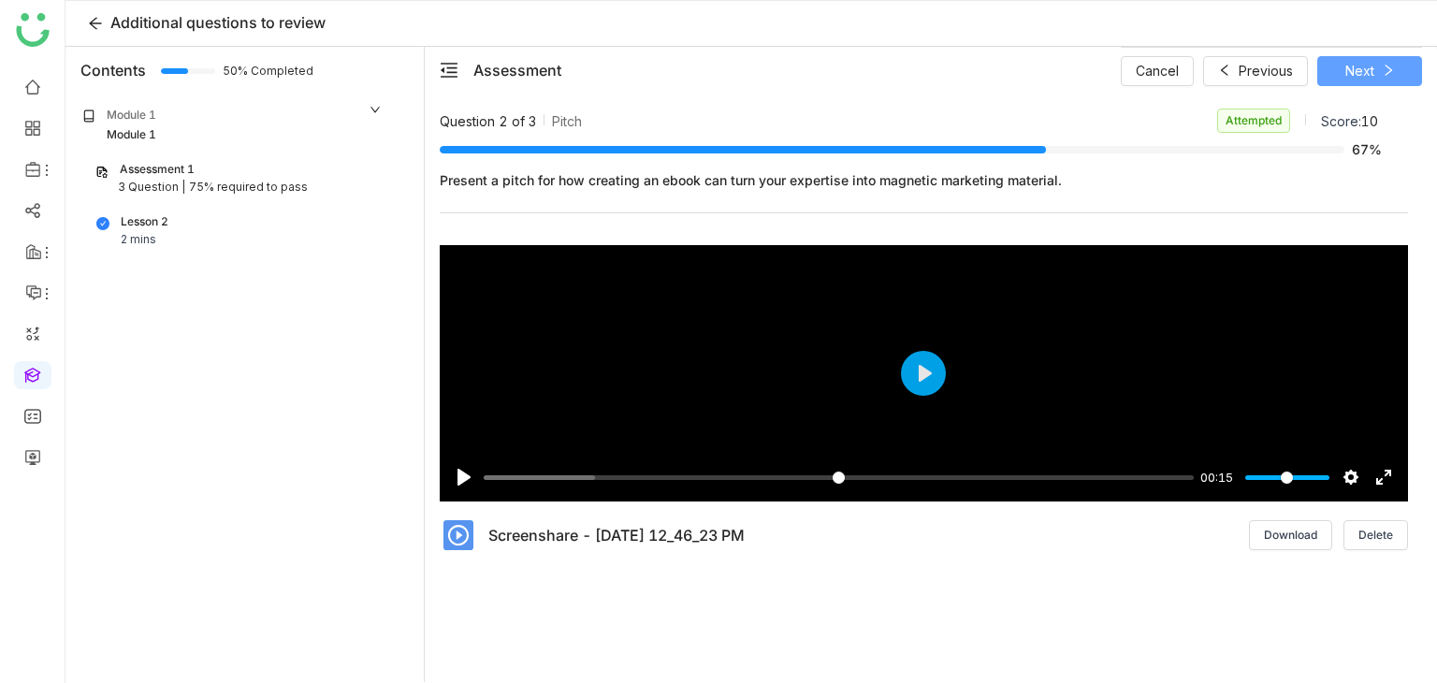
click at [1345, 57] on button "Next" at bounding box center [1369, 71] width 105 height 30
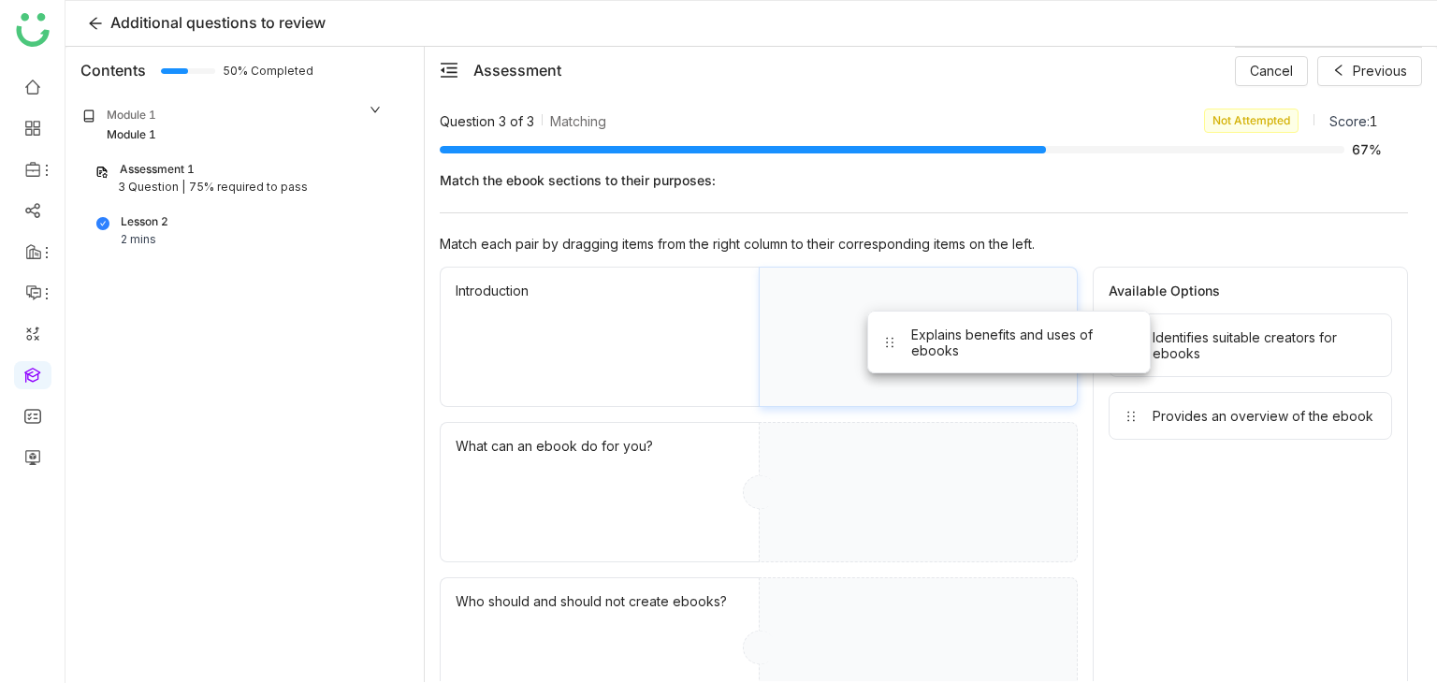
drag, startPoint x: 1205, startPoint y: 342, endPoint x: 920, endPoint y: 341, distance: 285.3
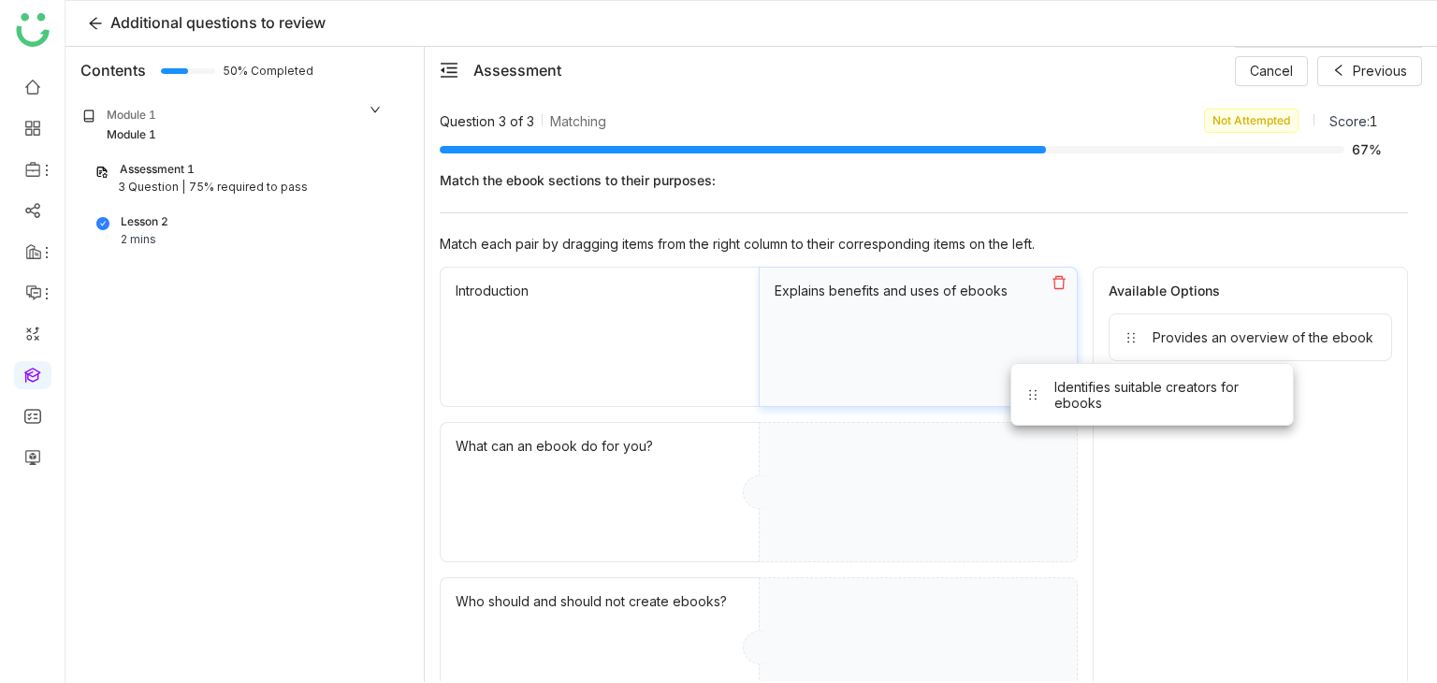
drag, startPoint x: 1092, startPoint y: 374, endPoint x: 828, endPoint y: 491, distance: 288.6
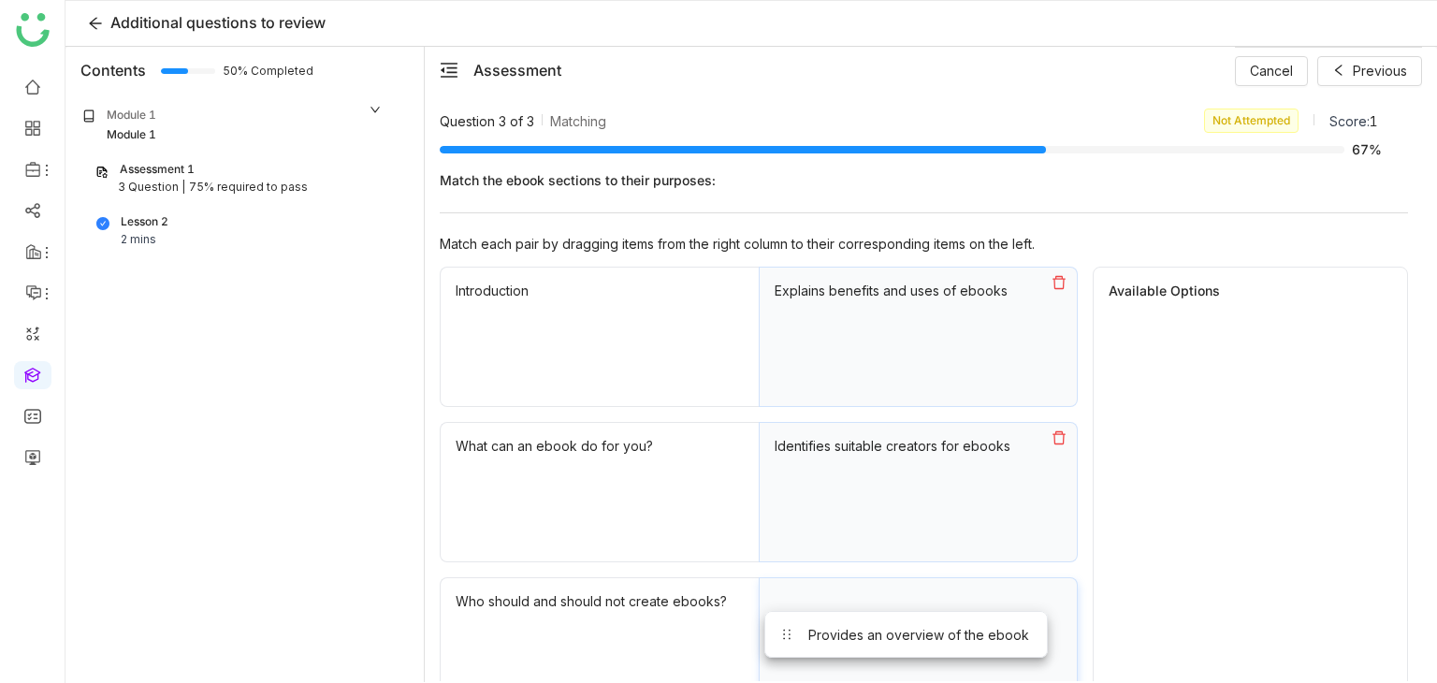
drag, startPoint x: 1231, startPoint y: 350, endPoint x: 887, endPoint y: 649, distance: 456.2
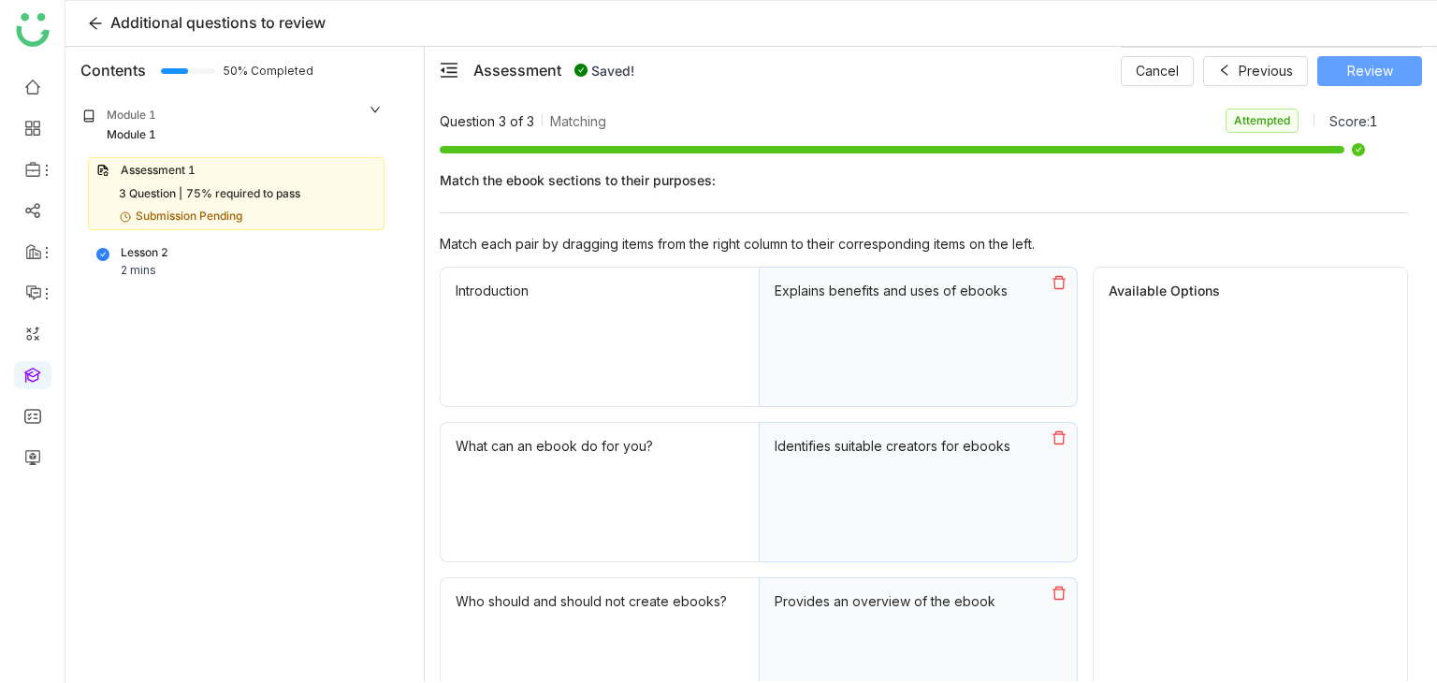
click at [1384, 71] on span "Review" at bounding box center [1370, 71] width 46 height 21
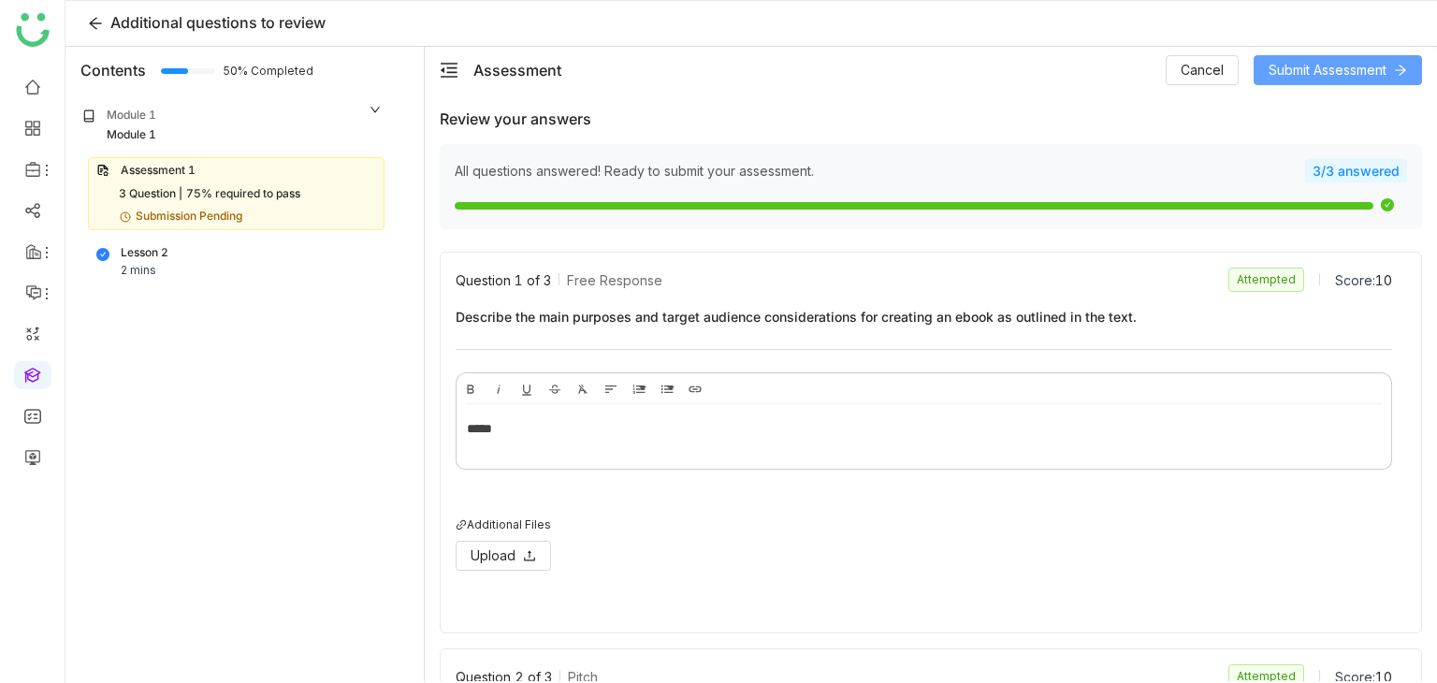
click at [1331, 67] on span "Submit Assessment" at bounding box center [1327, 70] width 118 height 21
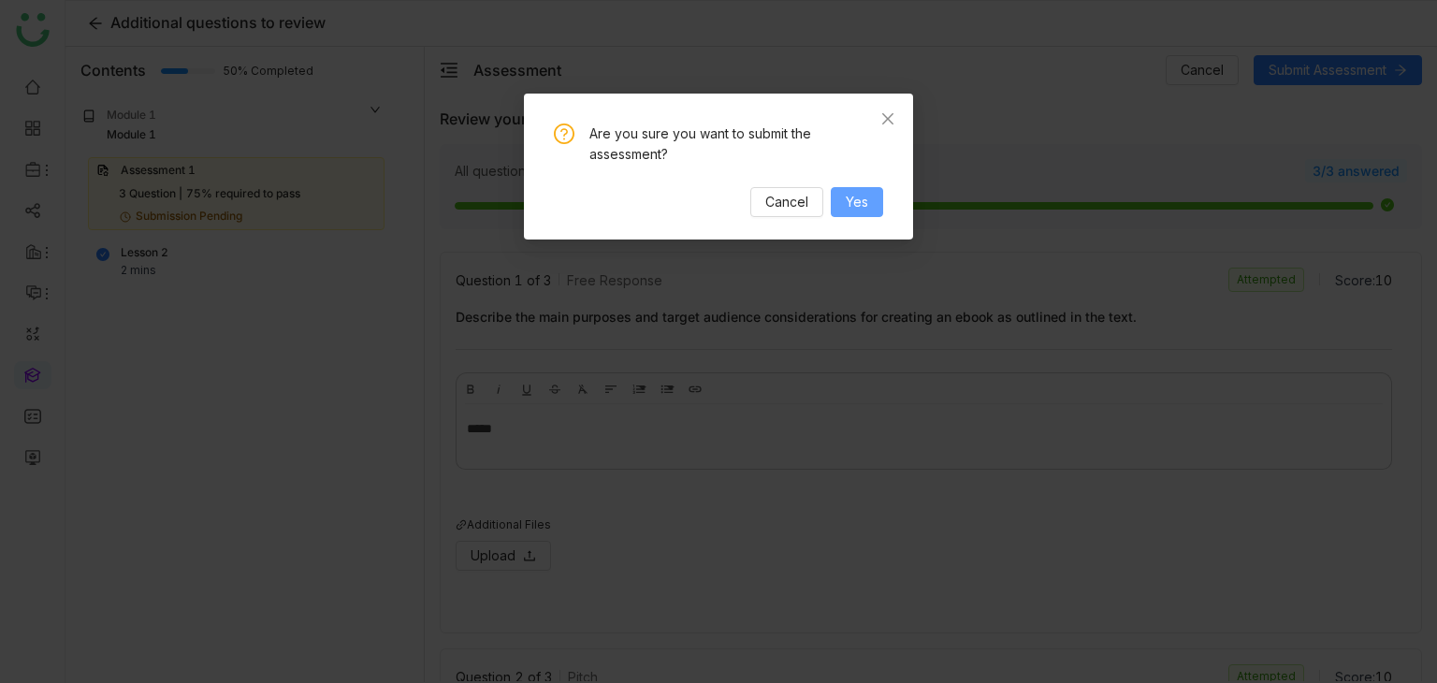
click at [854, 206] on span "Yes" at bounding box center [857, 202] width 22 height 21
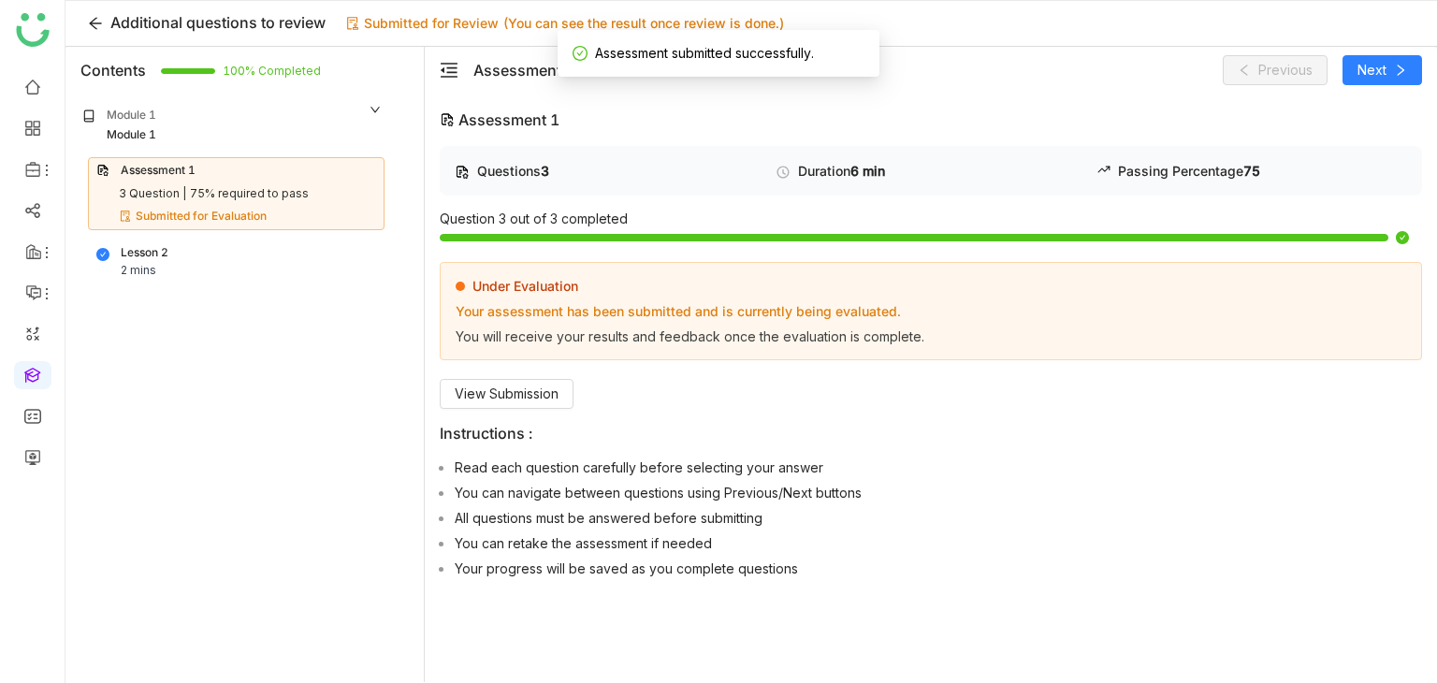
click at [282, 252] on div "Lesson 2 2 mins" at bounding box center [236, 262] width 280 height 36
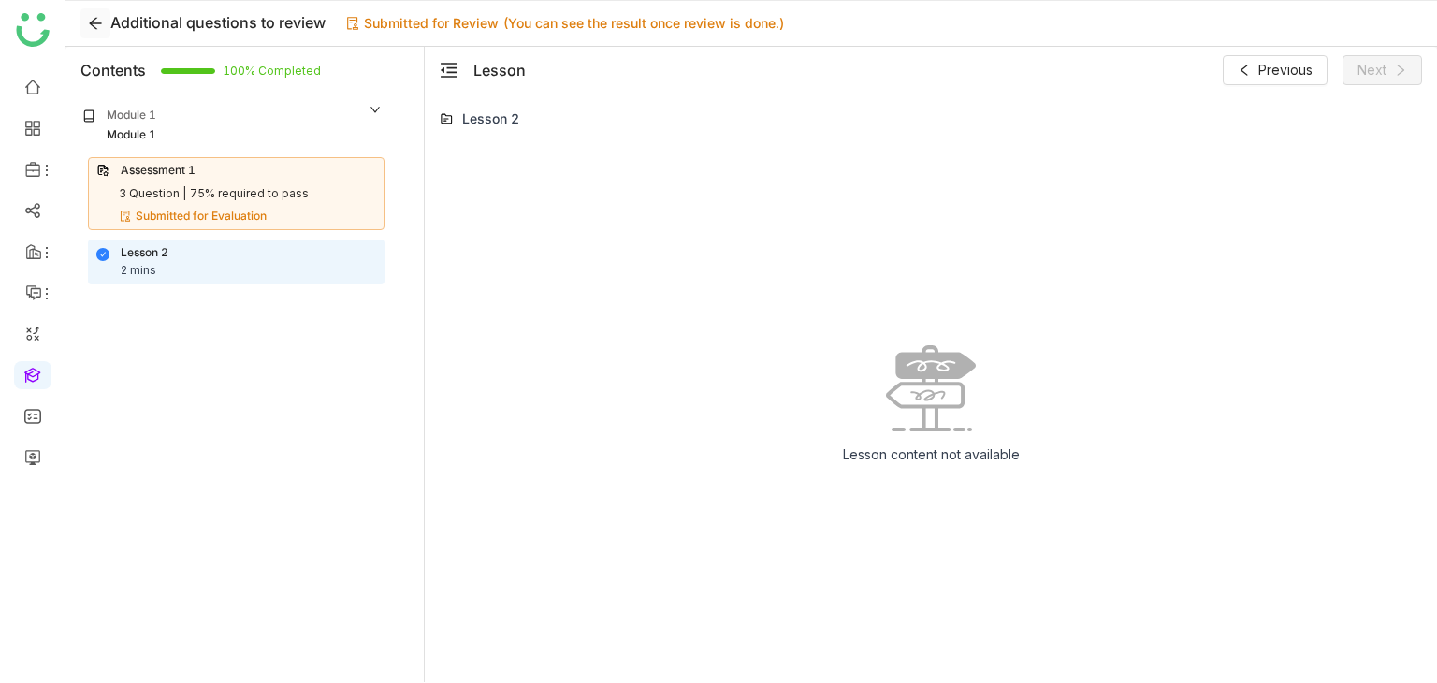
click at [94, 22] on icon at bounding box center [95, 23] width 15 height 15
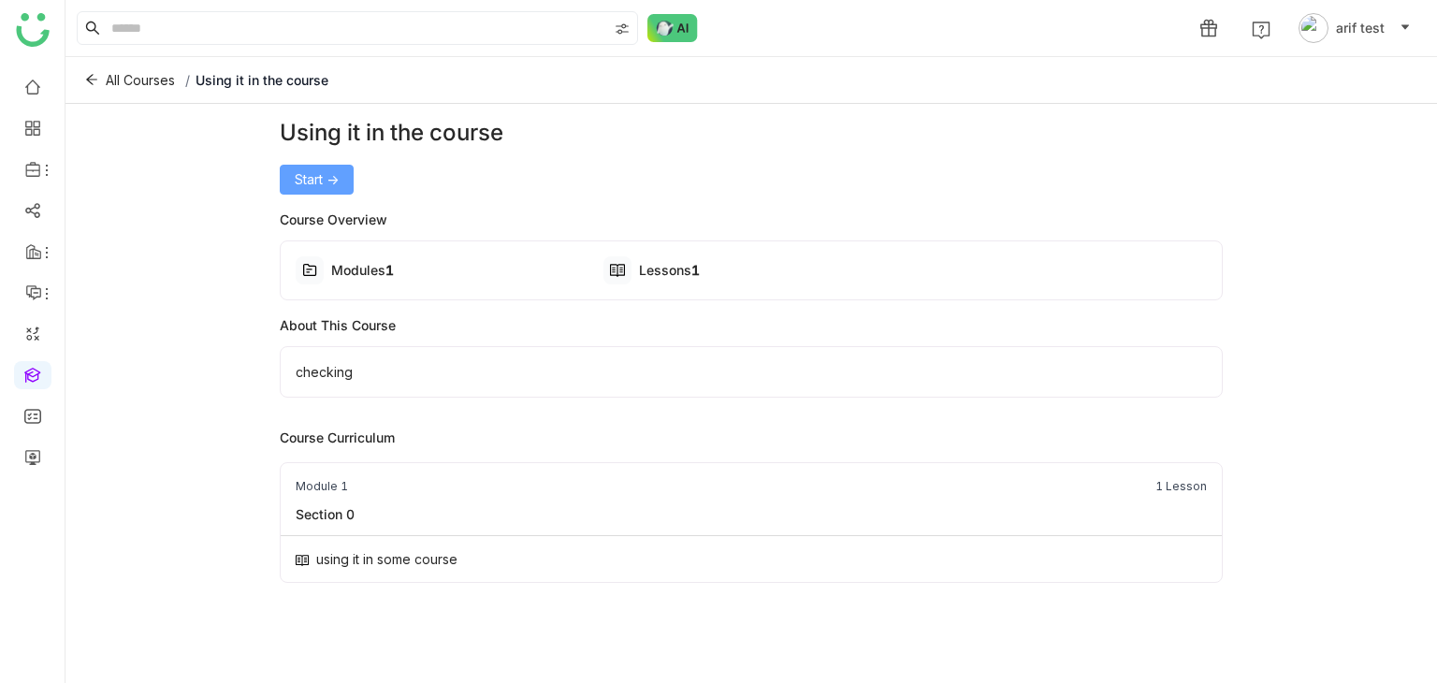
click at [323, 176] on span "Start ->" at bounding box center [317, 179] width 44 height 21
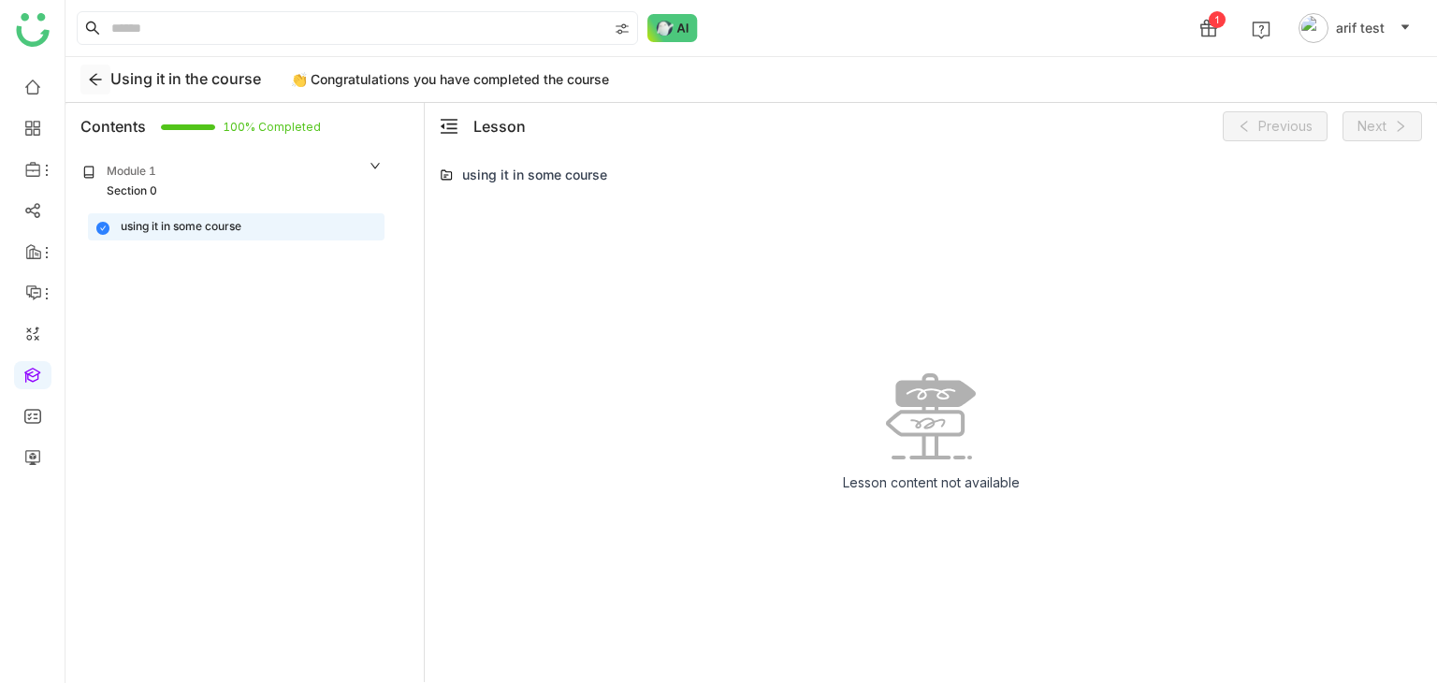
click at [91, 89] on button at bounding box center [95, 80] width 30 height 30
click at [101, 81] on icon at bounding box center [95, 79] width 15 height 15
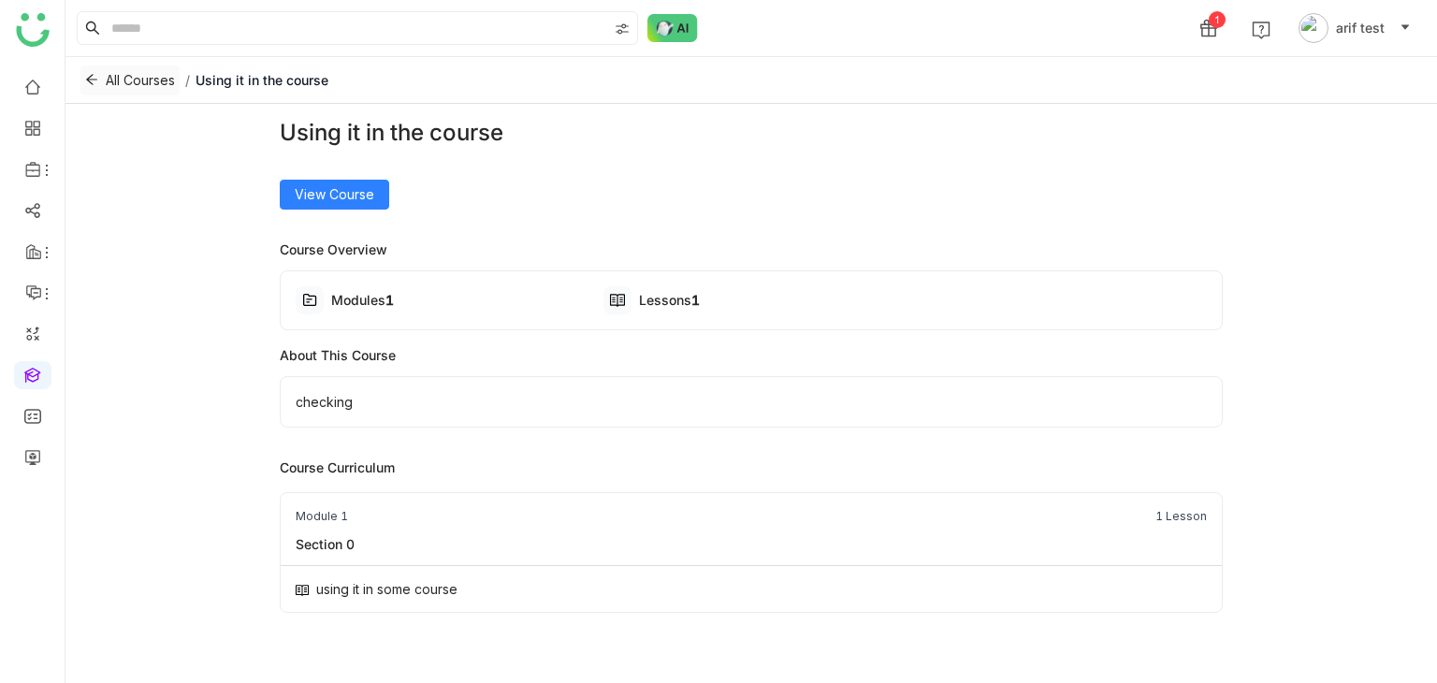
click at [101, 81] on button "All Courses" at bounding box center [129, 80] width 99 height 30
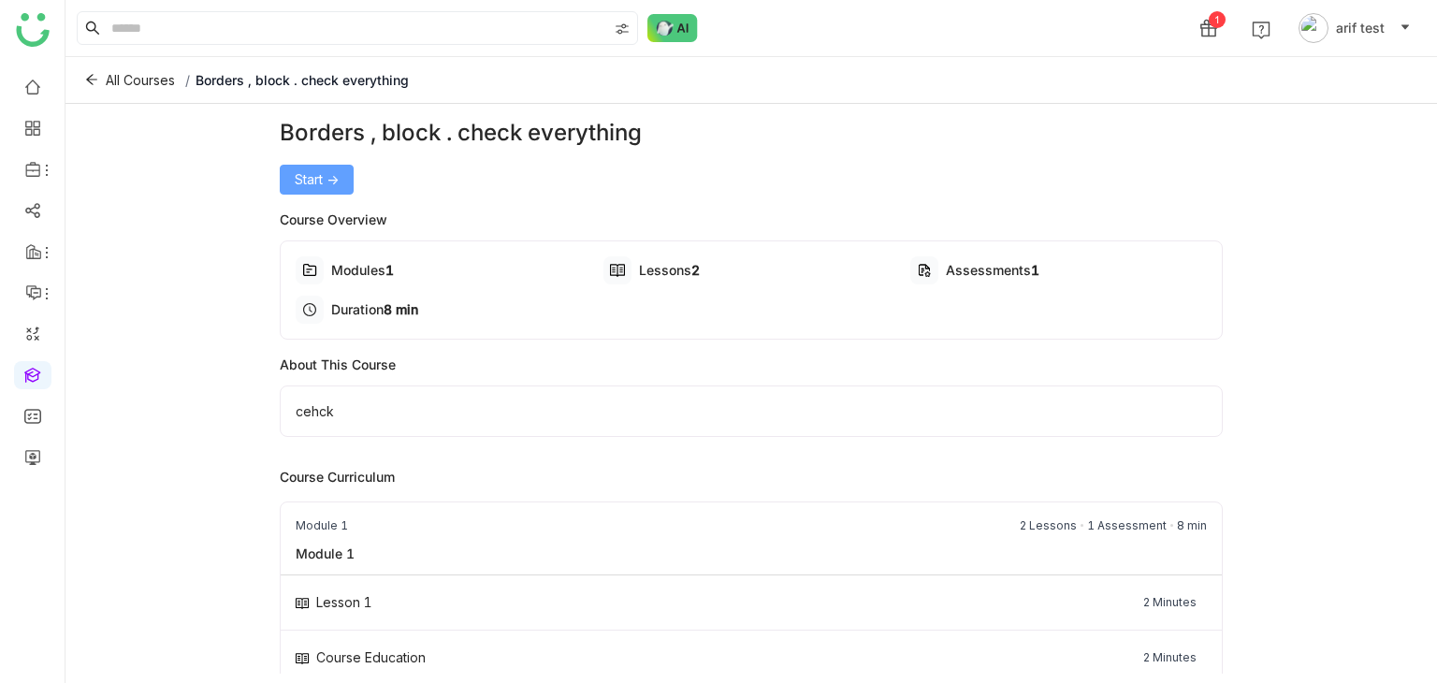
click at [316, 183] on span "Start ->" at bounding box center [317, 179] width 44 height 21
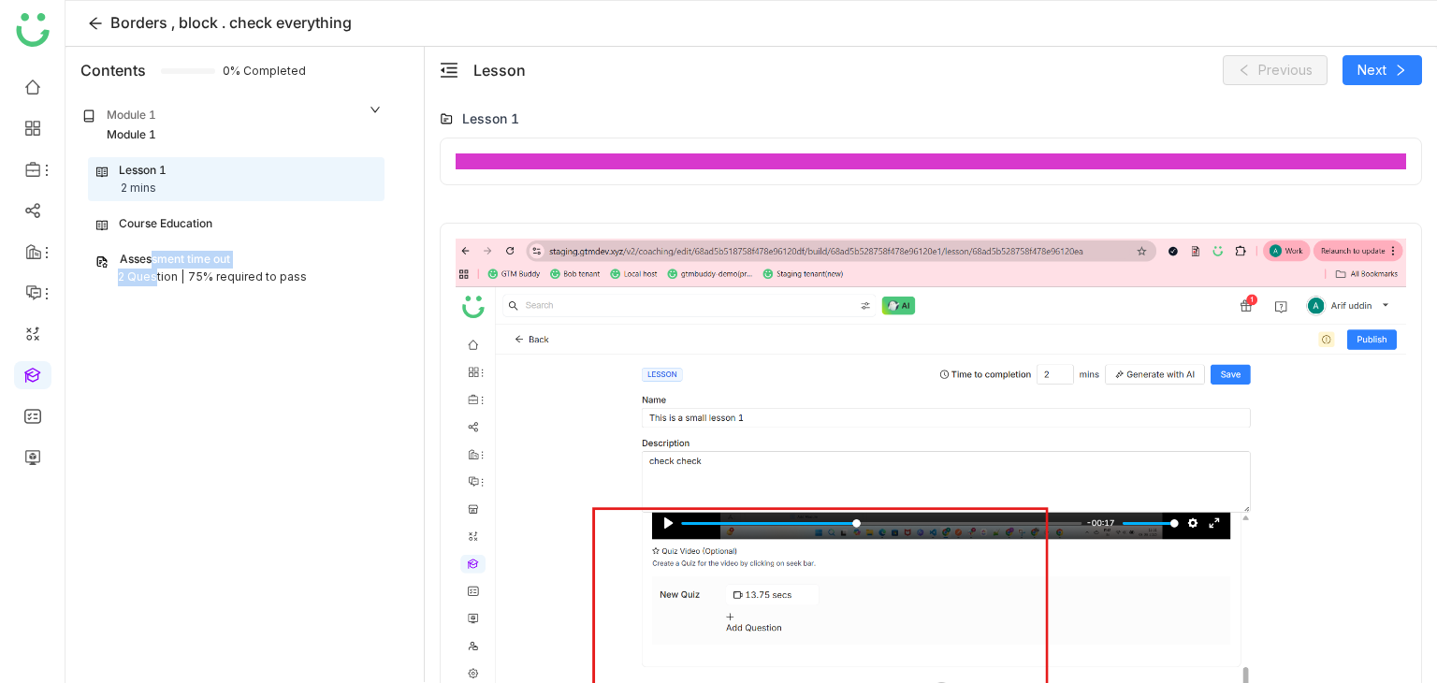
click at [148, 267] on div "Assessment time out 2 Question | 75% required to pass" at bounding box center [236, 268] width 297 height 43
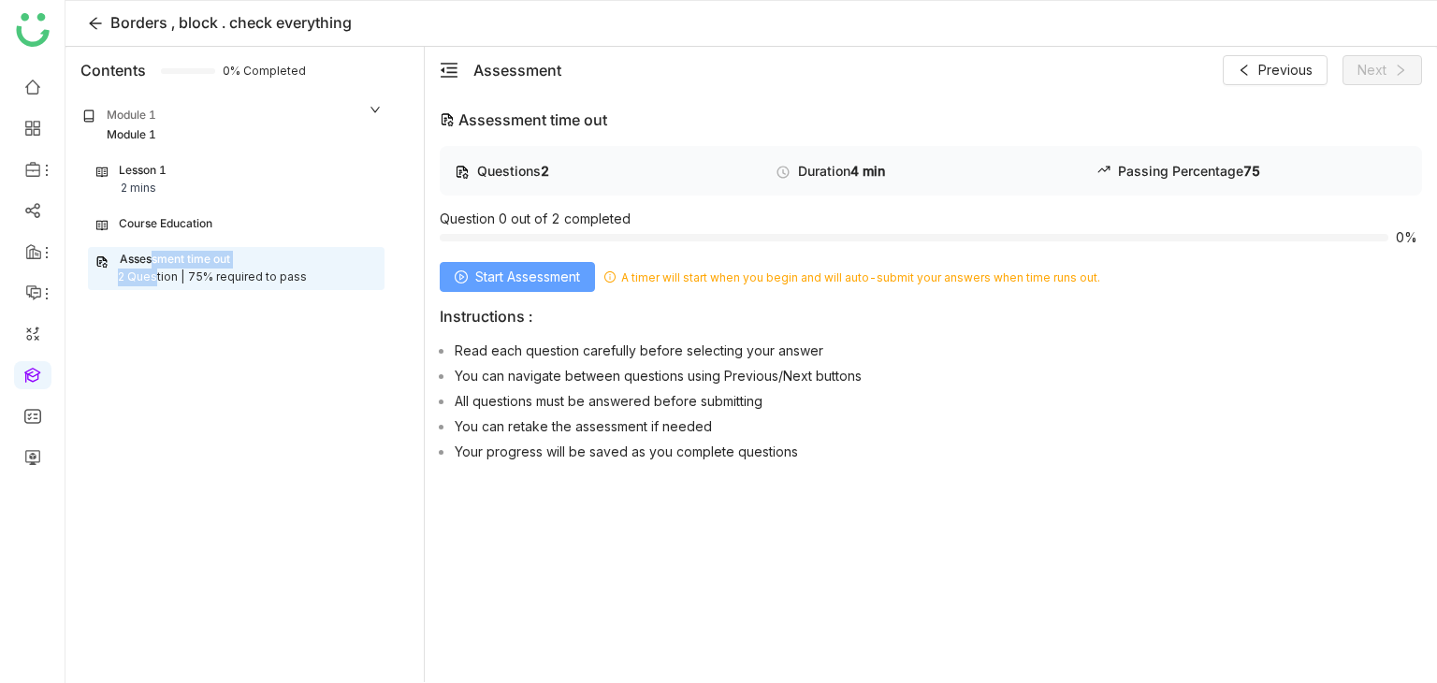
click at [562, 280] on span "Start Assessment" at bounding box center [527, 277] width 105 height 21
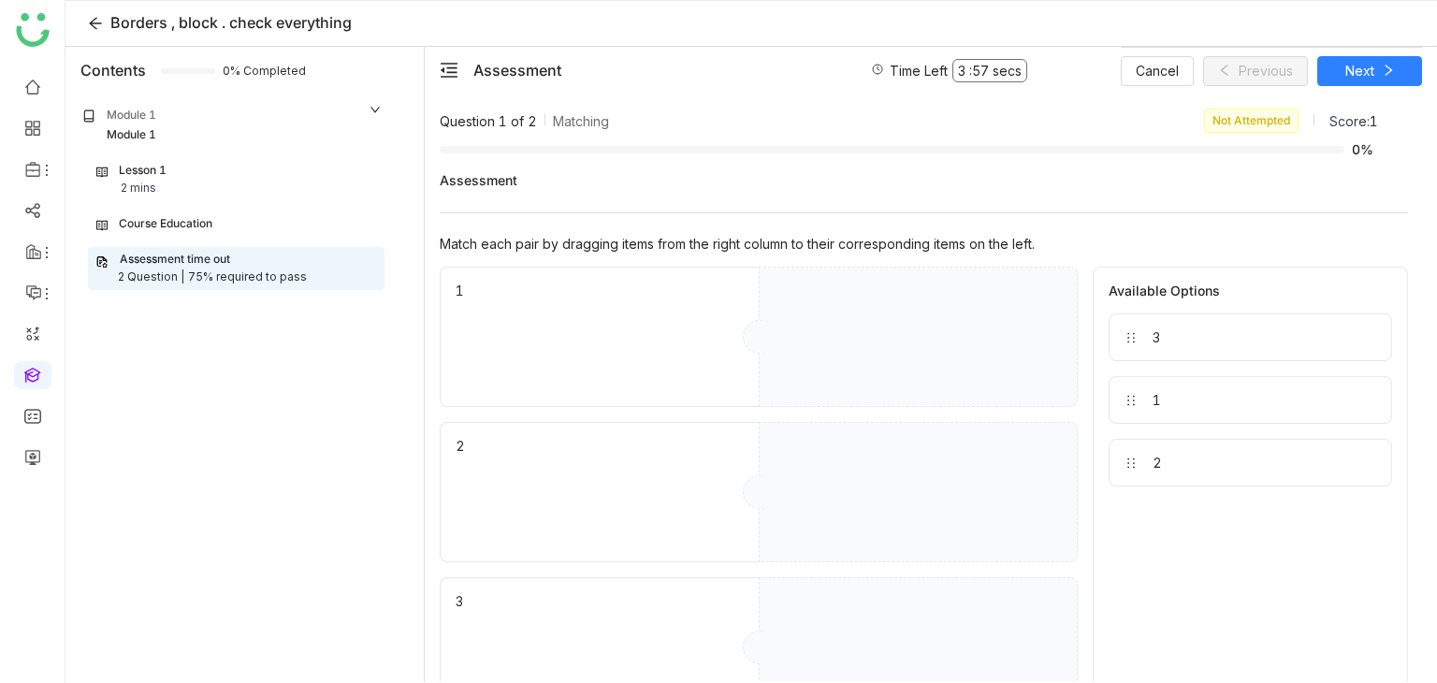
click at [778, 96] on div "Question 1 of 2 Matching Not Attempted Score: 1 0% Assessment Match each pair b…" at bounding box center [931, 387] width 1012 height 587
drag, startPoint x: 1194, startPoint y: 334, endPoint x: 902, endPoint y: 613, distance: 403.6
drag, startPoint x: 1168, startPoint y: 386, endPoint x: 912, endPoint y: 476, distance: 271.6
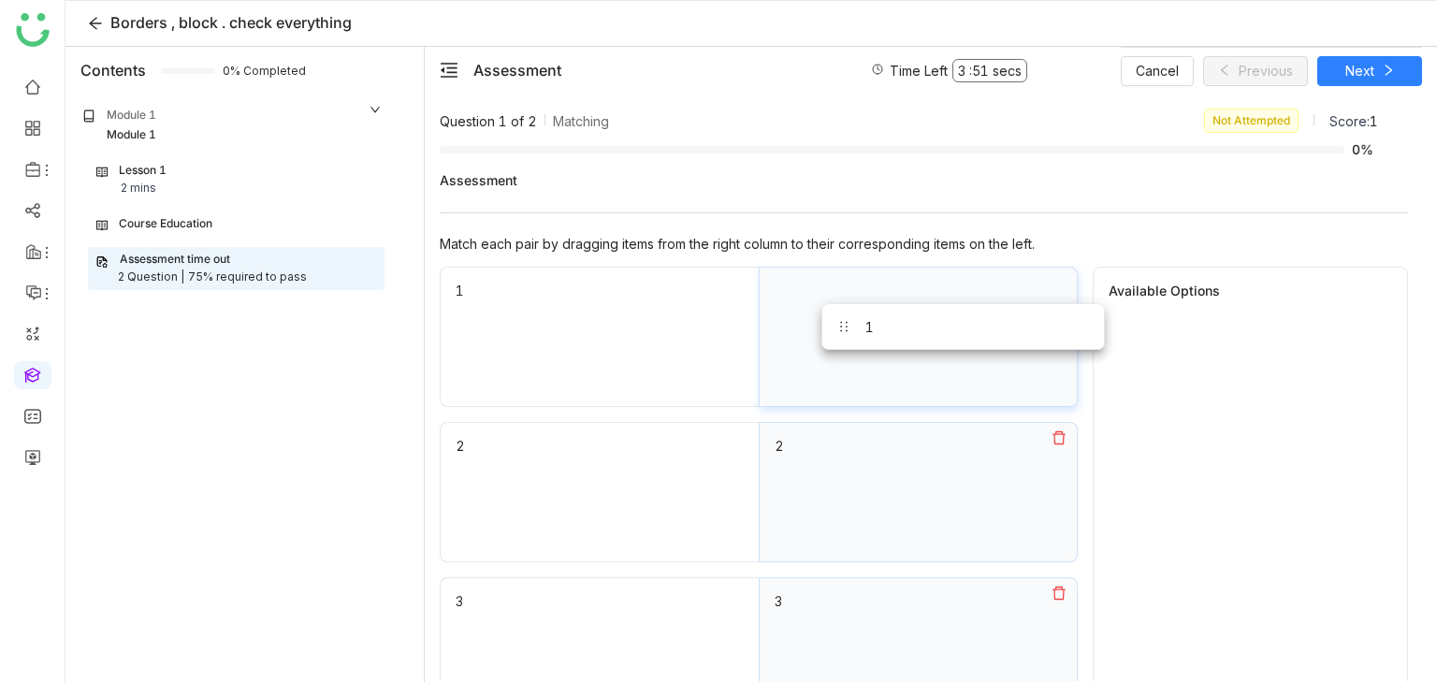
drag, startPoint x: 1175, startPoint y: 336, endPoint x: 888, endPoint y: 326, distance: 287.3
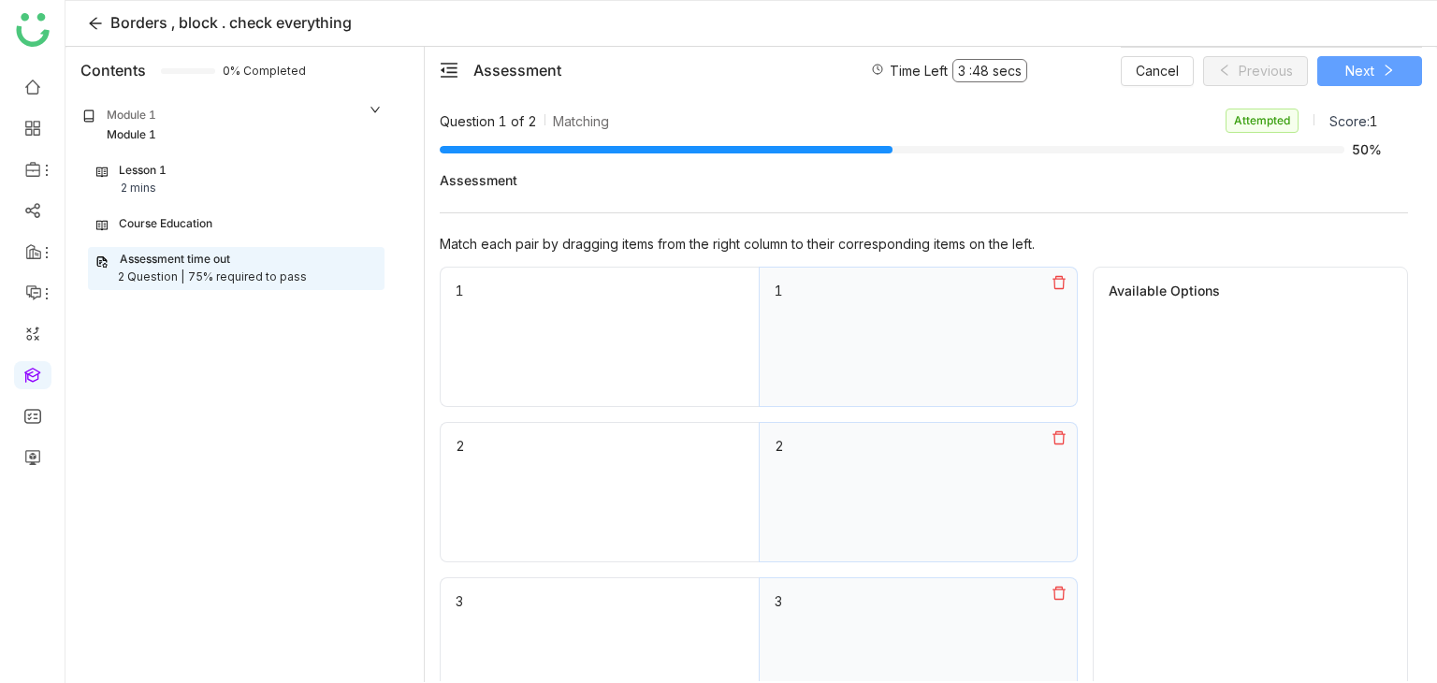
click at [1338, 80] on button "Next" at bounding box center [1369, 71] width 105 height 30
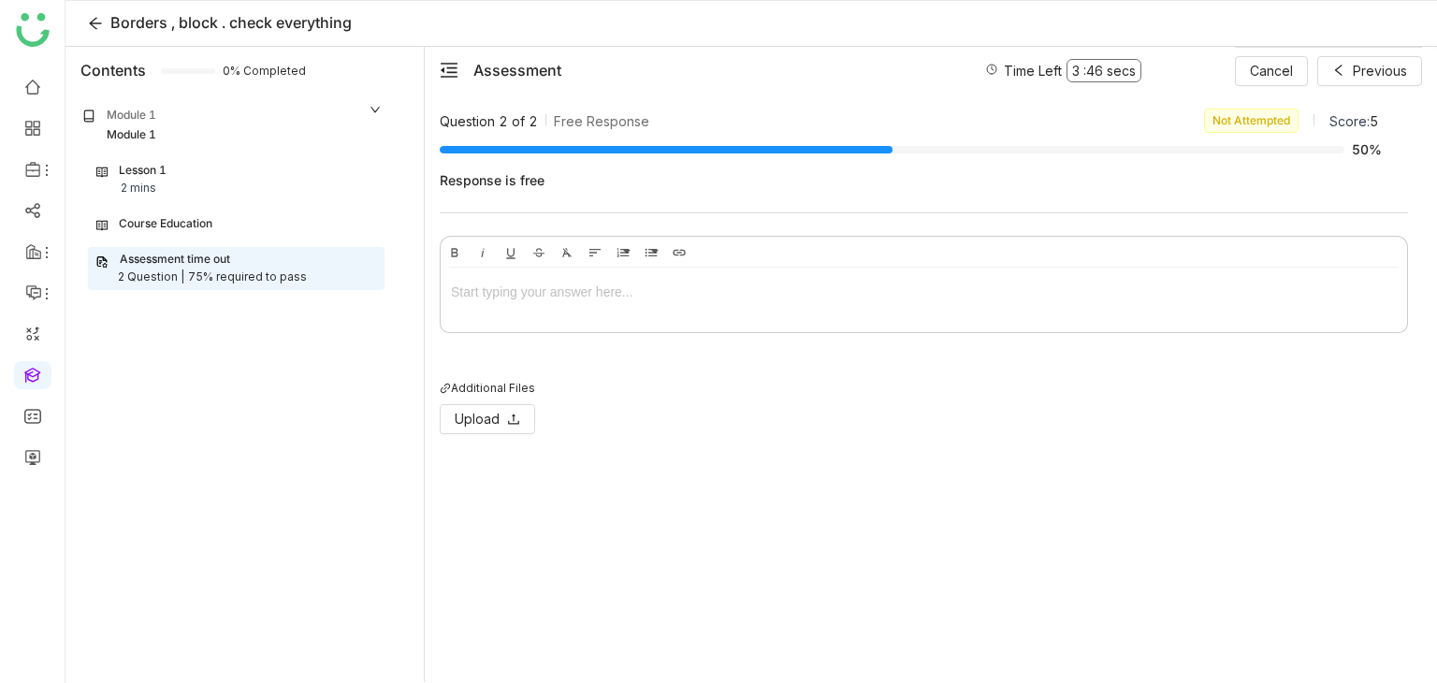
click at [803, 282] on div at bounding box center [924, 292] width 946 height 21
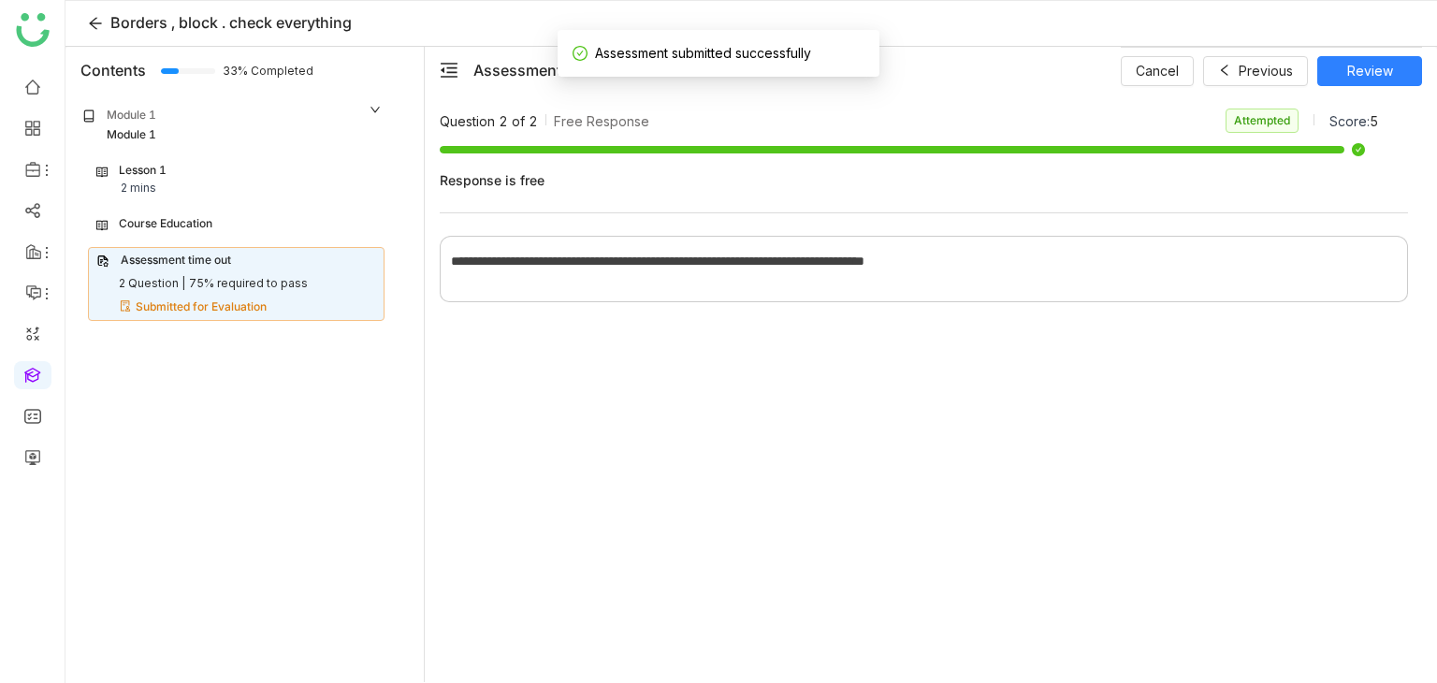
click at [219, 169] on div "Lesson 1 2 mins" at bounding box center [236, 180] width 280 height 36
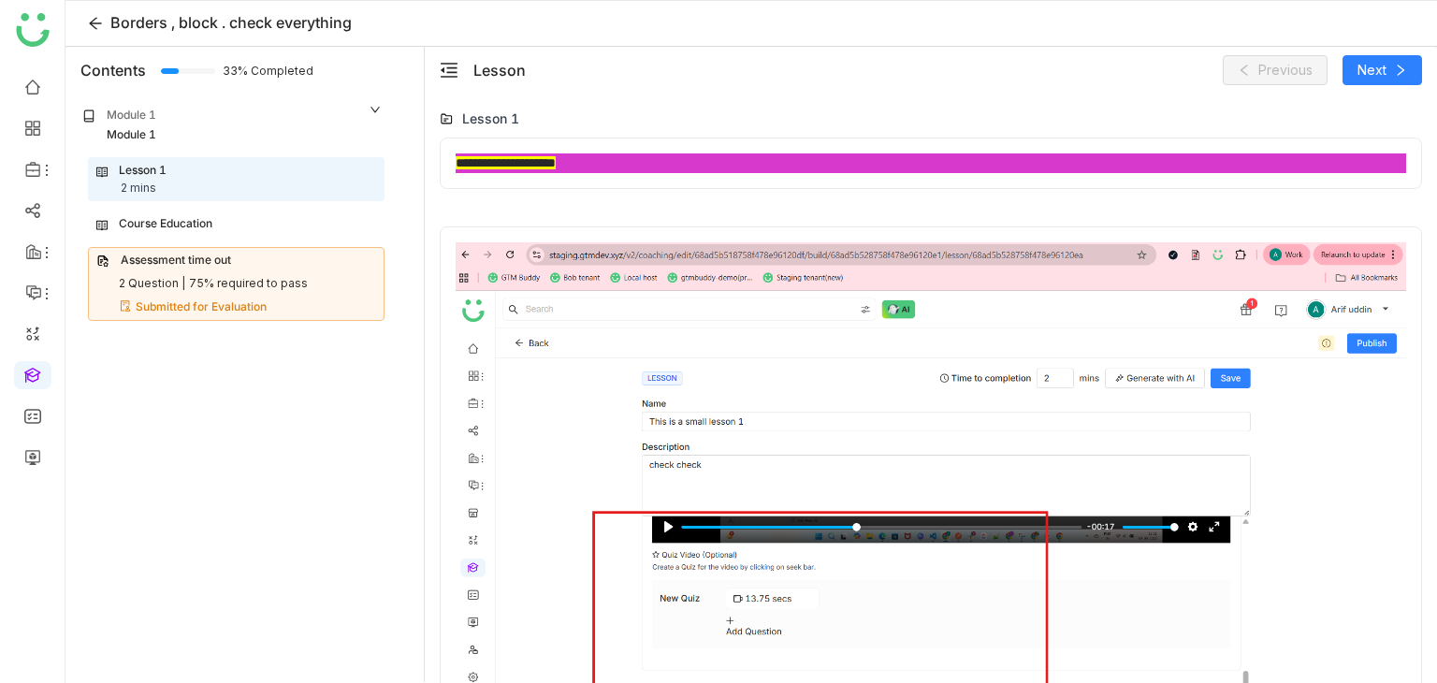
click at [238, 134] on div "Module 1" at bounding box center [232, 135] width 300 height 18
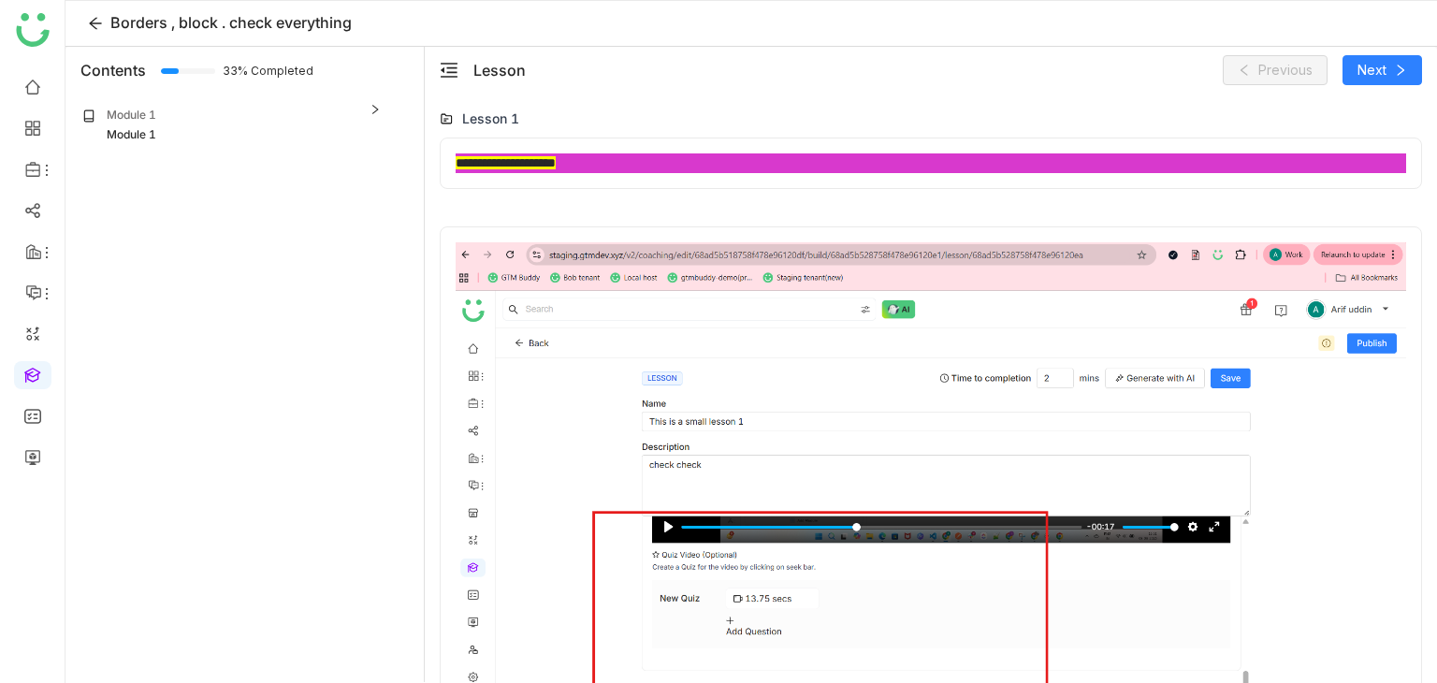
click at [238, 134] on div "Module 1" at bounding box center [232, 135] width 300 height 18
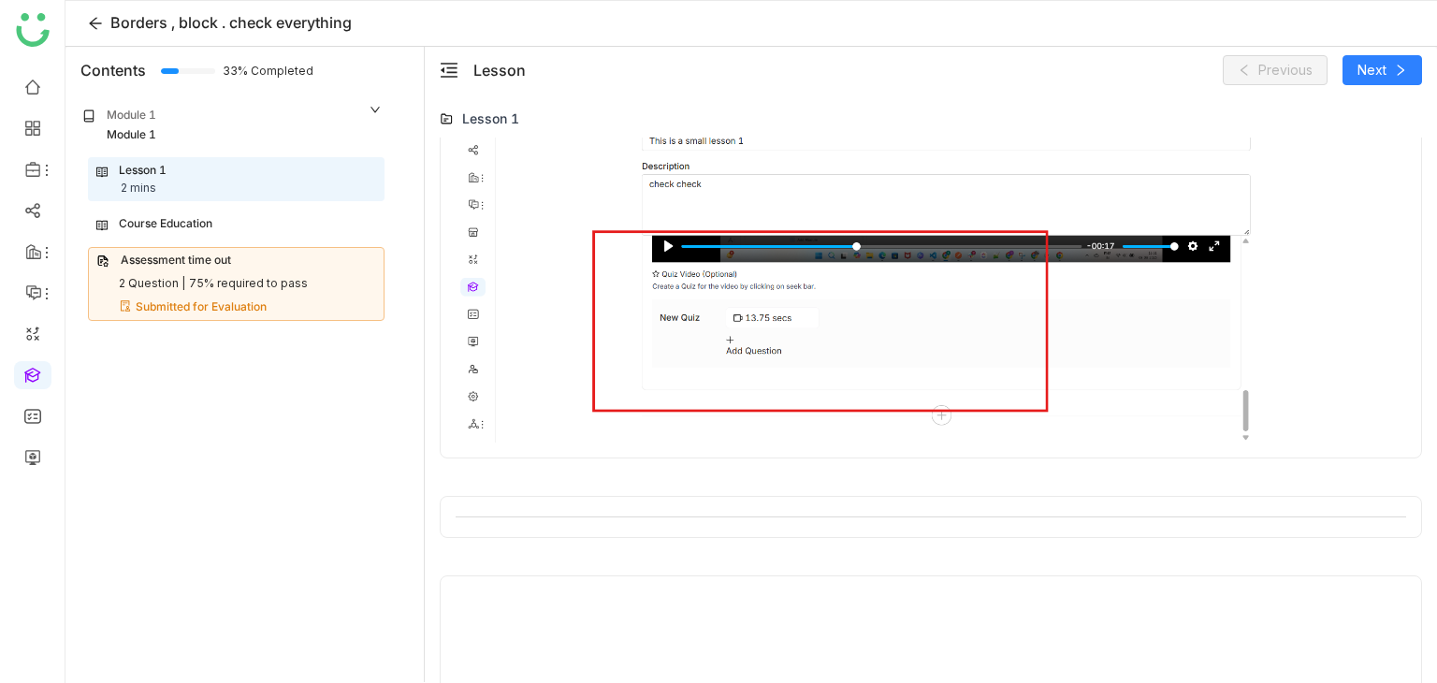
scroll to position [292, 0]
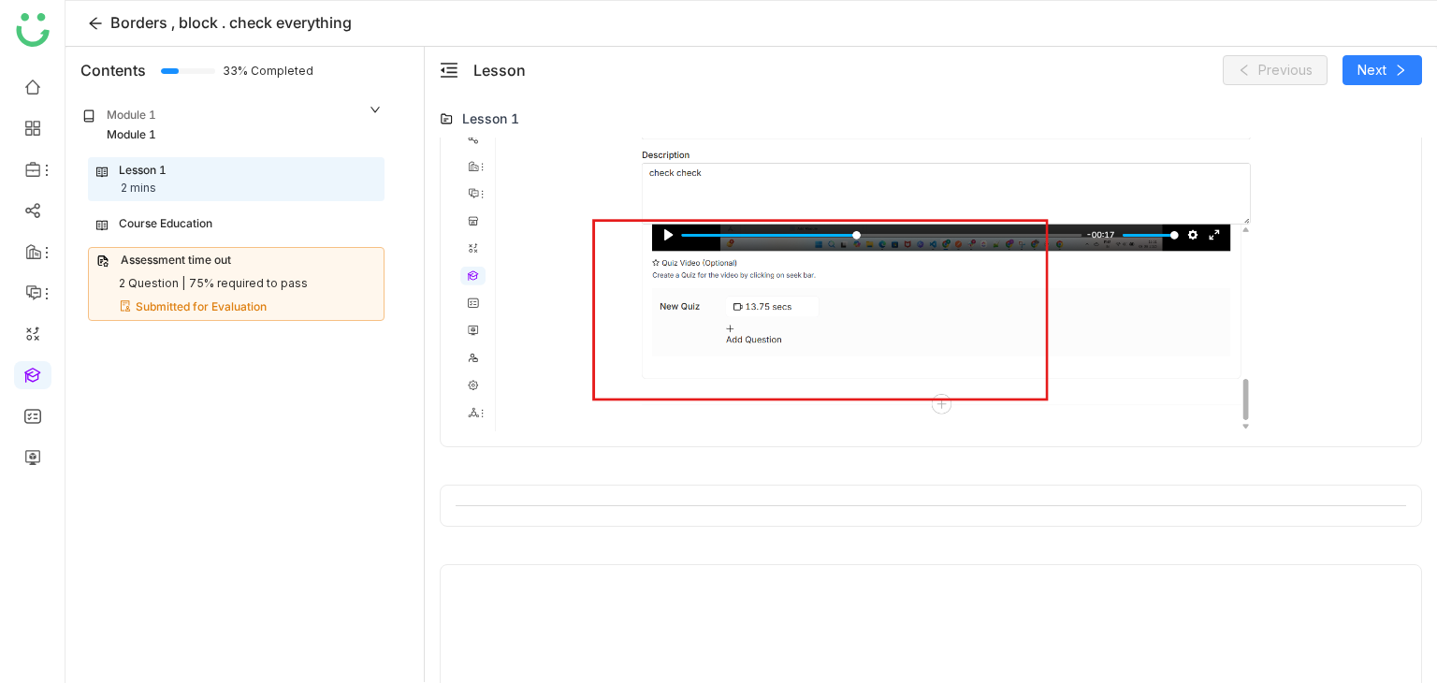
click at [743, 505] on div at bounding box center [931, 505] width 950 height 1
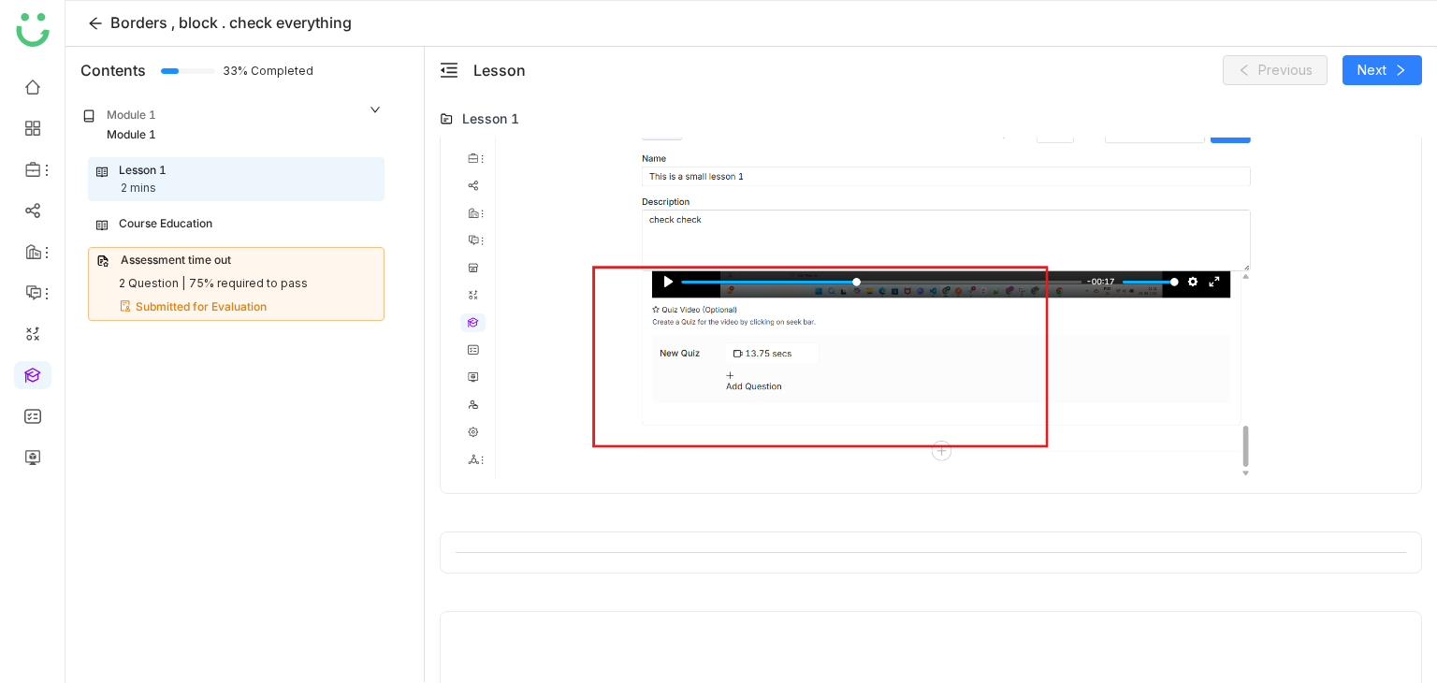
scroll to position [242, 0]
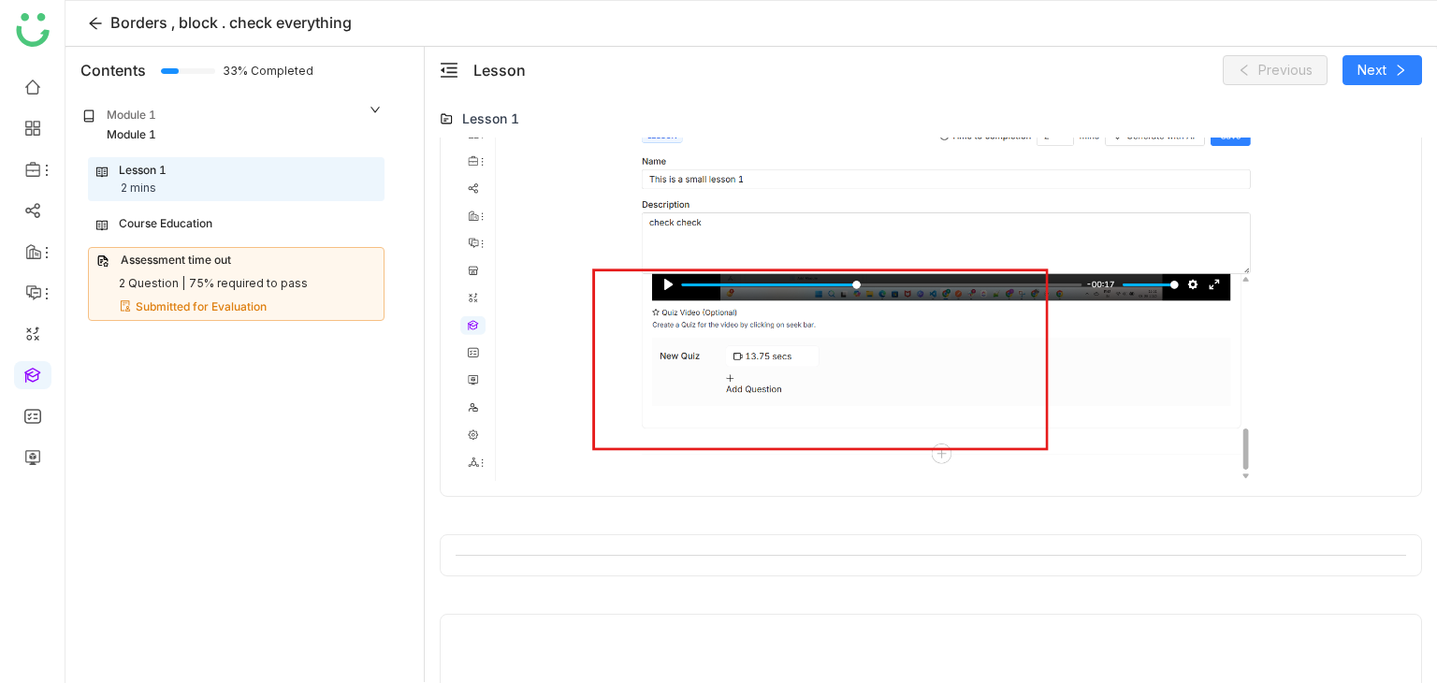
click at [1403, 534] on div at bounding box center [931, 555] width 982 height 42
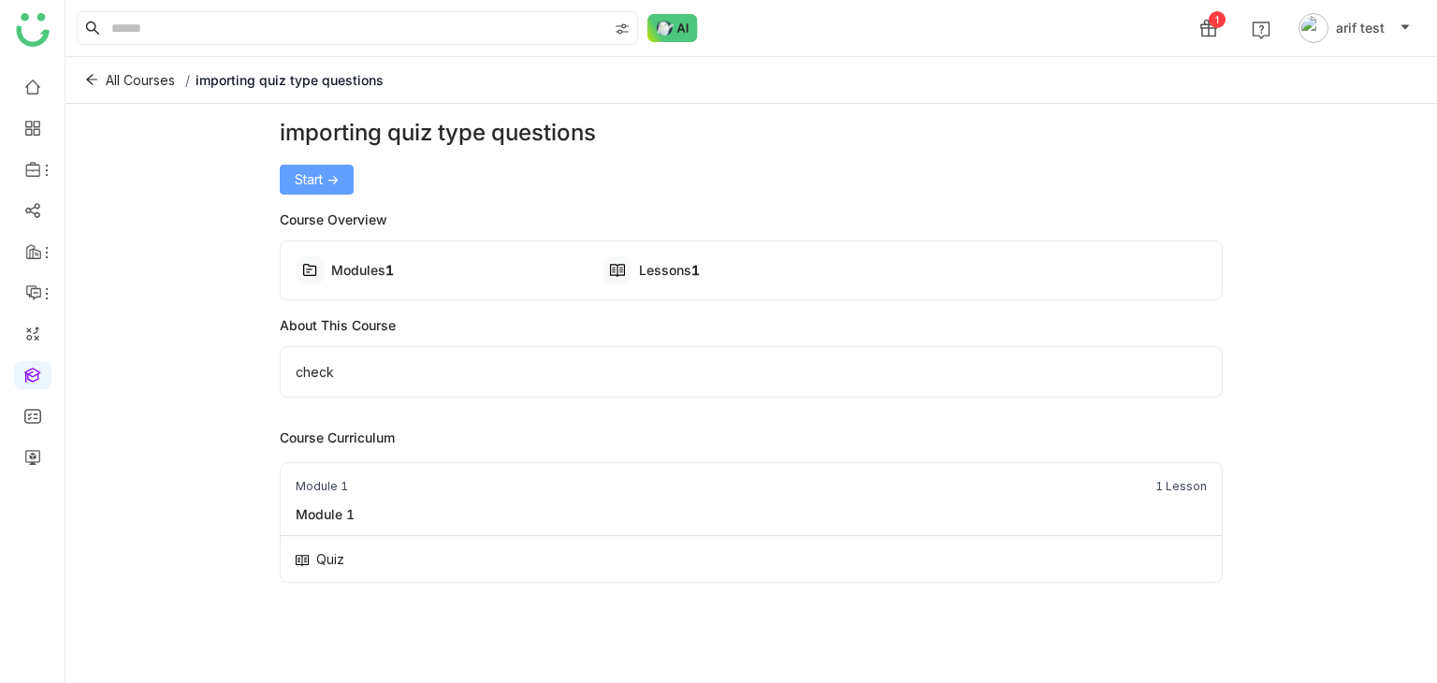
click at [330, 186] on span "Start ->" at bounding box center [317, 179] width 44 height 21
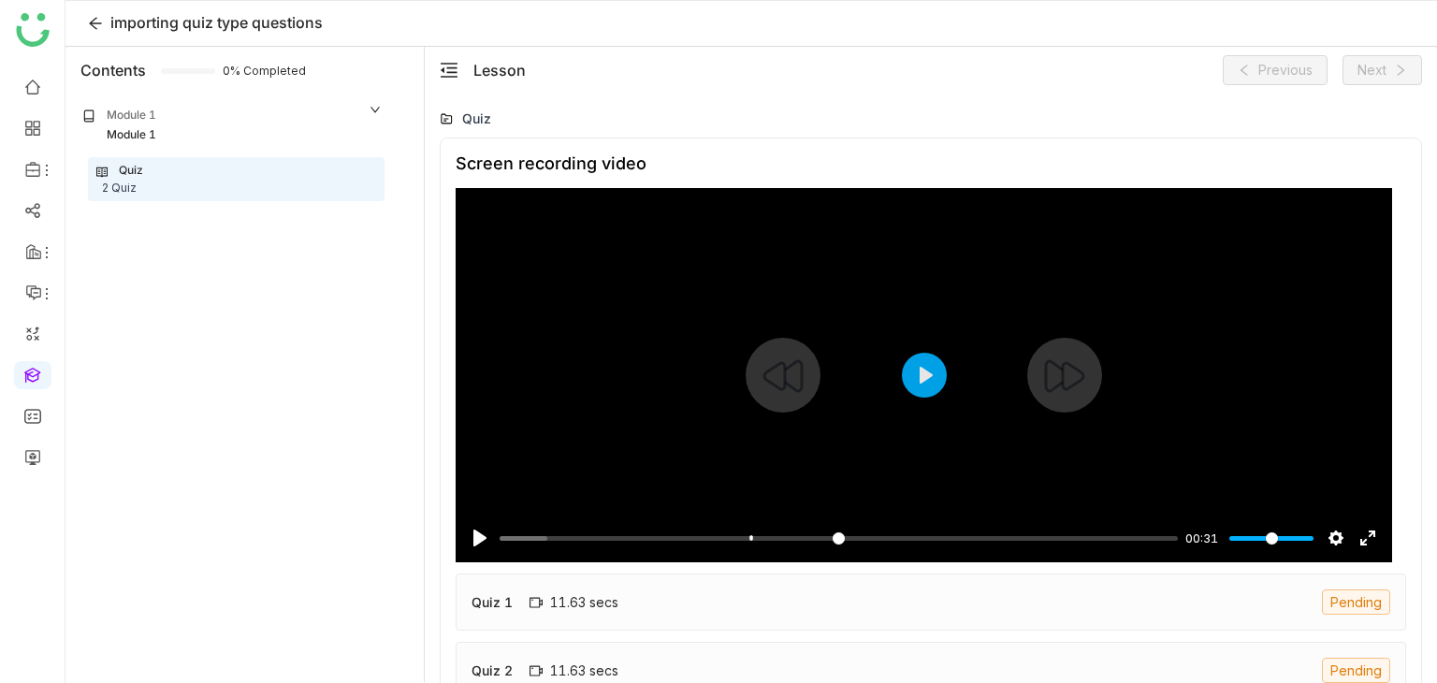
click at [901, 394] on div at bounding box center [924, 375] width 936 height 374
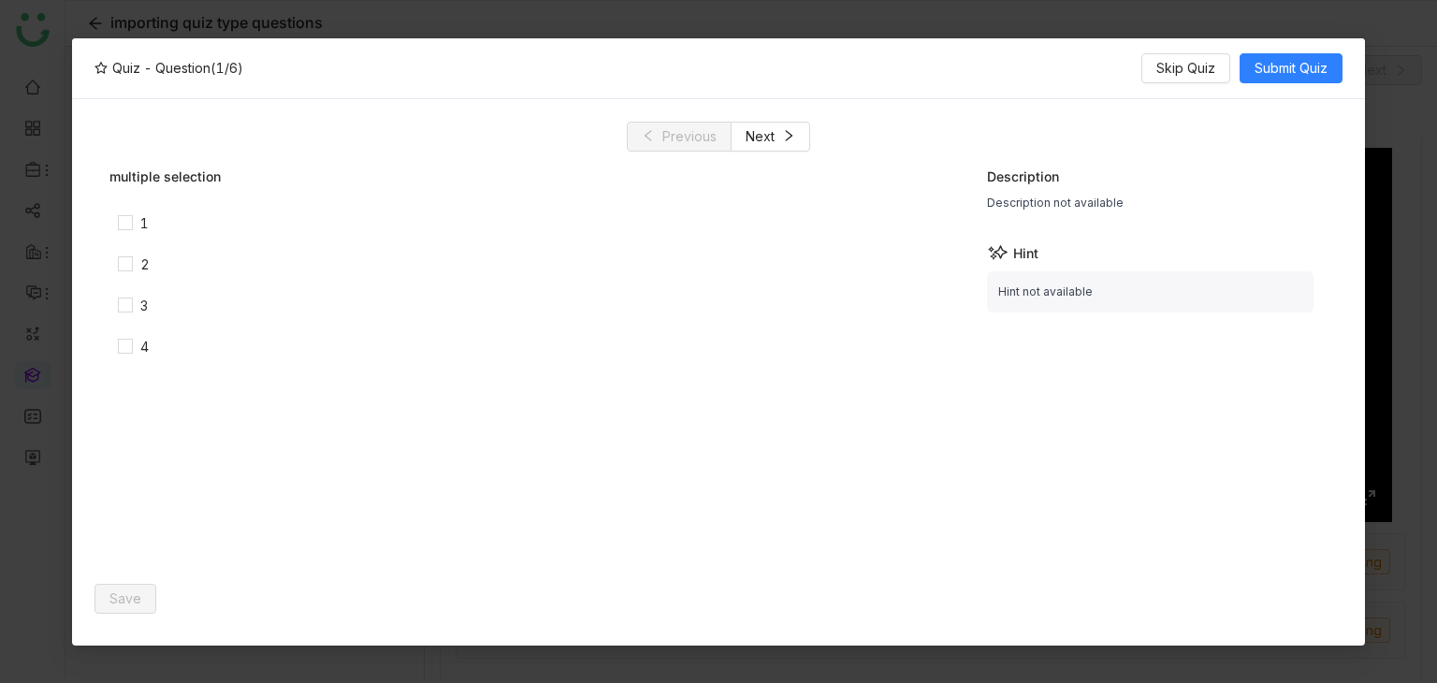
click at [1409, 76] on nz-modal-container "Quiz - Question (1/6) Skip Quiz Submit Quiz Previous Next multiple selection 1 …" at bounding box center [718, 341] width 1437 height 683
click at [1170, 70] on span "Skip Quiz" at bounding box center [1185, 68] width 59 height 21
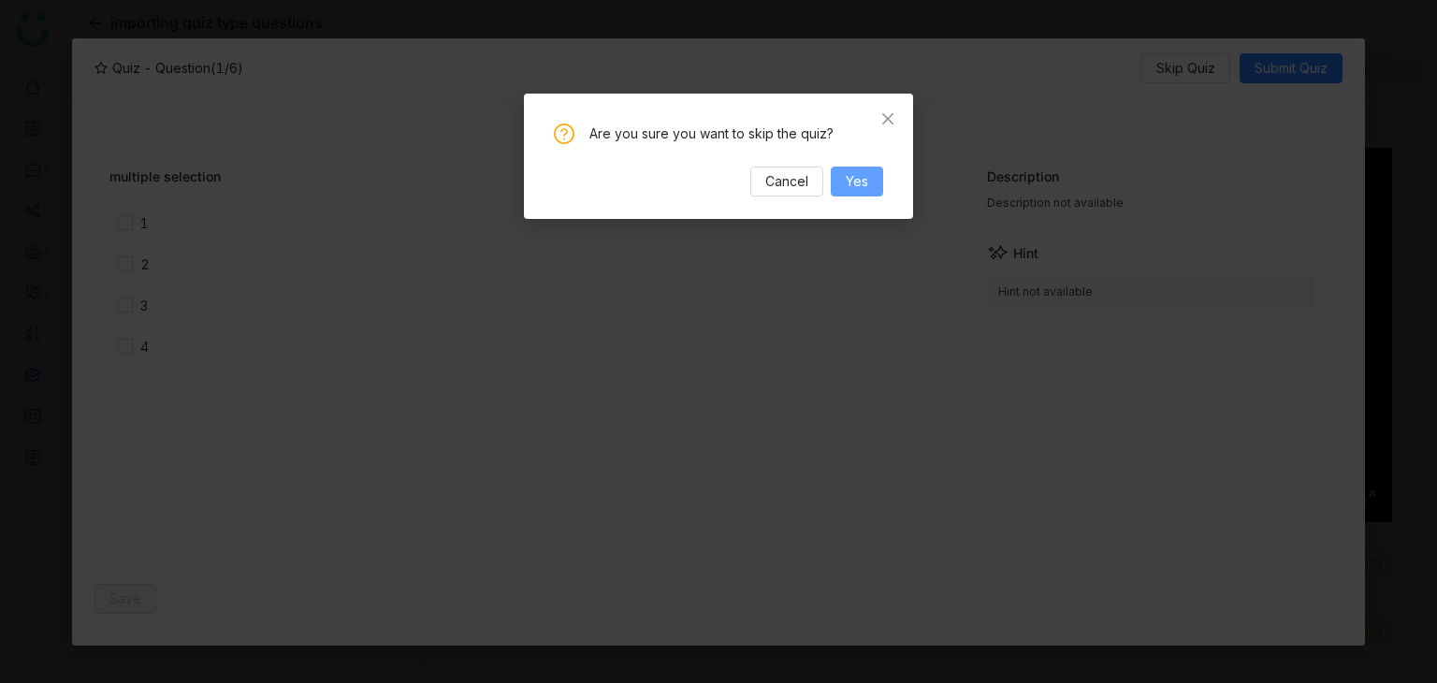
click at [865, 177] on span "Yes" at bounding box center [857, 181] width 22 height 21
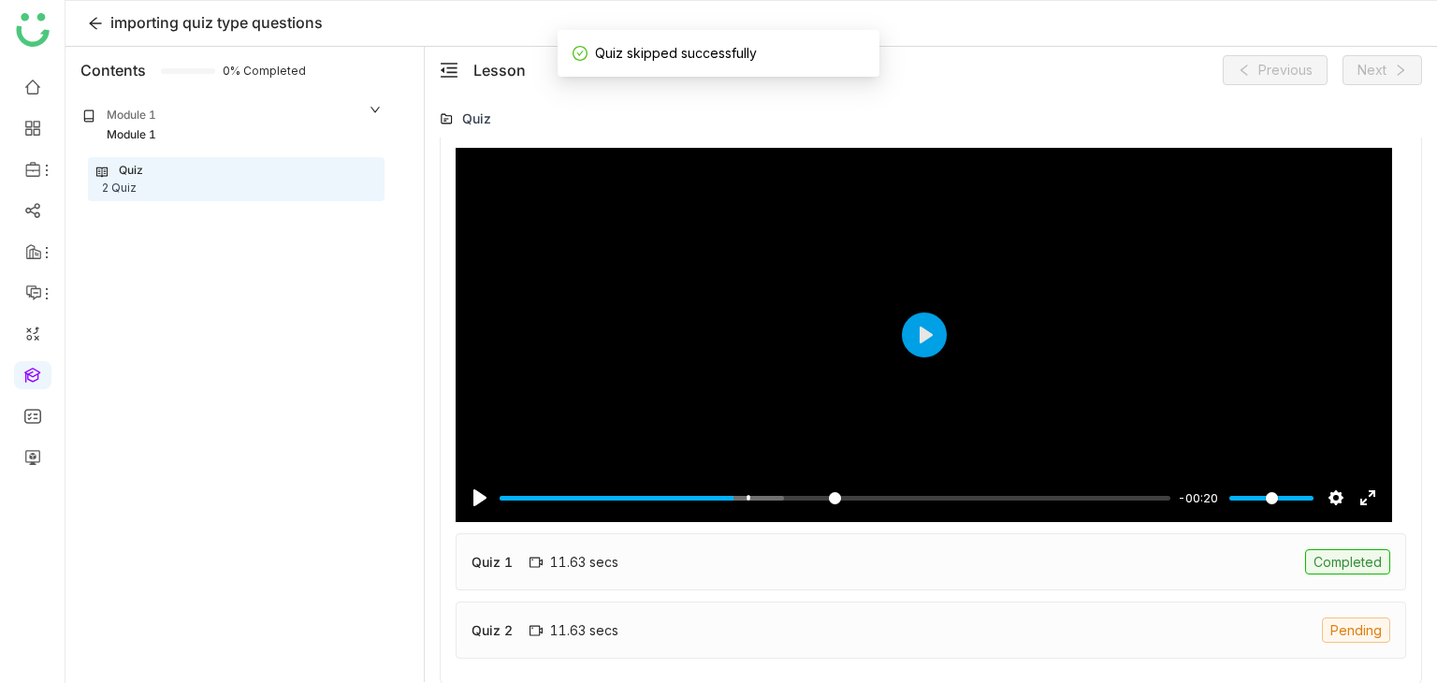
click at [688, 628] on div "Quiz 2 11.63 secs Pending" at bounding box center [931, 629] width 950 height 57
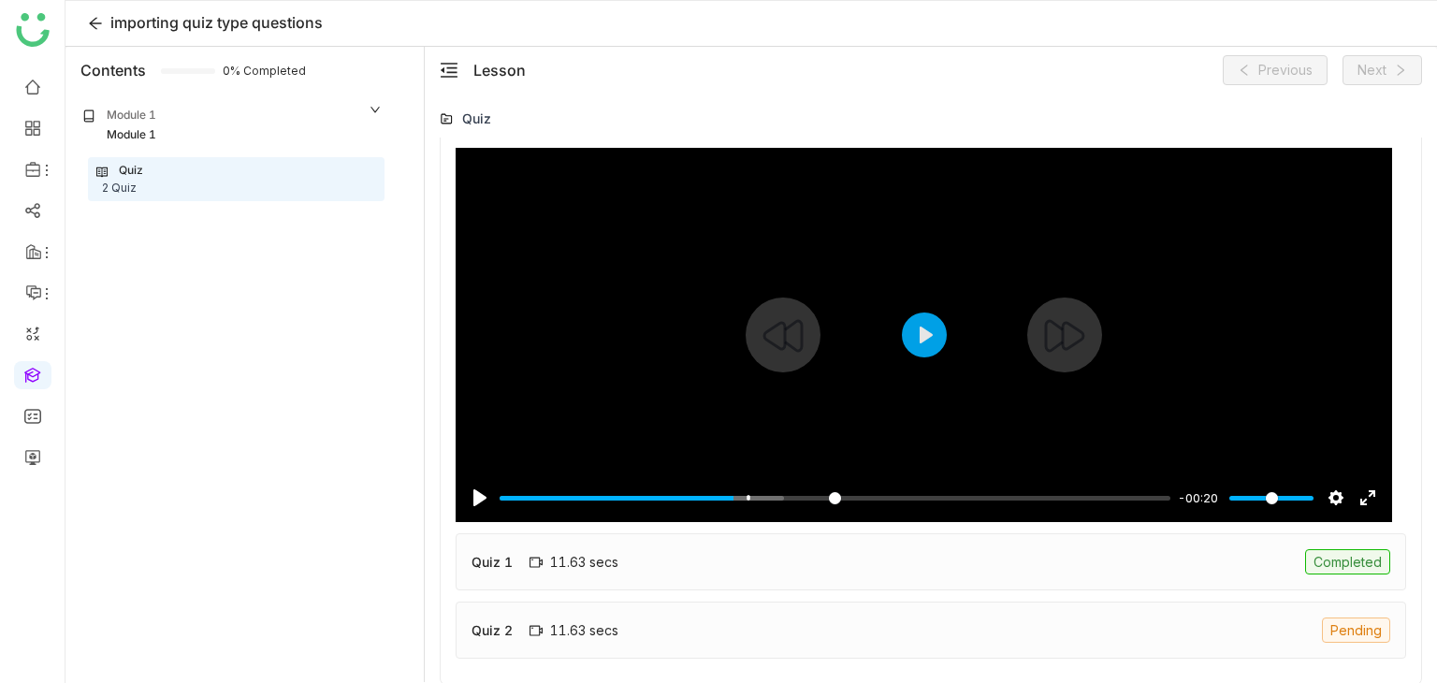
click at [786, 293] on div at bounding box center [924, 335] width 936 height 374
click at [920, 346] on button "Play" at bounding box center [924, 334] width 45 height 45
click at [922, 332] on button "Play" at bounding box center [924, 334] width 45 height 45
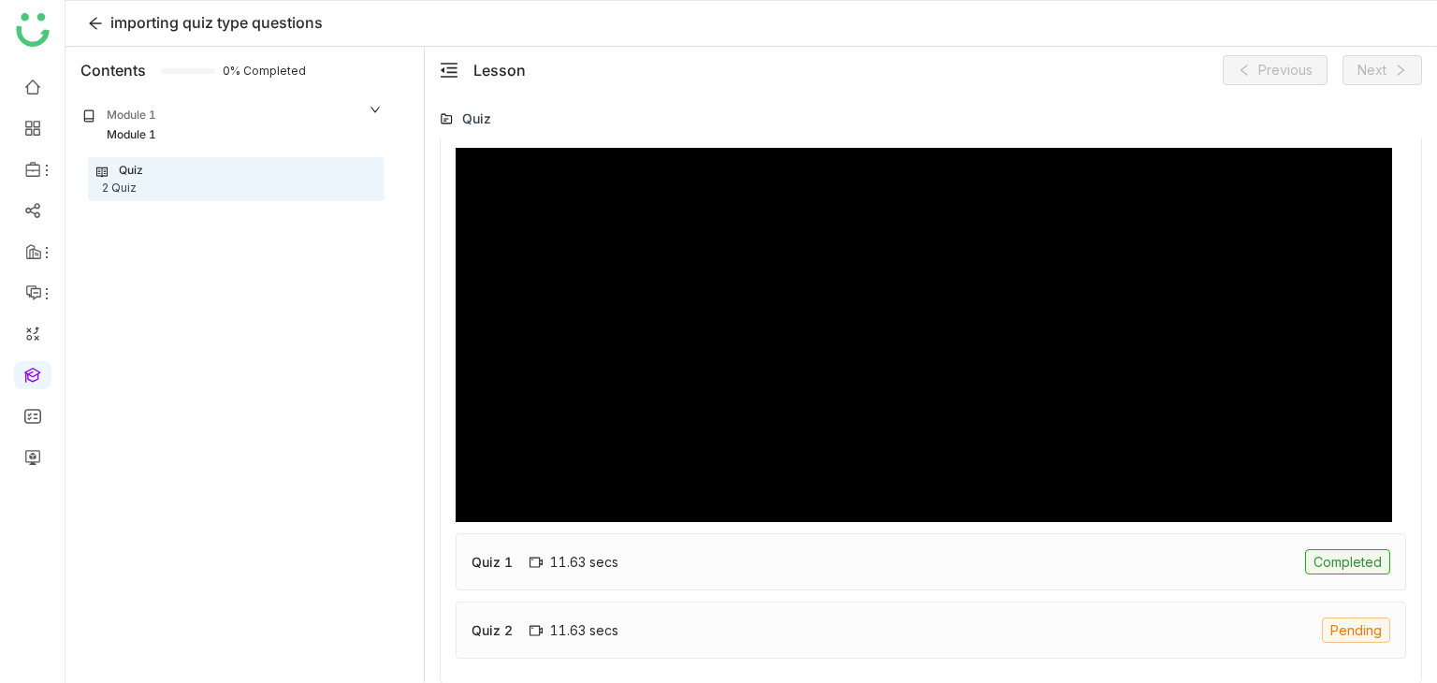
type input "****"
